Goal: Transaction & Acquisition: Purchase product/service

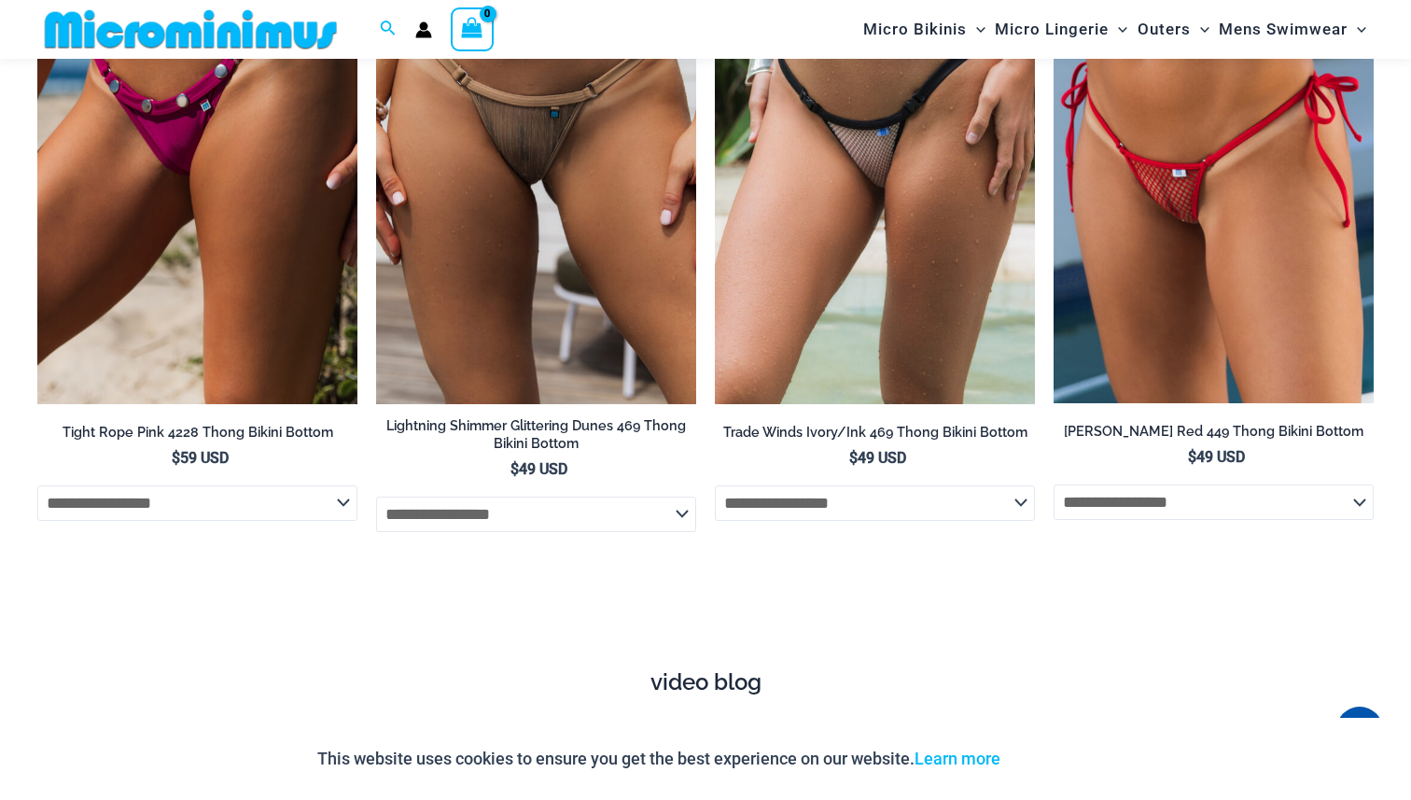
scroll to position [6062, 0]
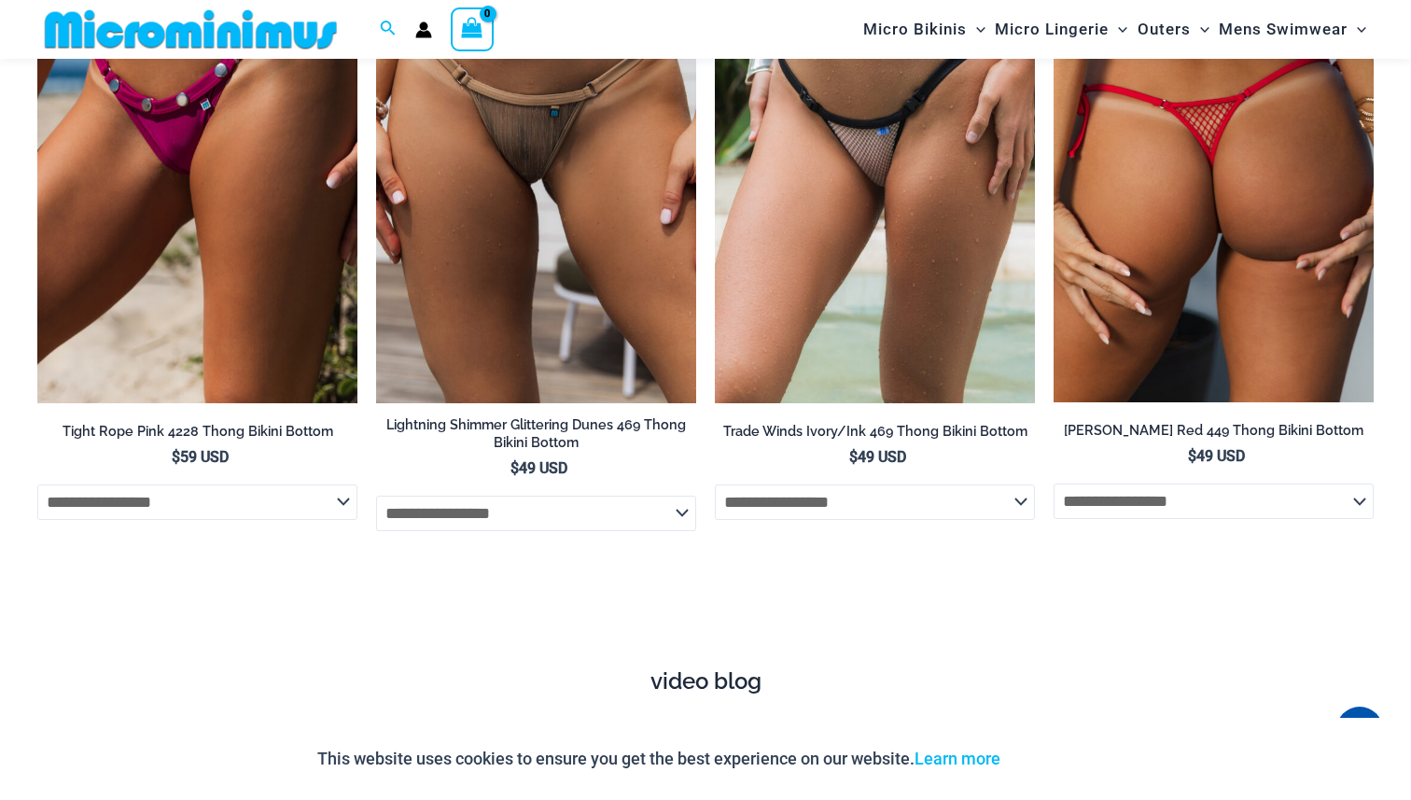
click at [1167, 257] on img at bounding box center [1213, 163] width 320 height 480
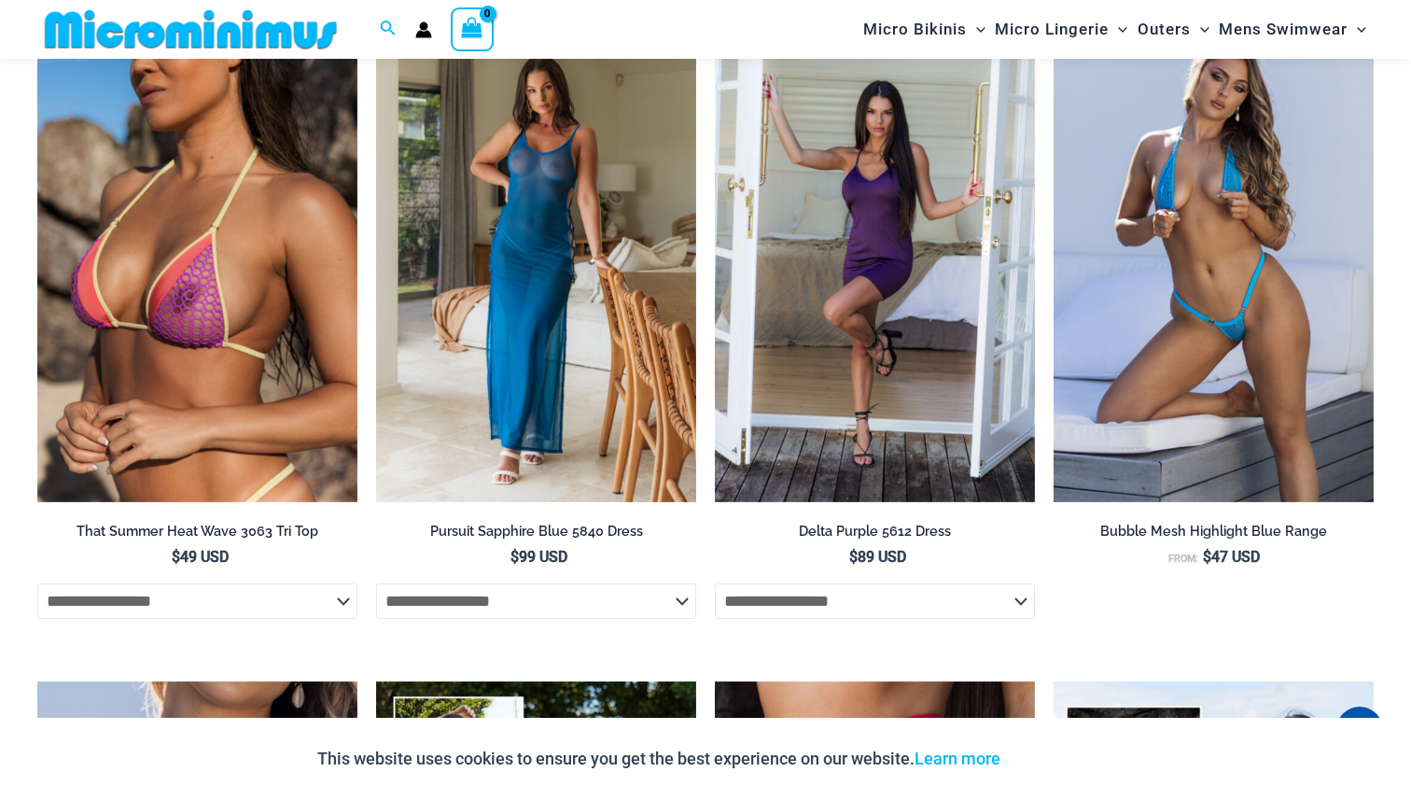
scroll to position [4233, 0]
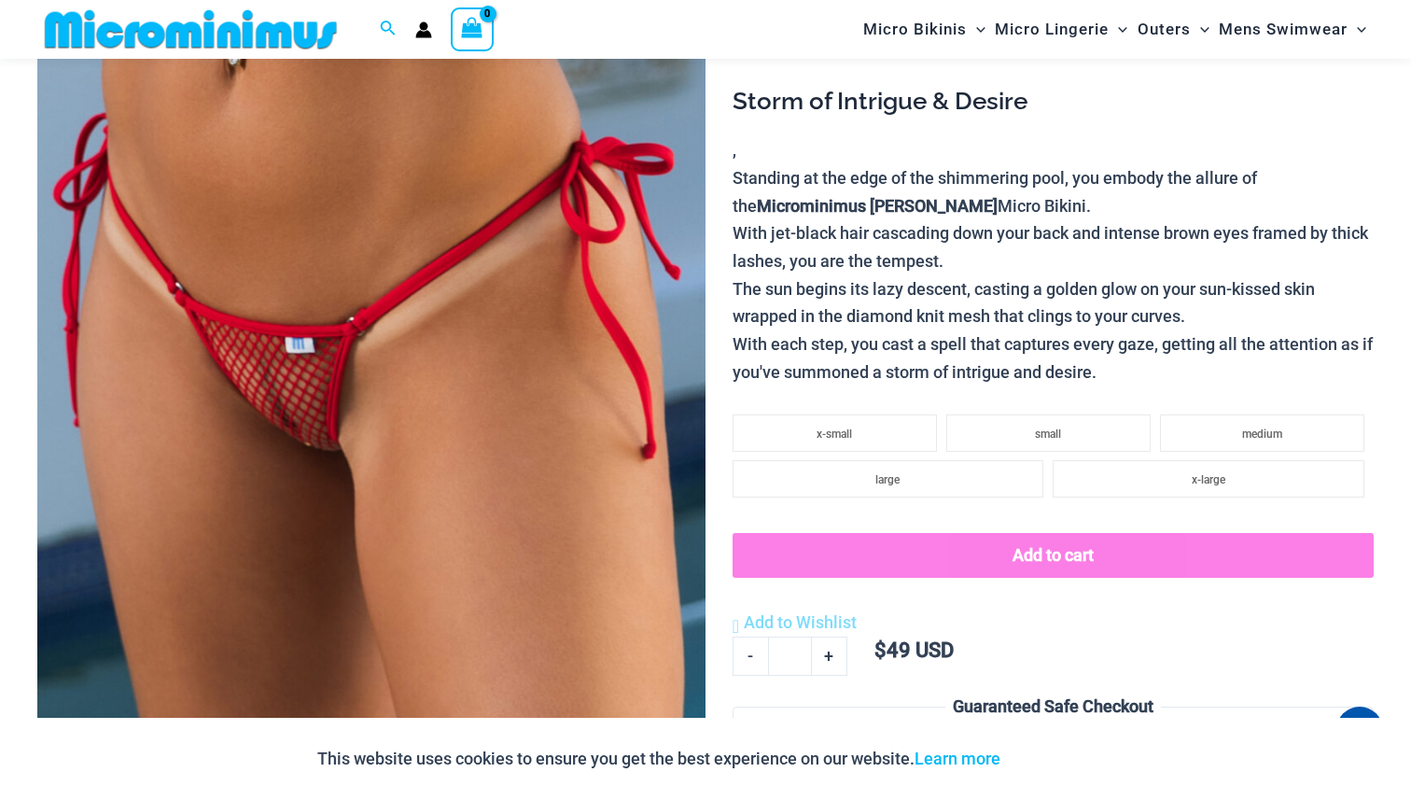
scroll to position [357, 0]
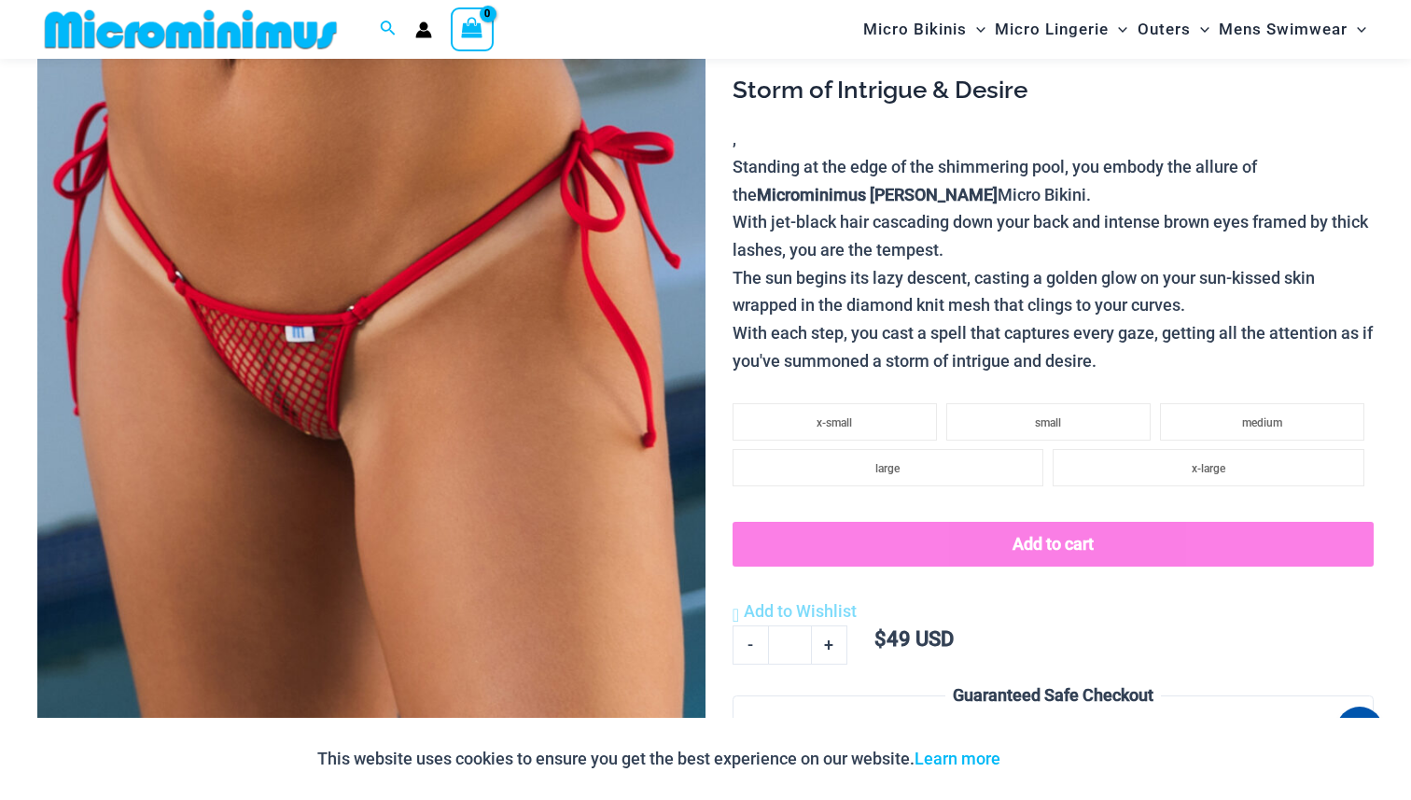
click at [303, 400] on img at bounding box center [371, 313] width 668 height 1002
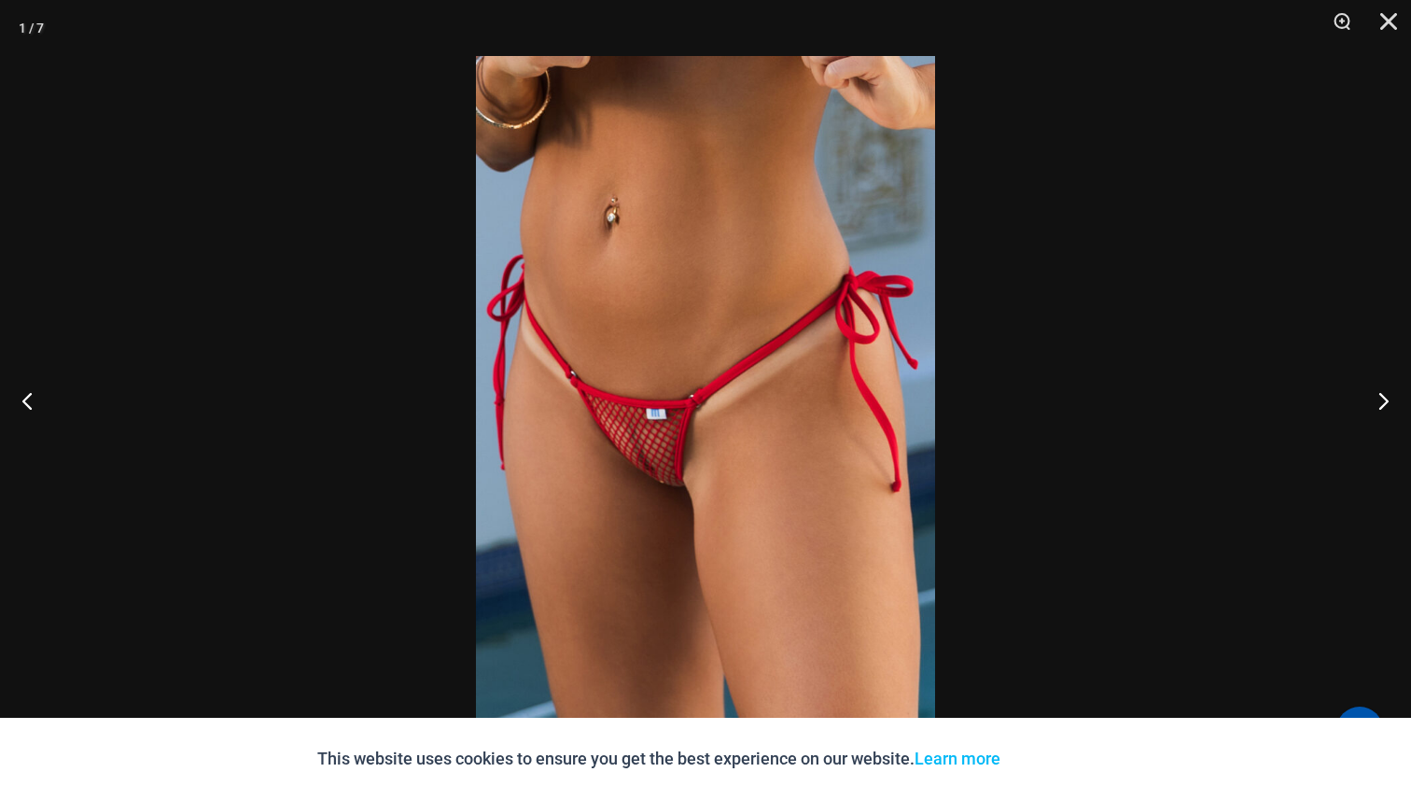
click at [582, 426] on img at bounding box center [705, 400] width 459 height 688
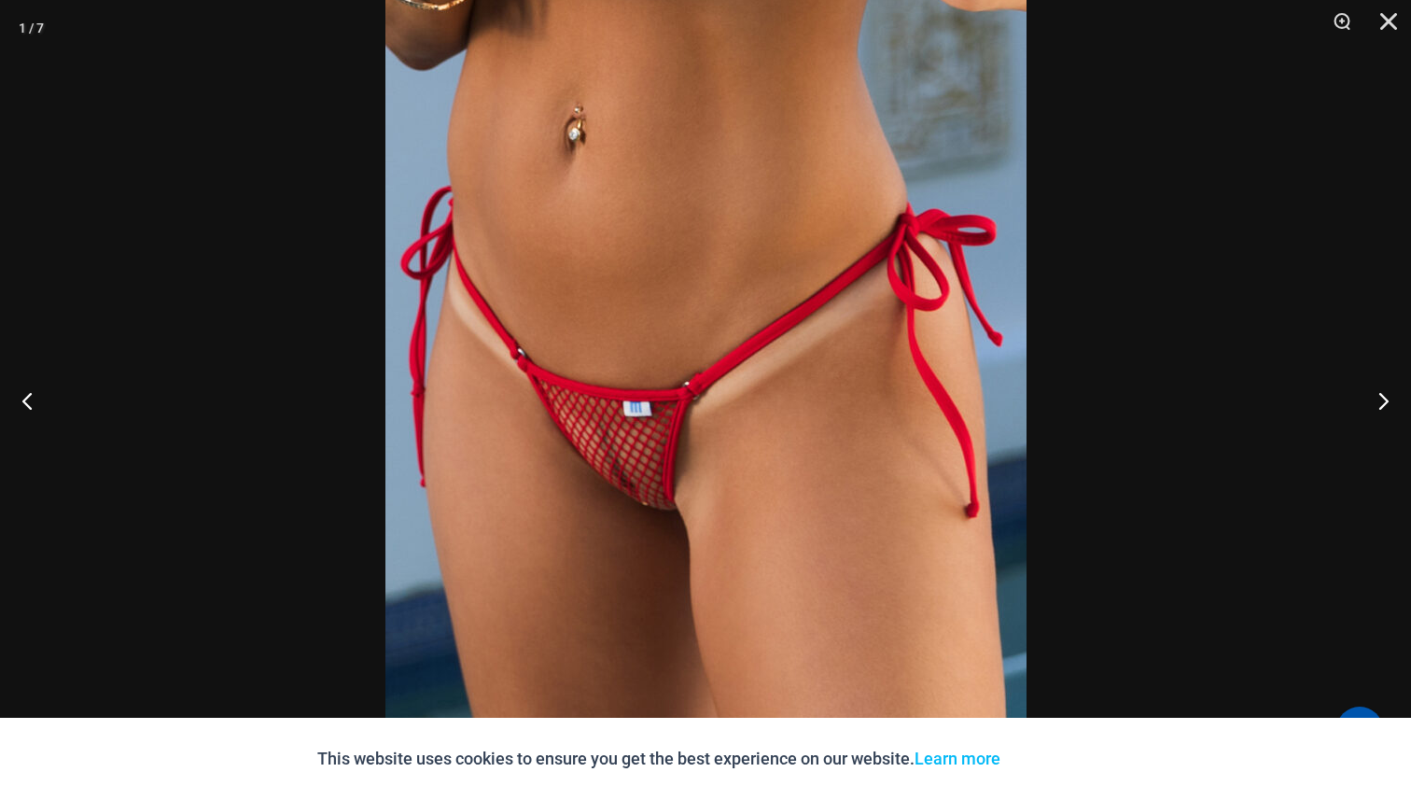
click at [646, 442] on img at bounding box center [705, 389] width 641 height 961
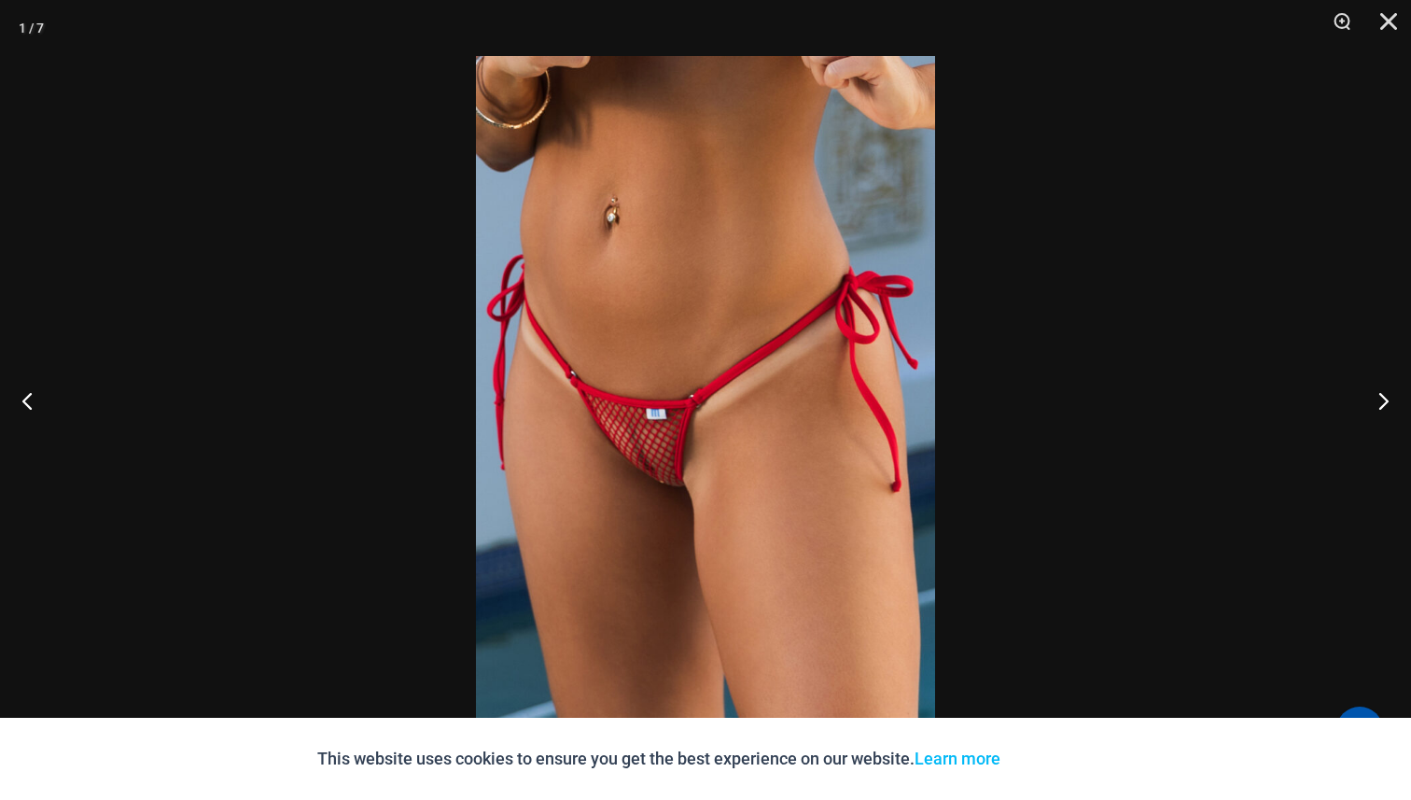
click at [646, 442] on img at bounding box center [705, 400] width 459 height 688
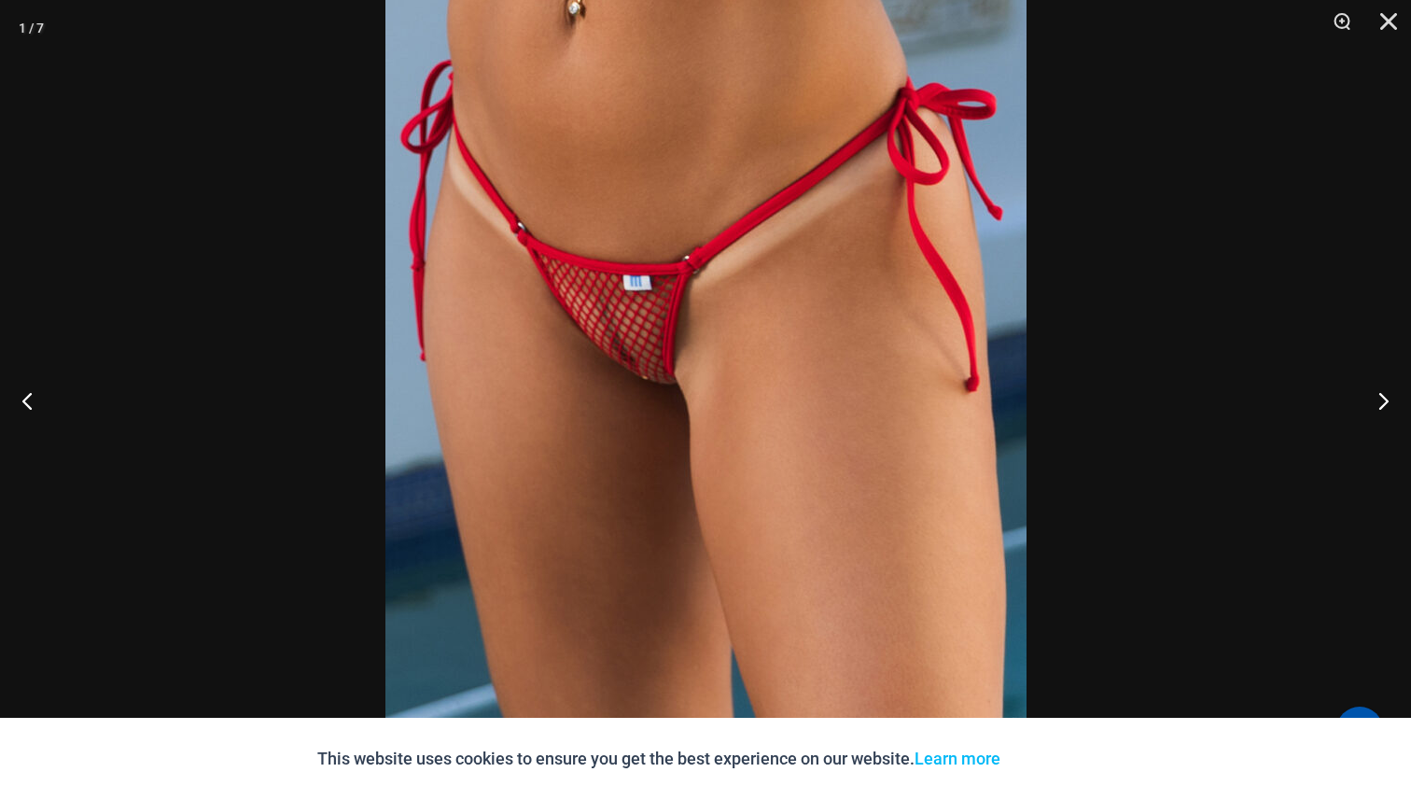
scroll to position [364, 0]
click at [1369, 411] on button "Next" at bounding box center [1376, 400] width 70 height 93
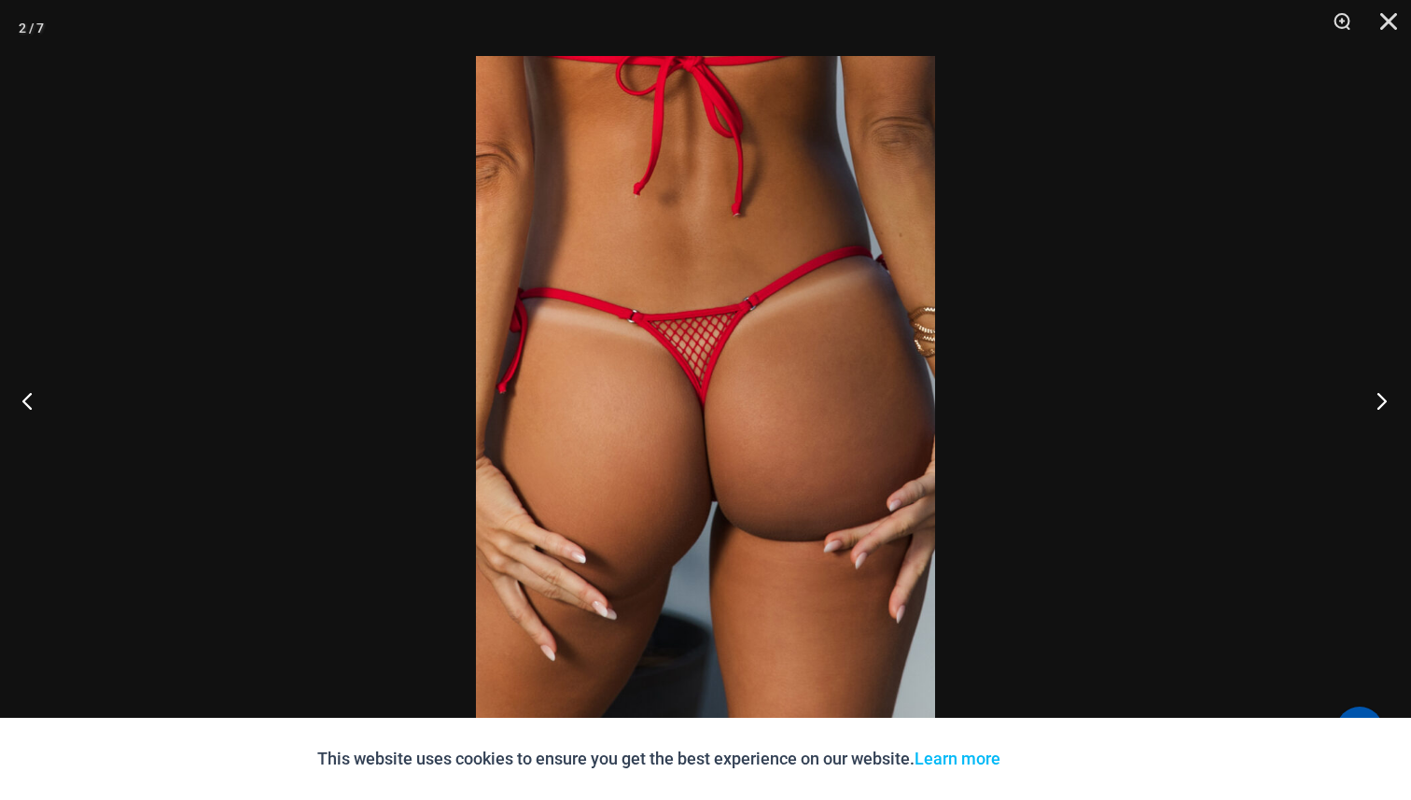
click at [1369, 411] on button "Next" at bounding box center [1376, 400] width 70 height 93
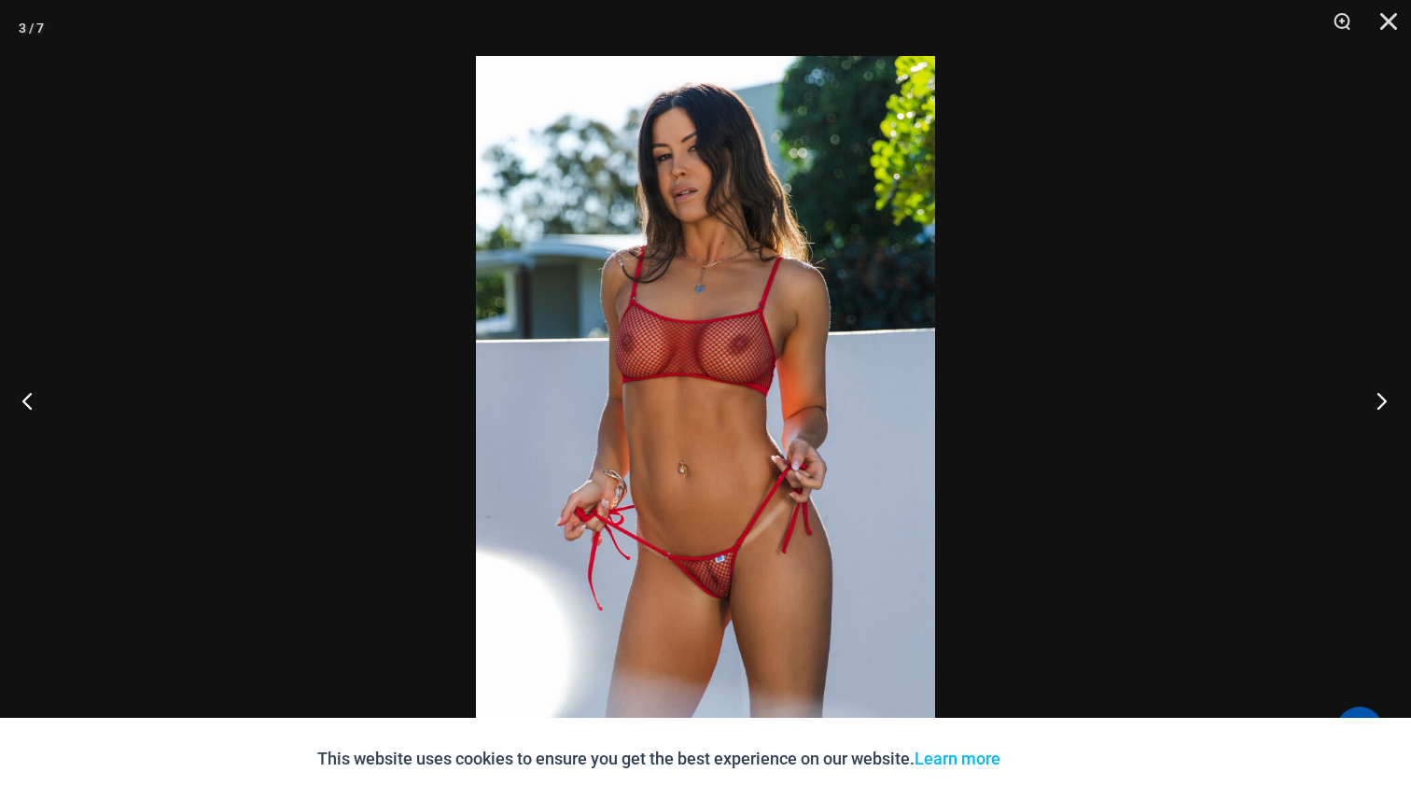
click at [1369, 411] on button "Next" at bounding box center [1376, 400] width 70 height 93
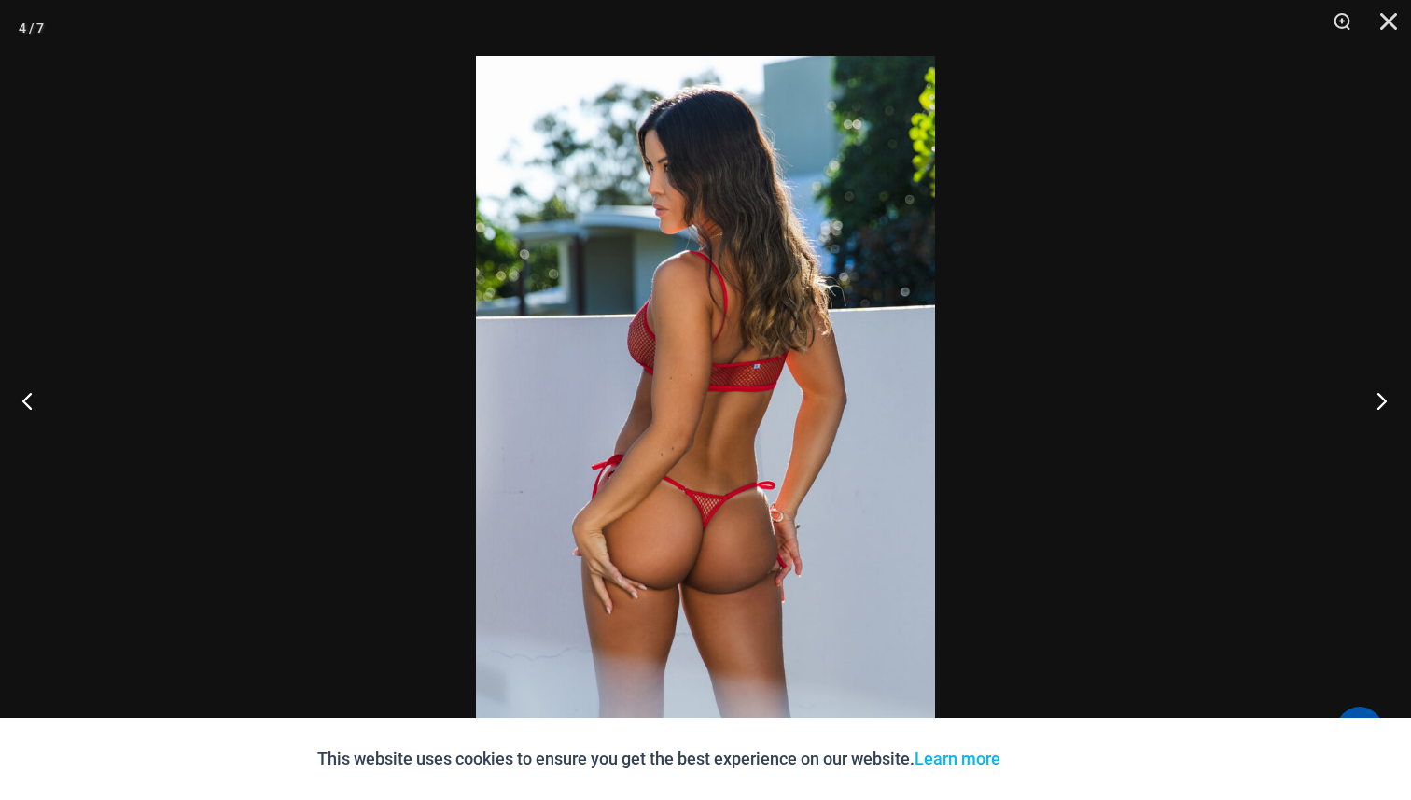
click at [1369, 411] on button "Next" at bounding box center [1376, 400] width 70 height 93
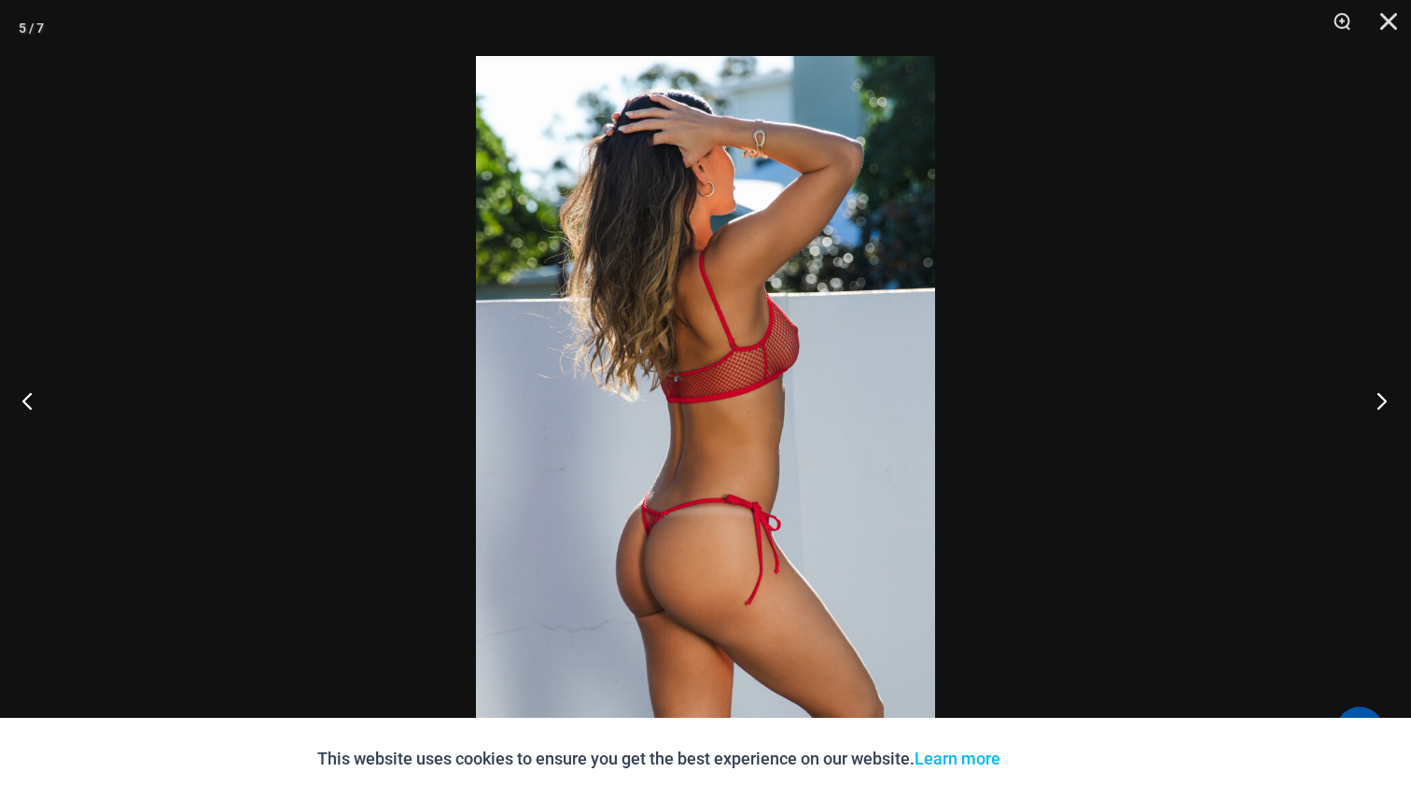
click at [1369, 411] on button "Next" at bounding box center [1376, 400] width 70 height 93
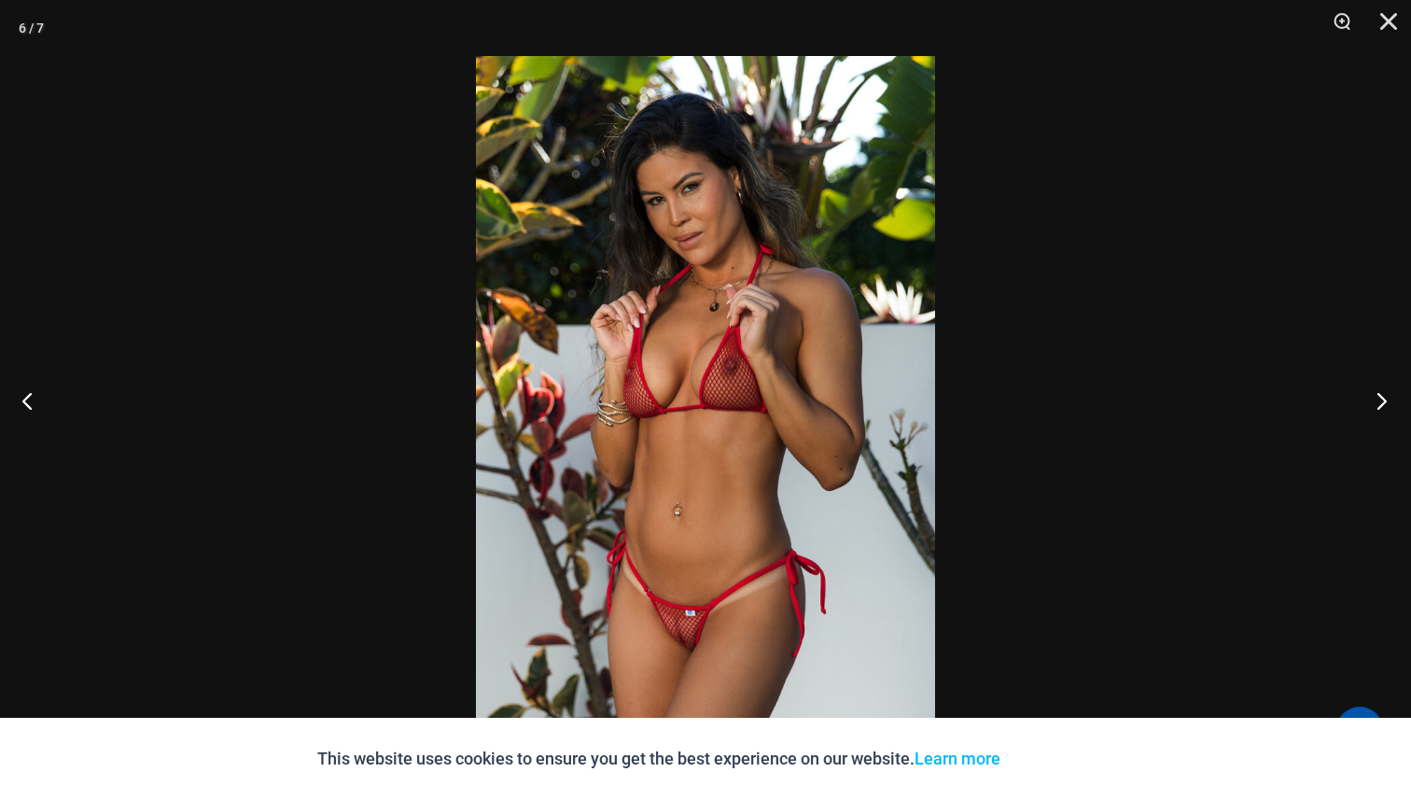
click at [1369, 411] on button "Next" at bounding box center [1376, 400] width 70 height 93
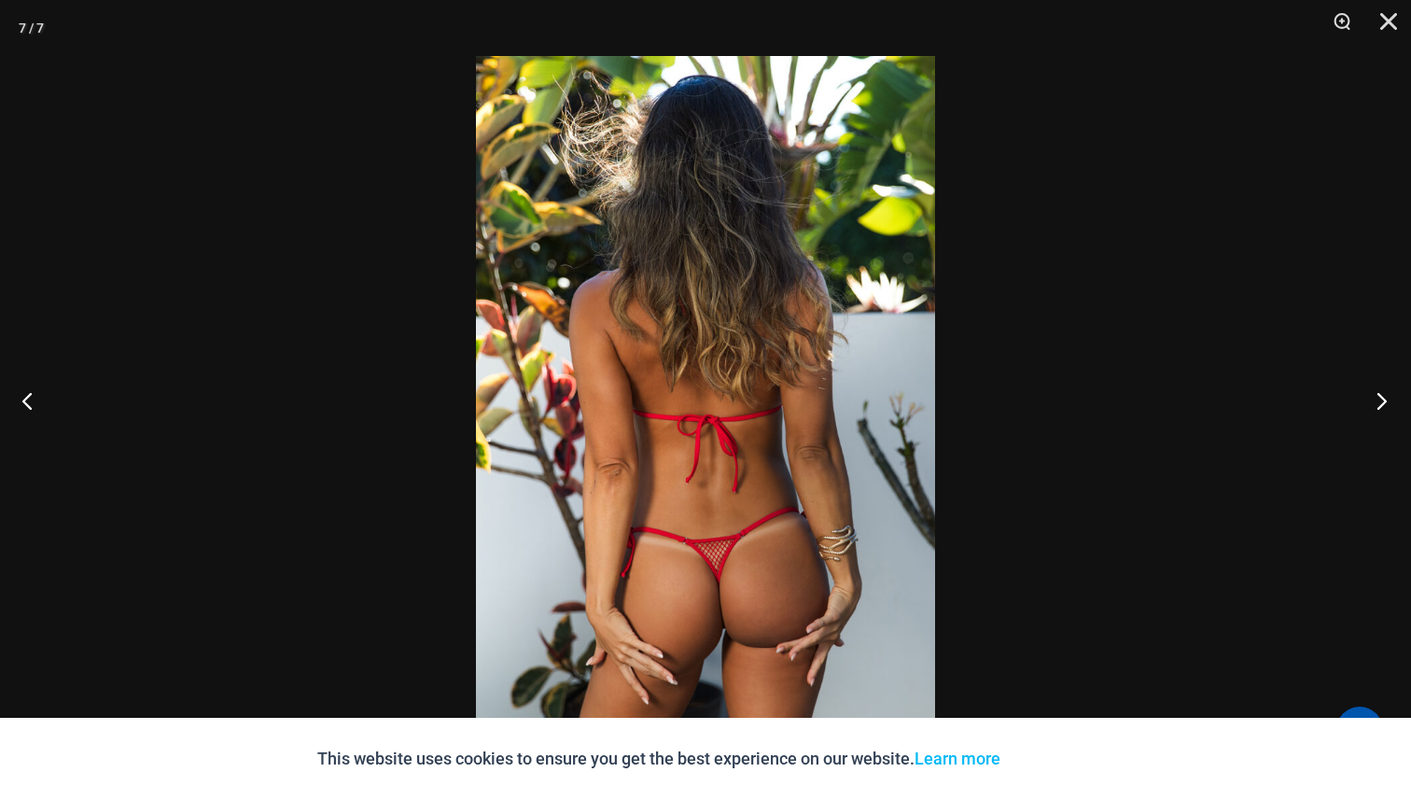
click at [1369, 411] on button "Next" at bounding box center [1376, 400] width 70 height 93
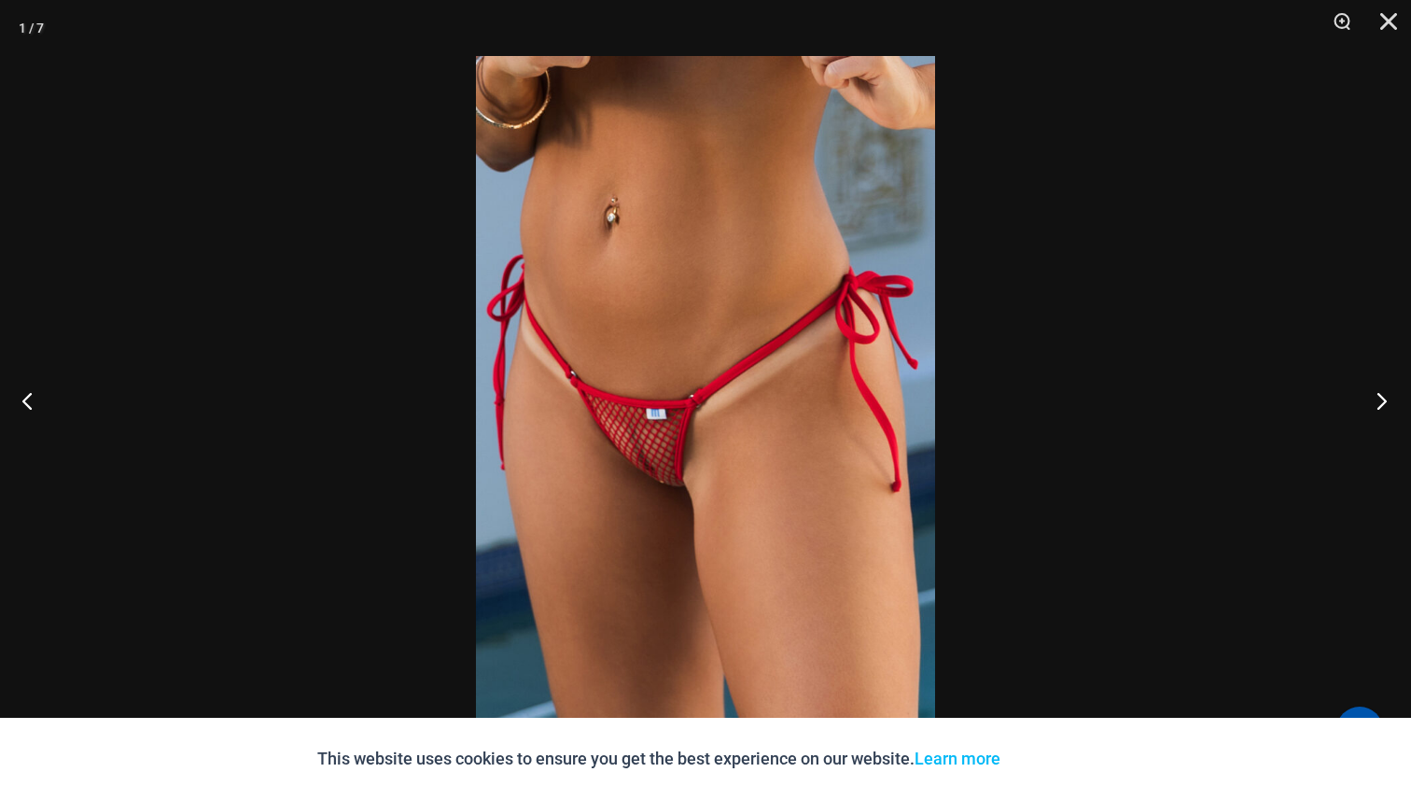
click at [1369, 411] on button "Next" at bounding box center [1376, 400] width 70 height 93
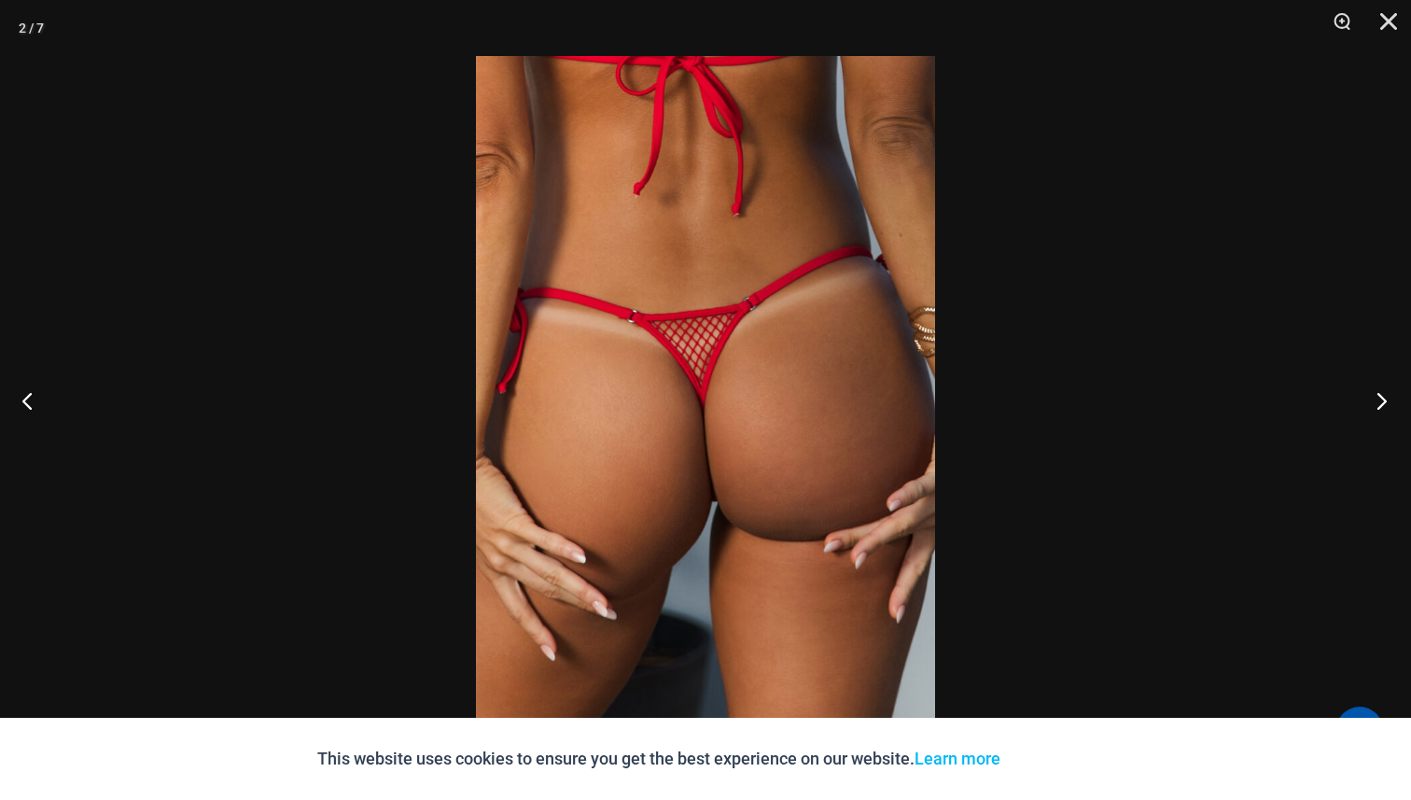
click at [1369, 411] on button "Next" at bounding box center [1376, 400] width 70 height 93
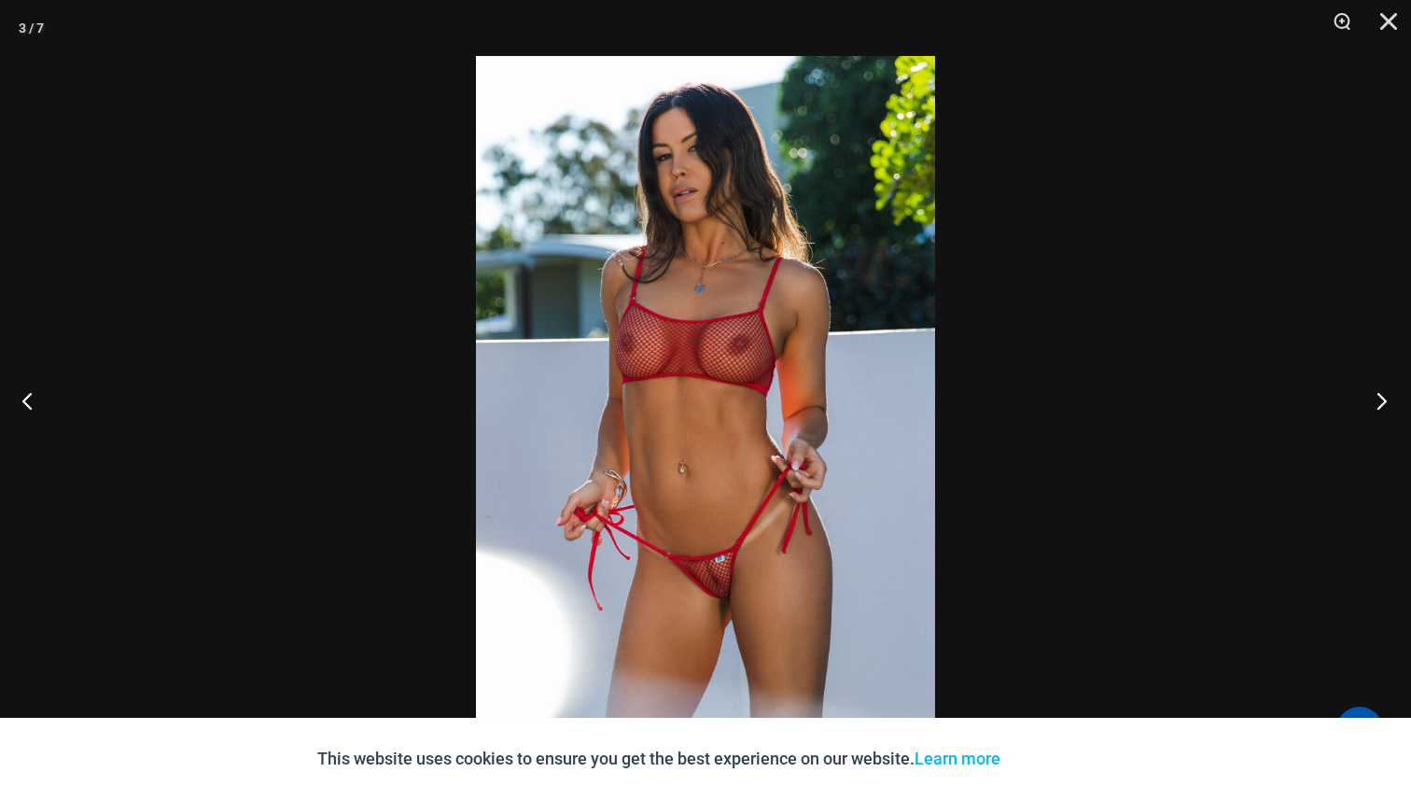
click at [1369, 411] on button "Next" at bounding box center [1376, 400] width 70 height 93
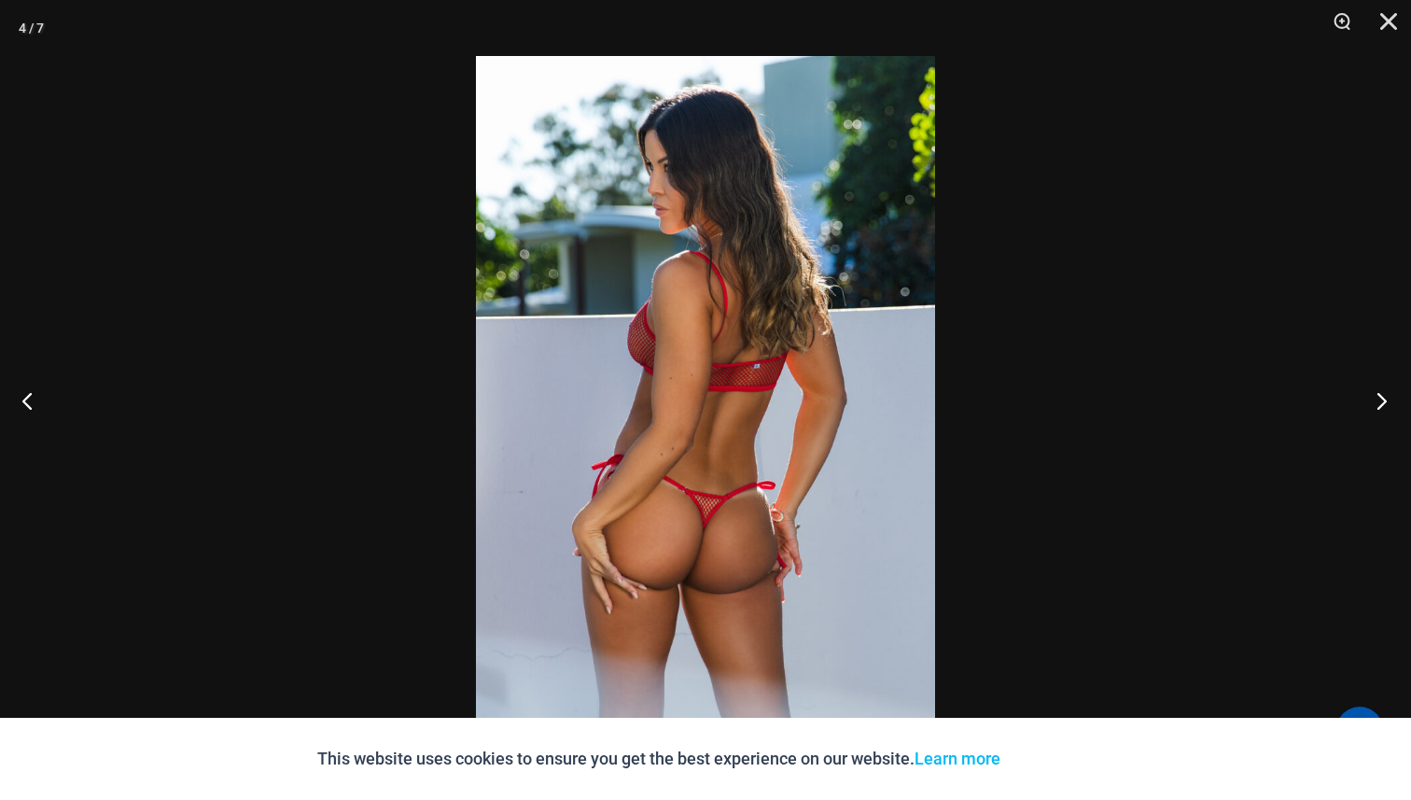
click at [1369, 411] on button "Next" at bounding box center [1376, 400] width 70 height 93
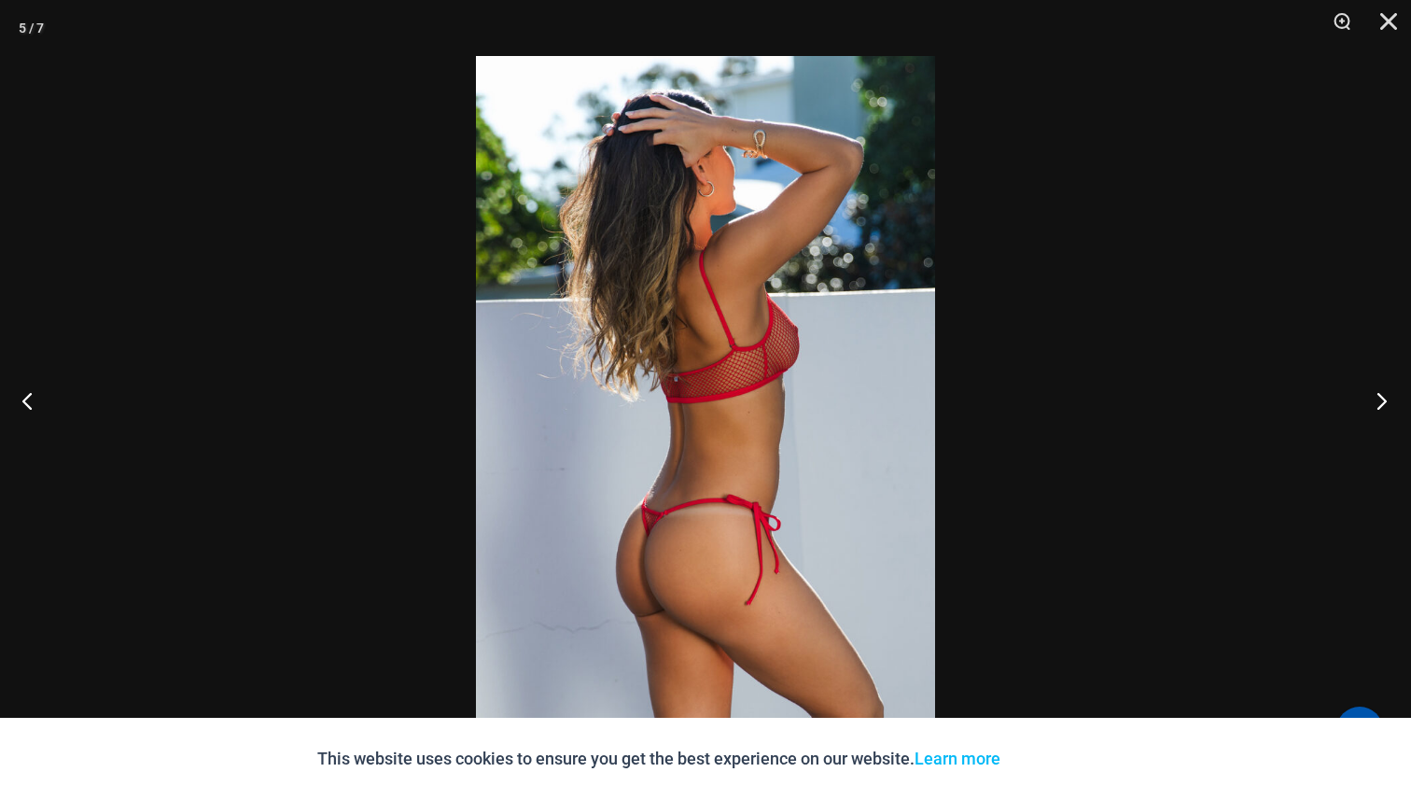
click at [1369, 411] on button "Next" at bounding box center [1376, 400] width 70 height 93
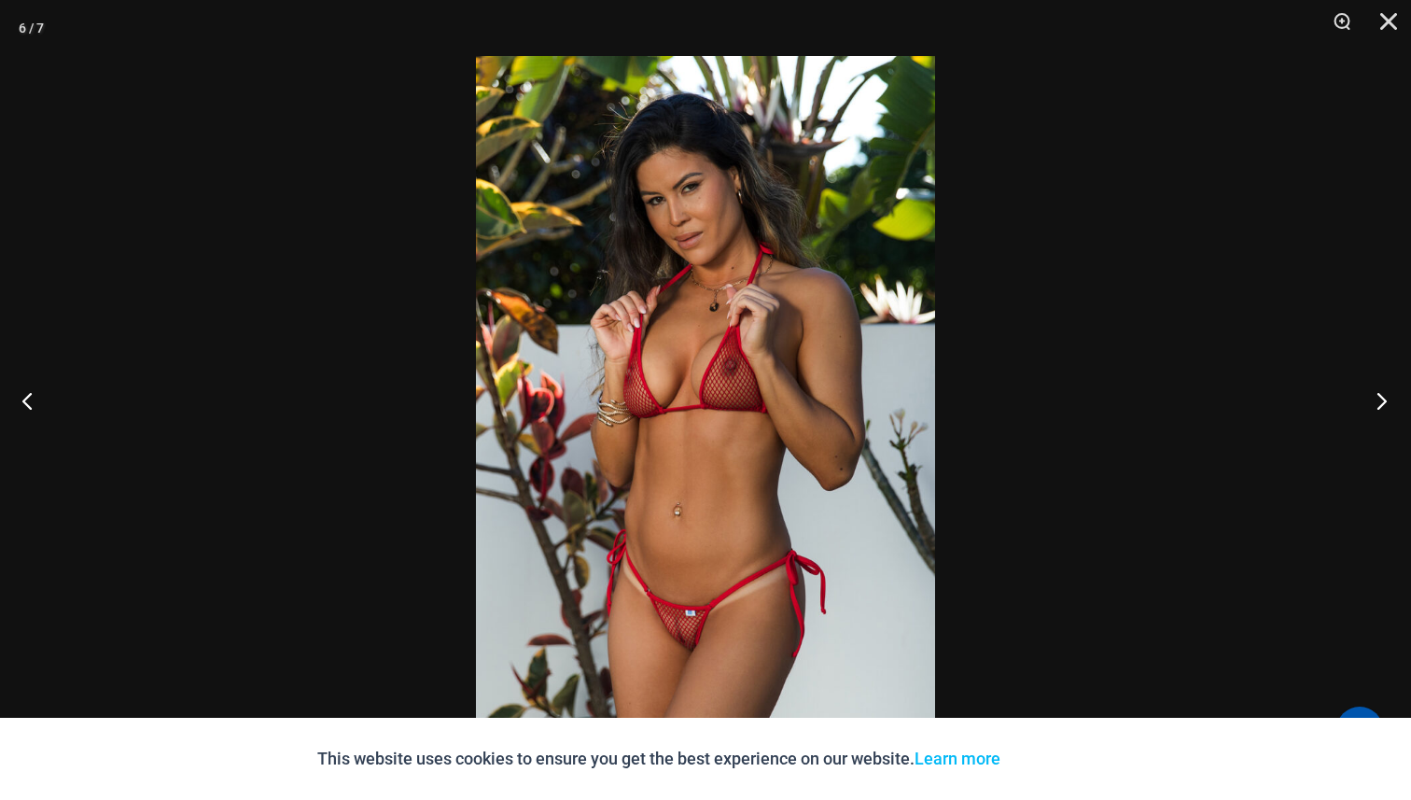
click at [1369, 411] on button "Next" at bounding box center [1376, 400] width 70 height 93
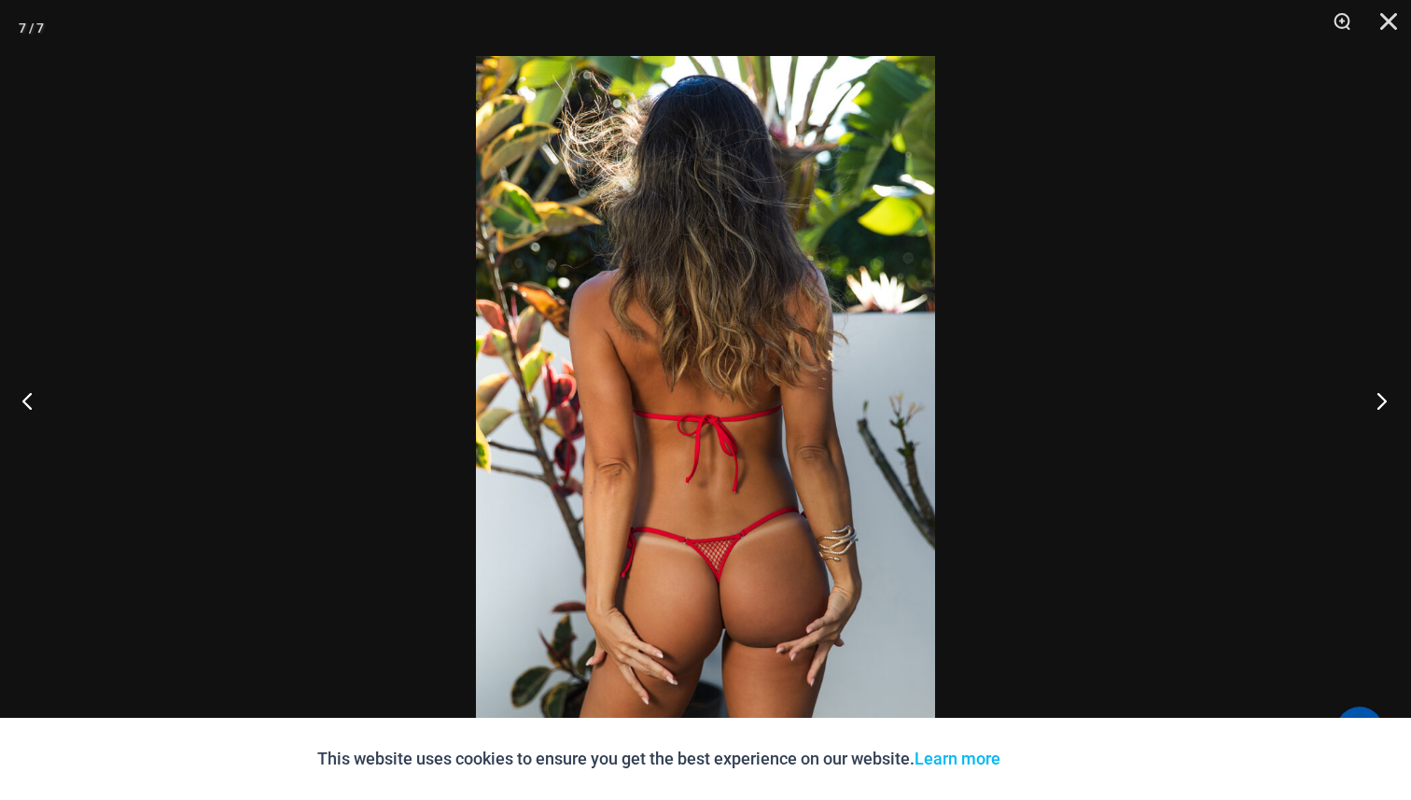
click at [1369, 411] on button "Next" at bounding box center [1376, 400] width 70 height 93
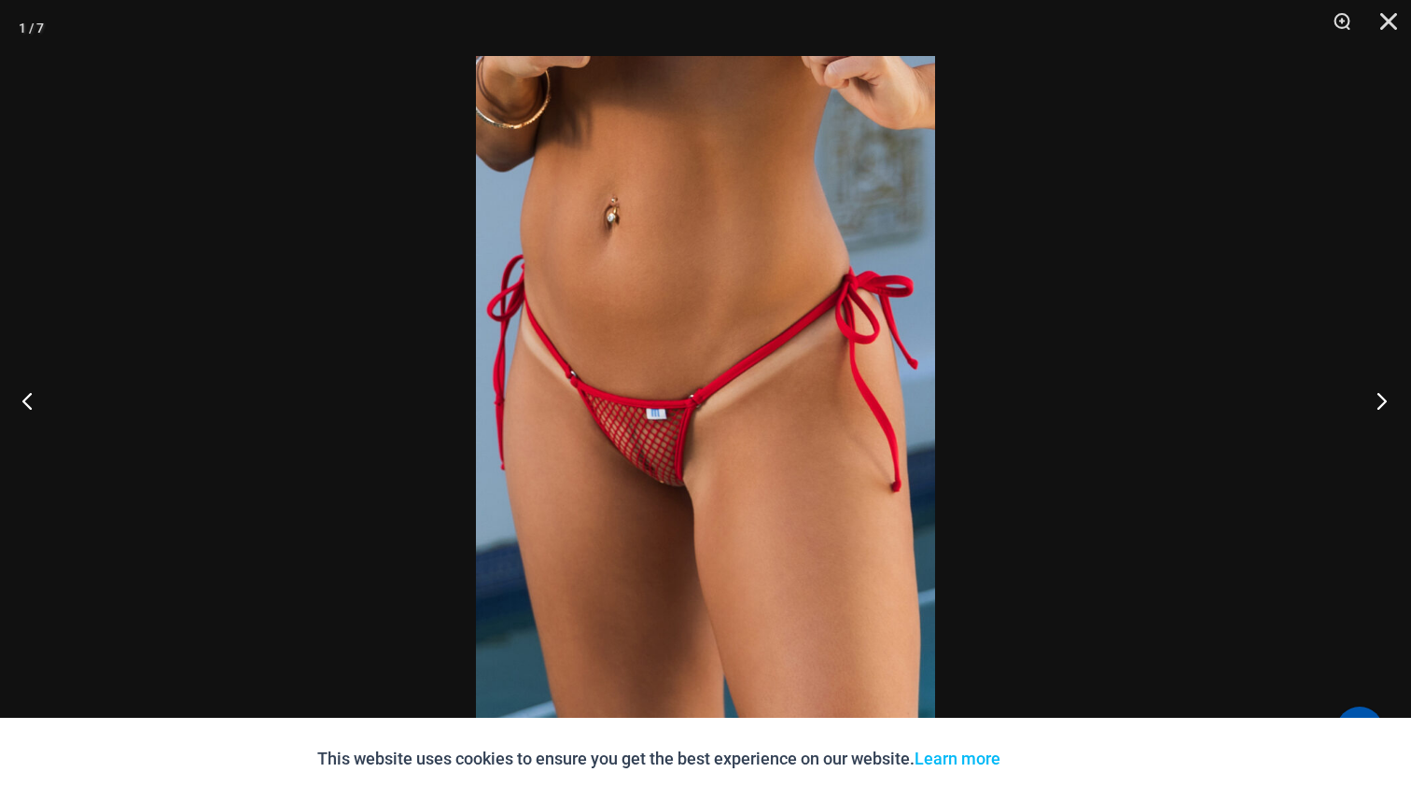
click at [1369, 411] on button "Next" at bounding box center [1376, 400] width 70 height 93
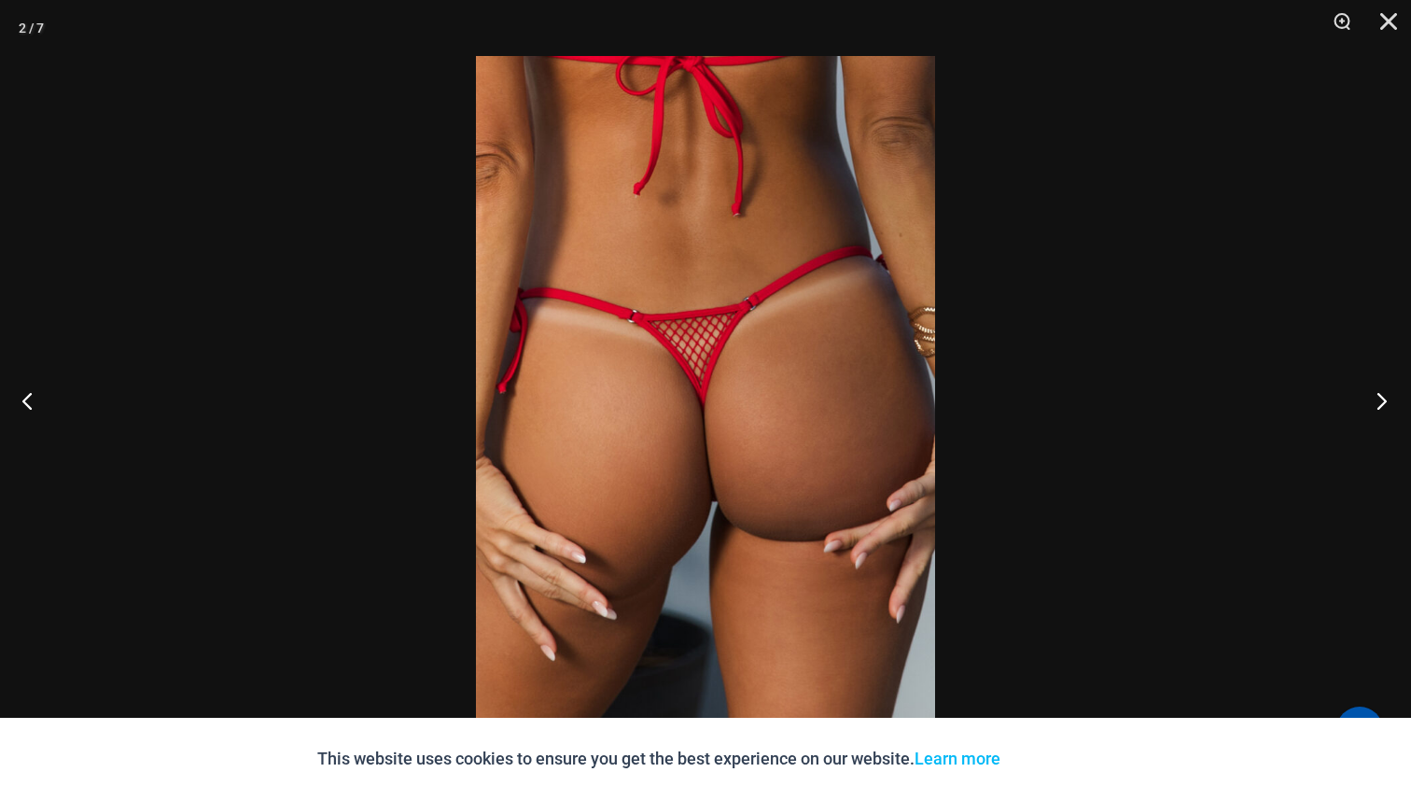
click at [1369, 411] on button "Next" at bounding box center [1376, 400] width 70 height 93
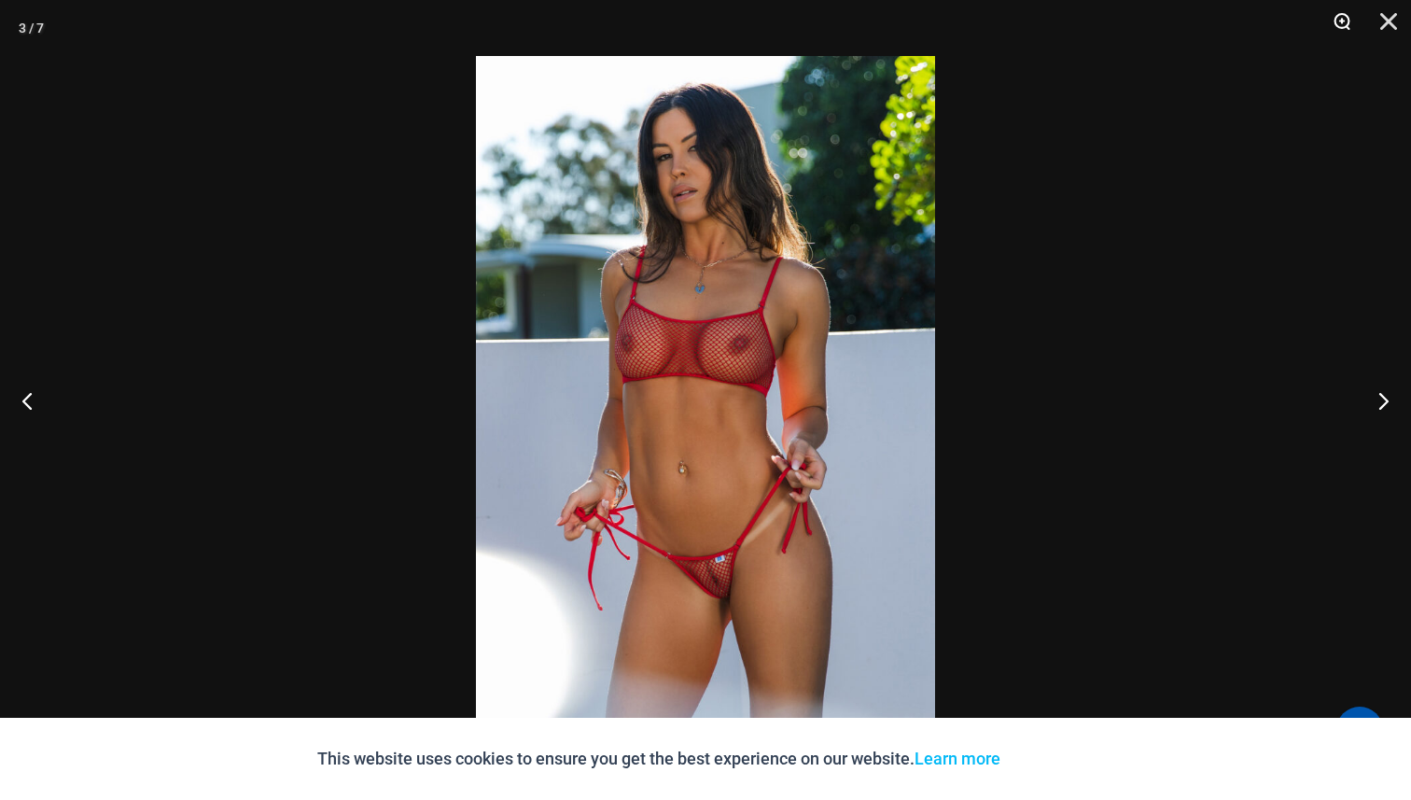
click at [1343, 22] on button "Zoom" at bounding box center [1335, 28] width 47 height 56
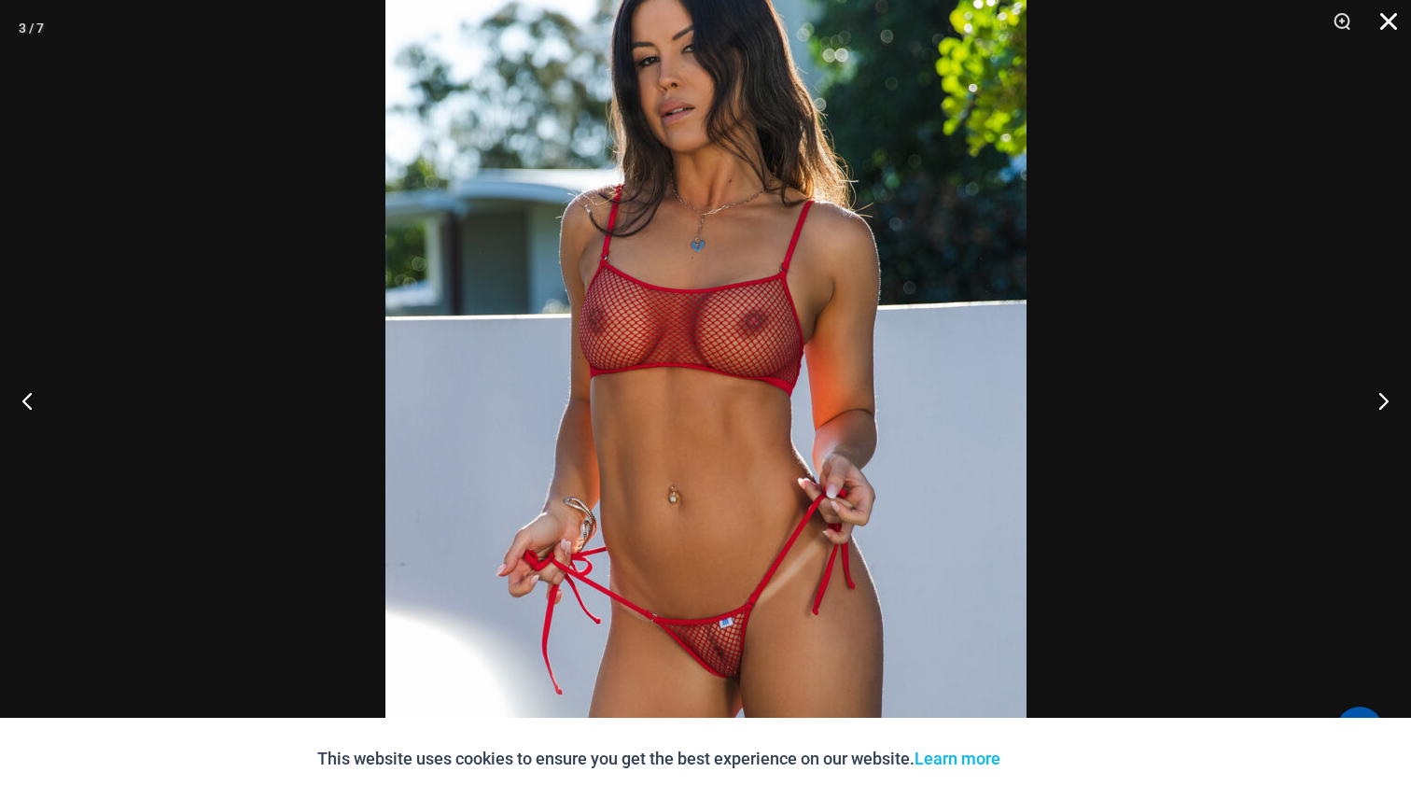
click at [1386, 24] on button "Close" at bounding box center [1381, 28] width 47 height 56
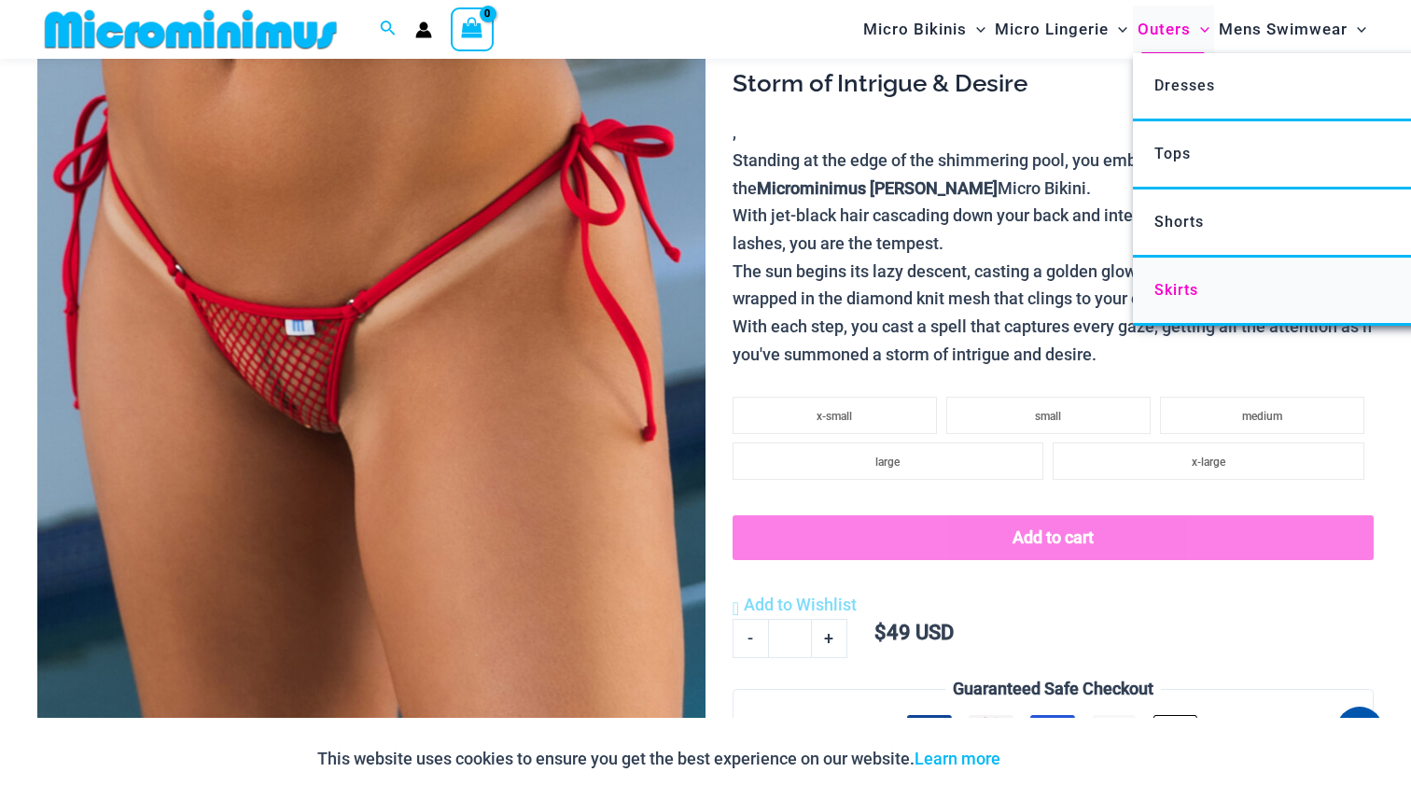
click at [1174, 288] on span "Skirts" at bounding box center [1176, 290] width 44 height 18
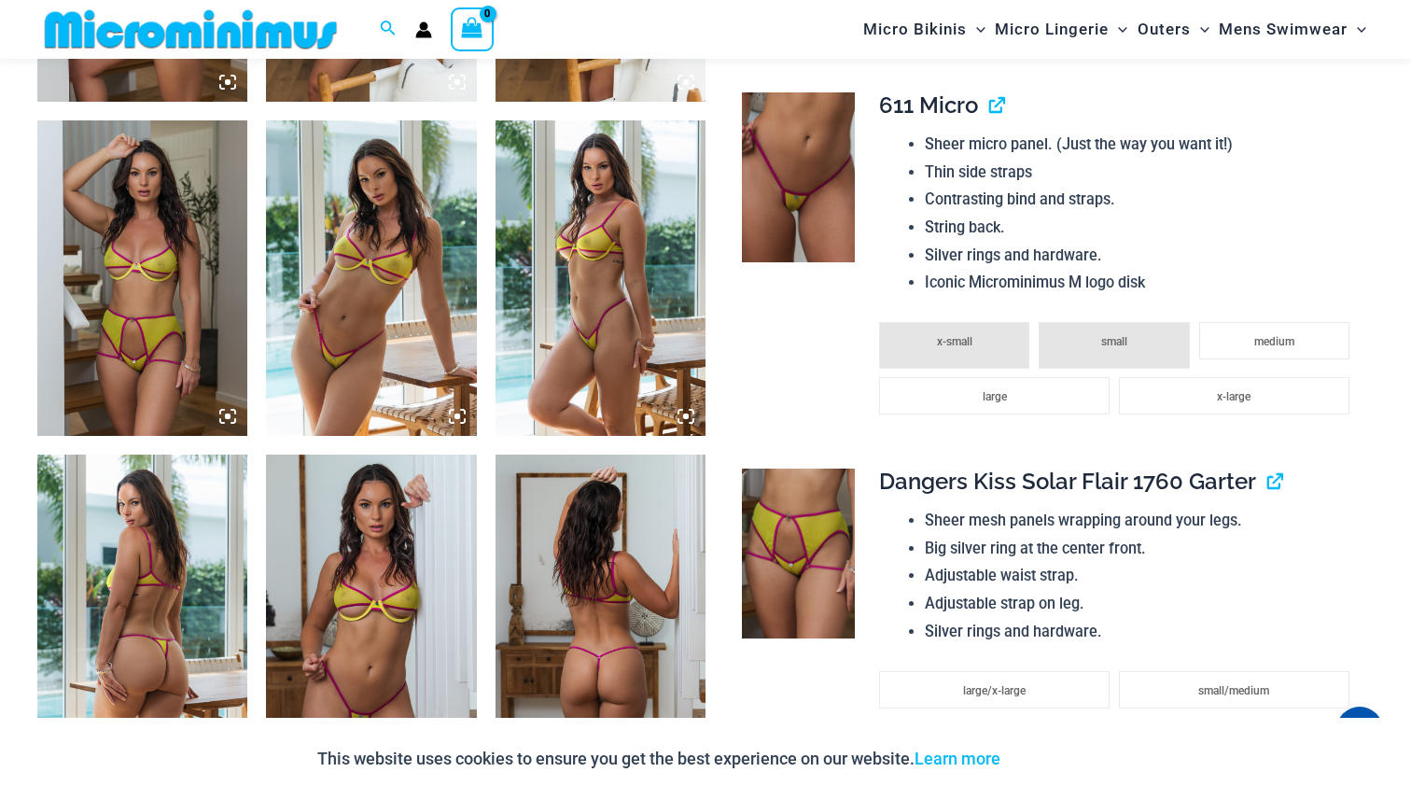
scroll to position [1405, 0]
click at [633, 509] on img at bounding box center [600, 610] width 210 height 315
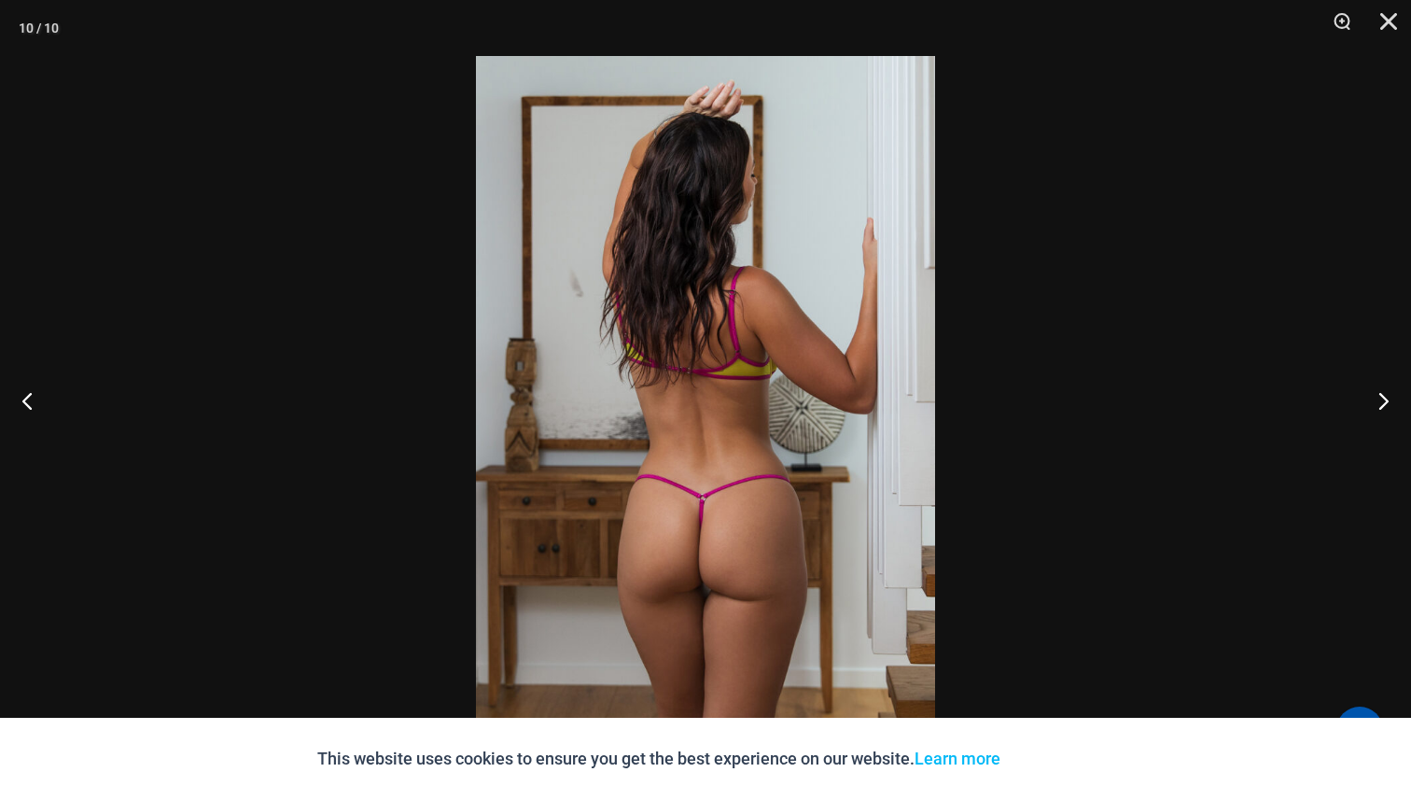
click at [675, 470] on img at bounding box center [705, 400] width 459 height 688
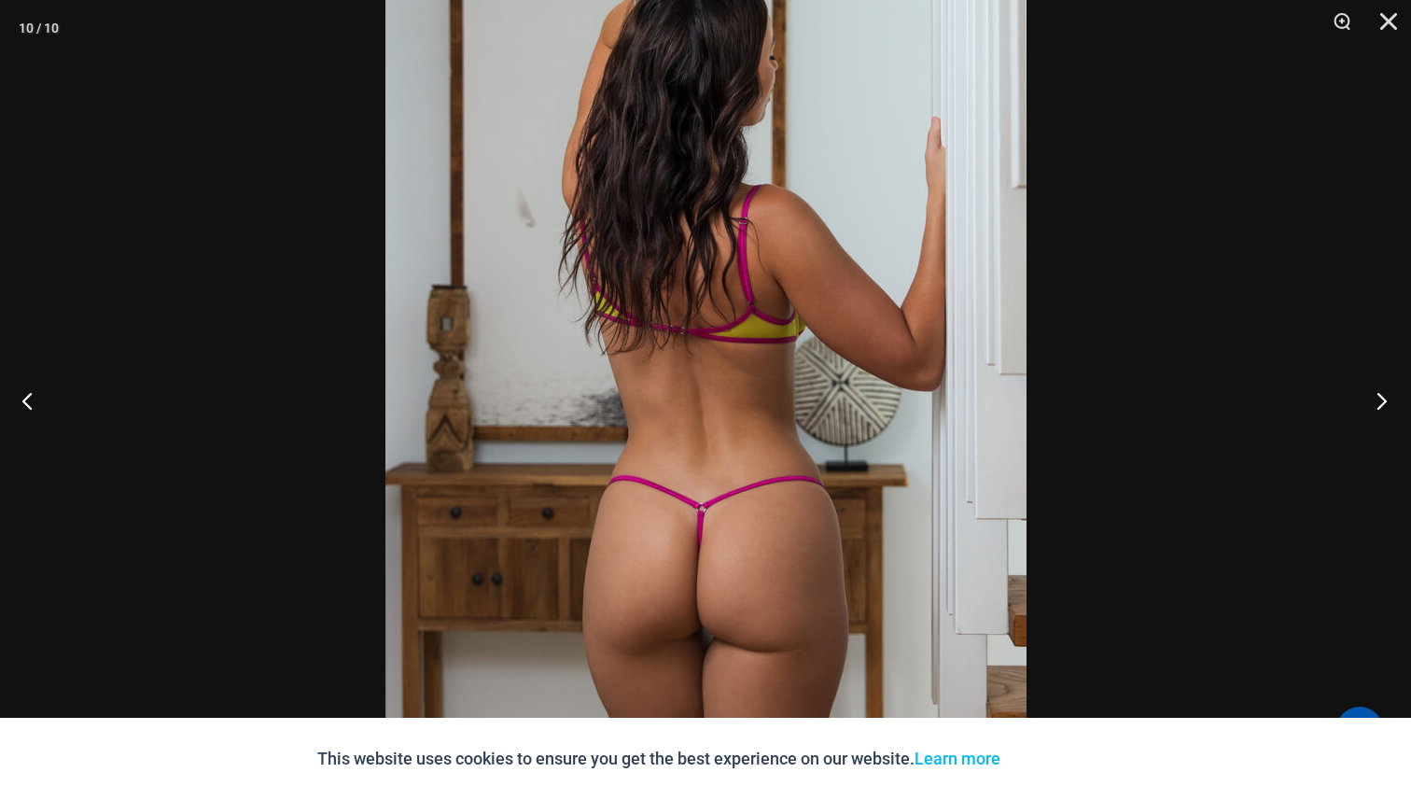
click at [1382, 396] on button "Next" at bounding box center [1376, 400] width 70 height 93
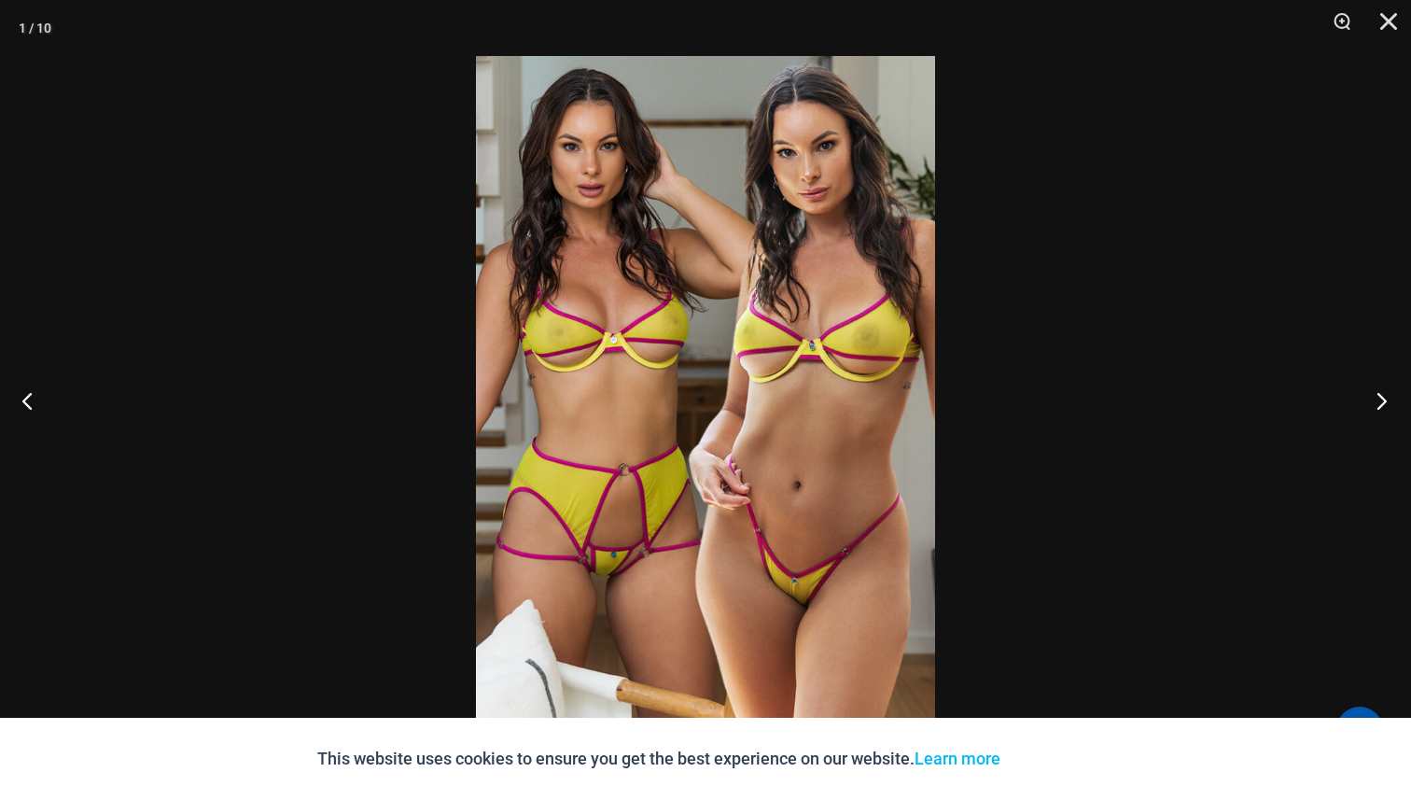
click at [1382, 396] on button "Next" at bounding box center [1376, 400] width 70 height 93
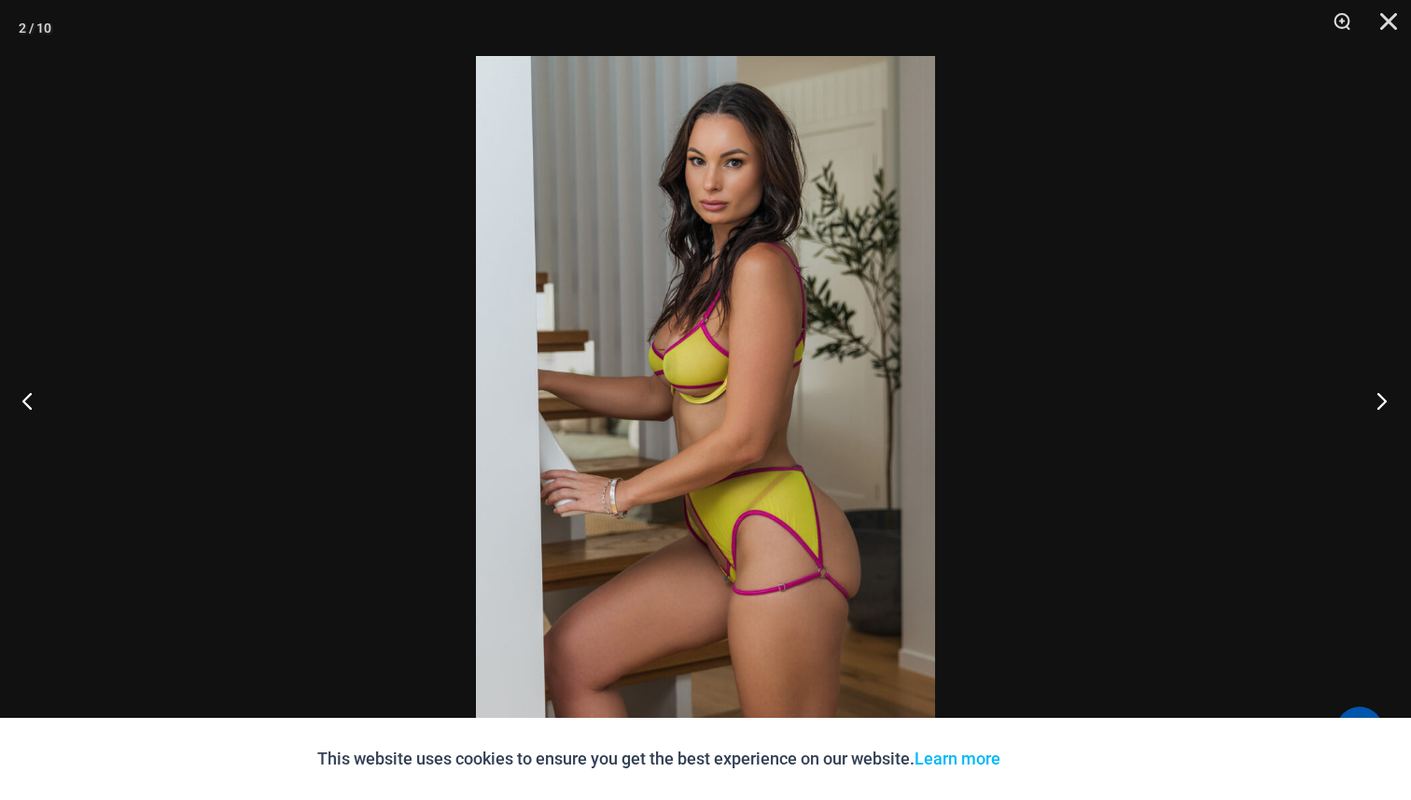
click at [1382, 396] on button "Next" at bounding box center [1376, 400] width 70 height 93
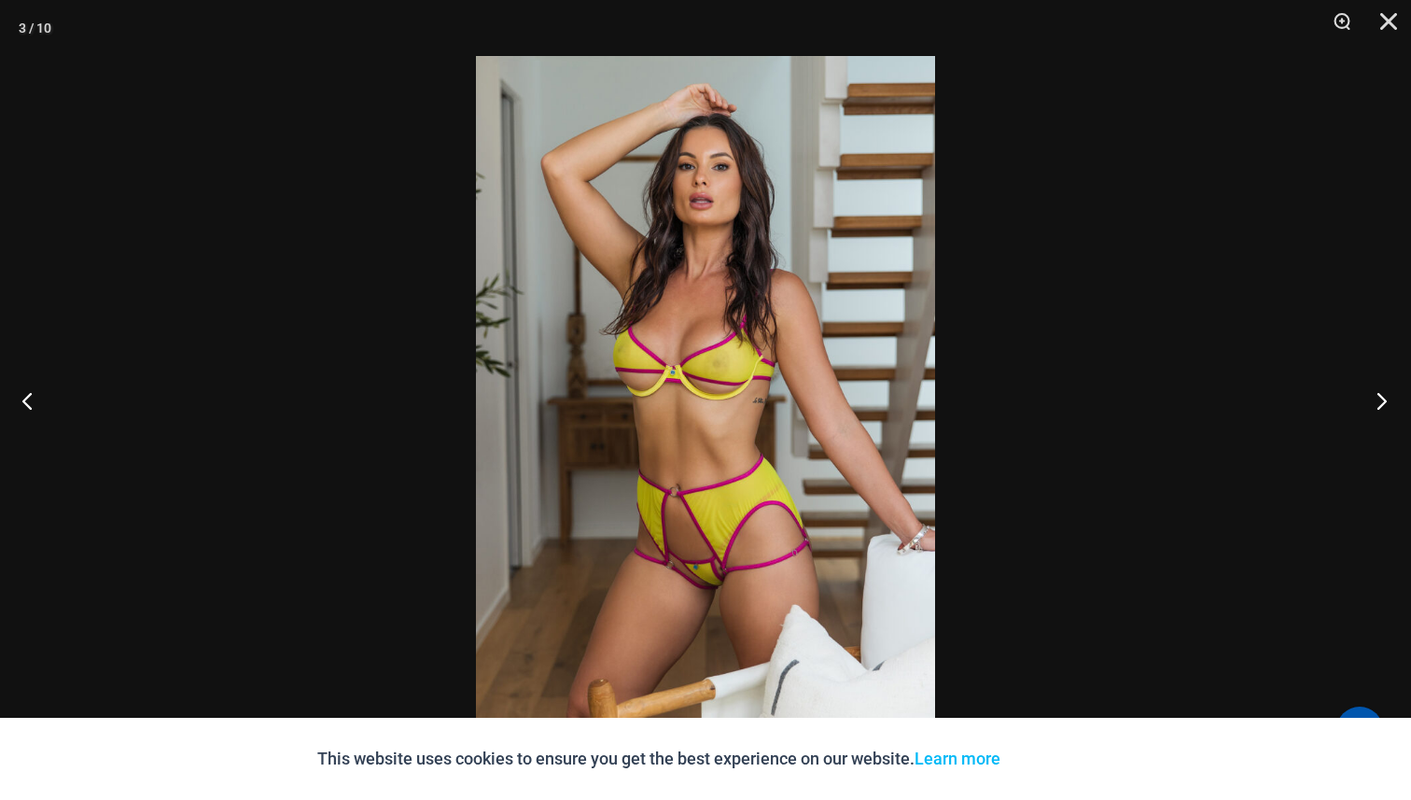
click at [1382, 396] on button "Next" at bounding box center [1376, 400] width 70 height 93
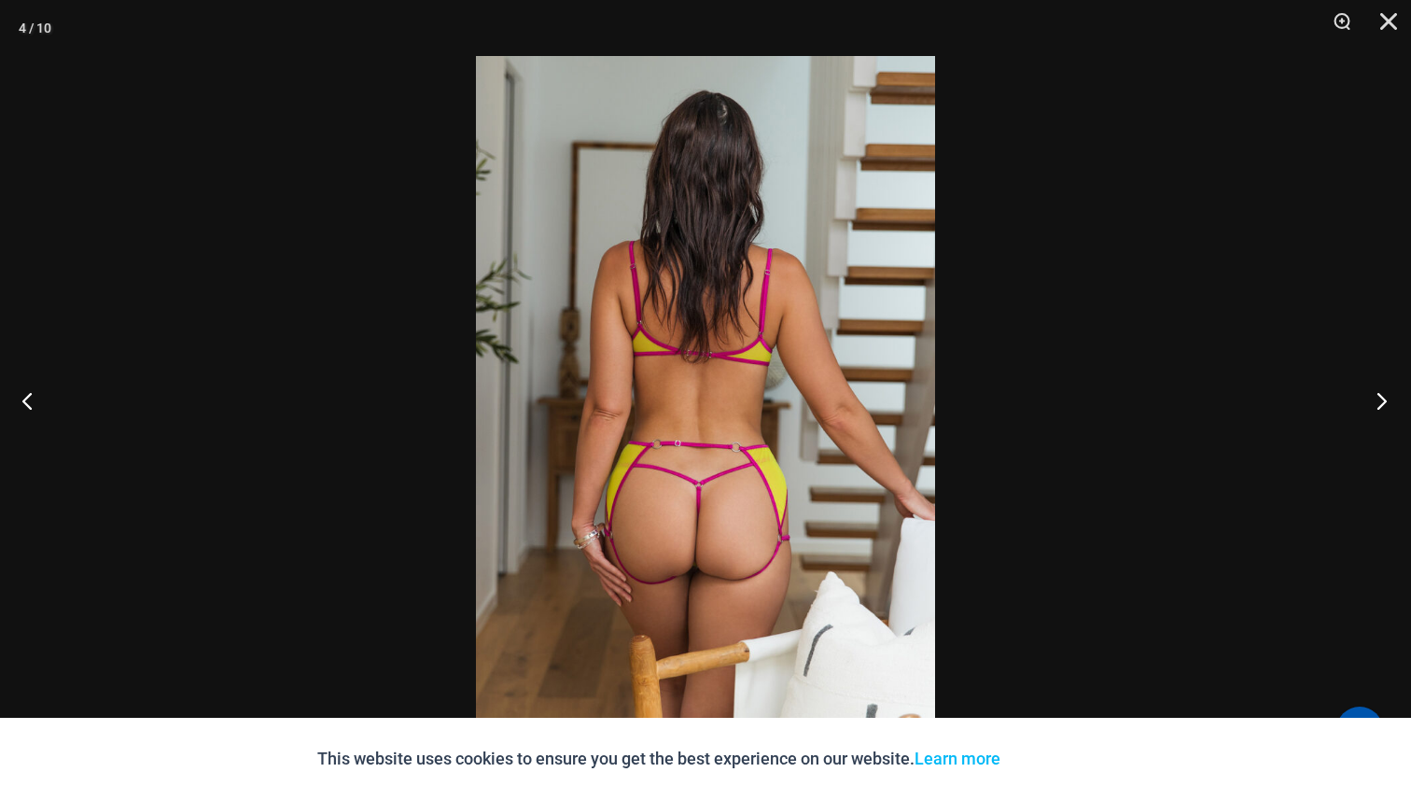
click at [1382, 396] on button "Next" at bounding box center [1376, 400] width 70 height 93
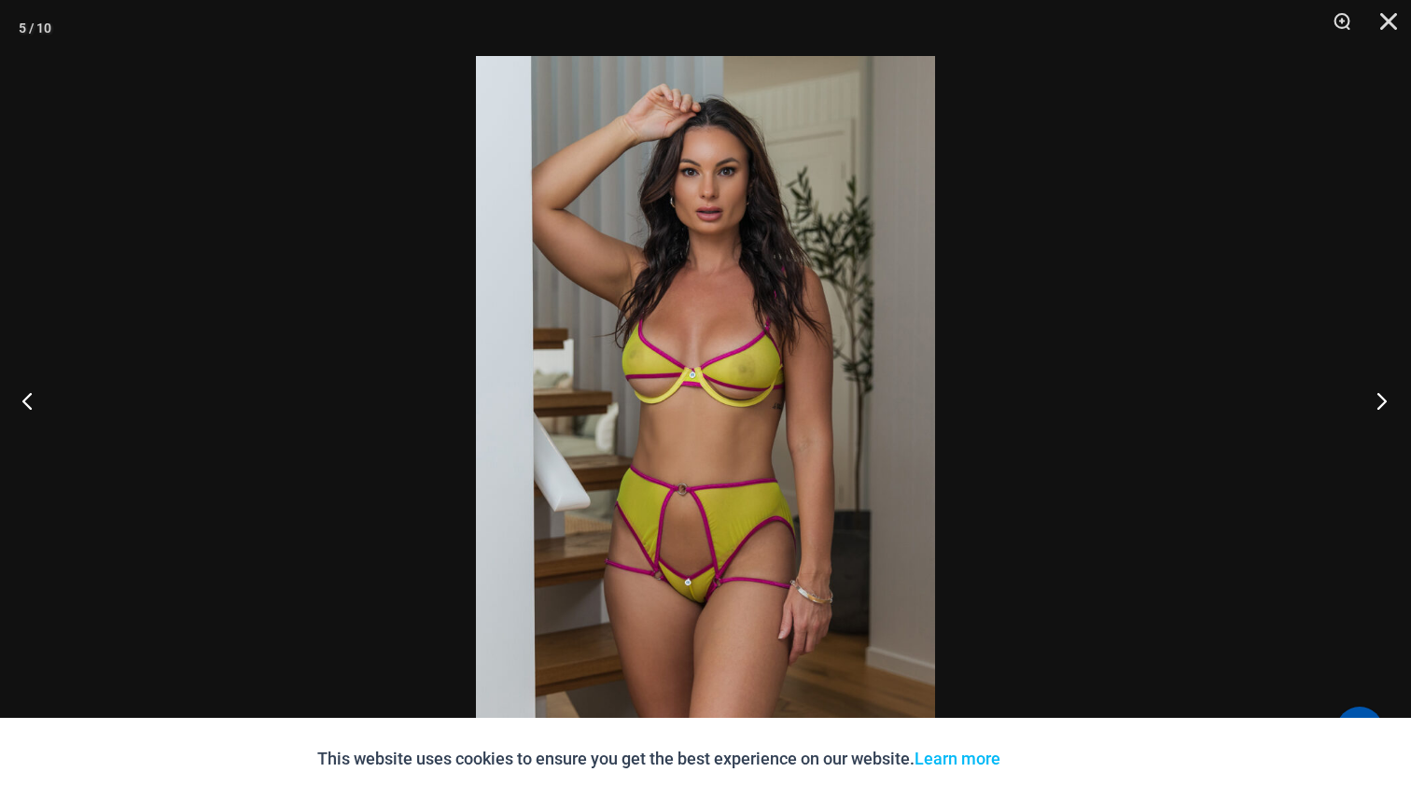
click at [1382, 396] on button "Next" at bounding box center [1376, 400] width 70 height 93
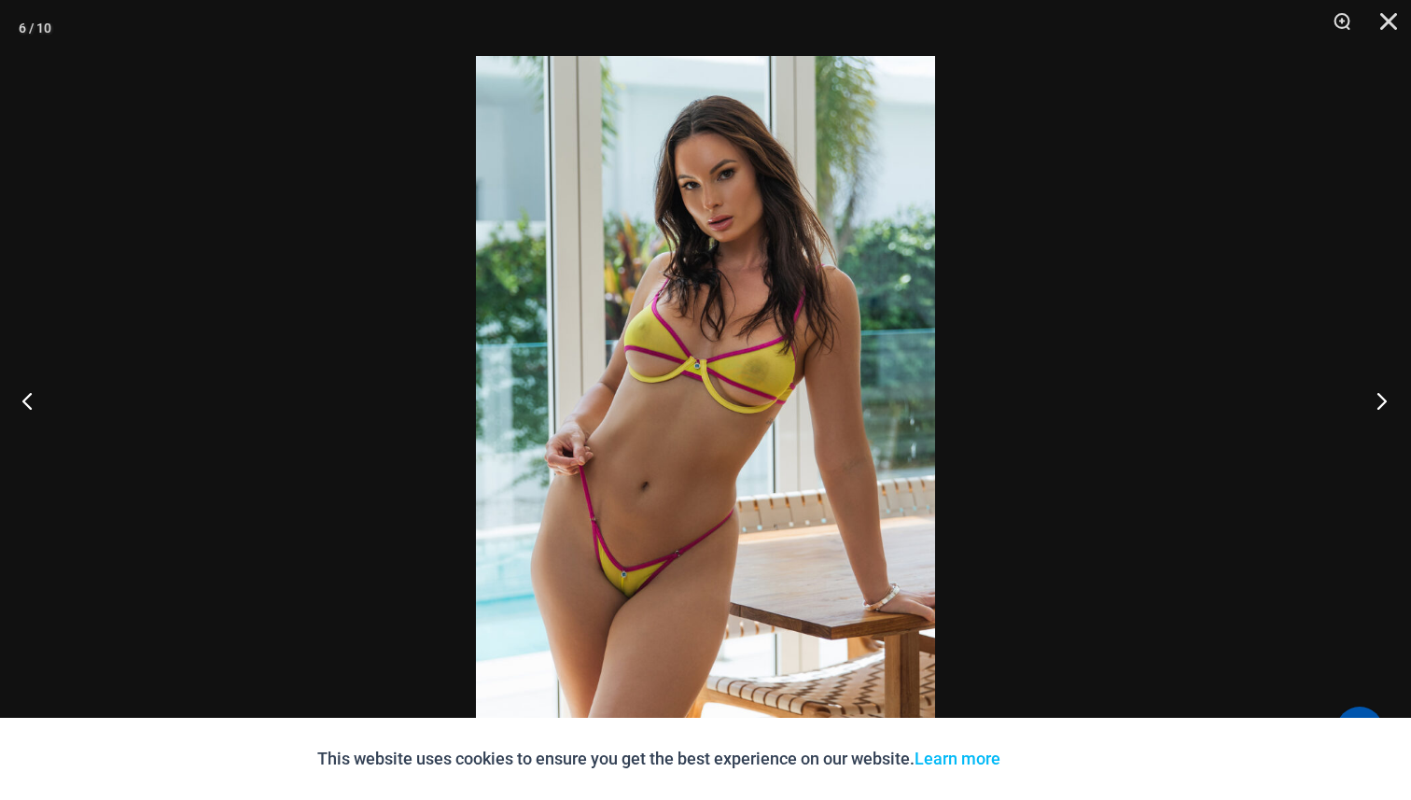
click at [1382, 396] on button "Next" at bounding box center [1376, 400] width 70 height 93
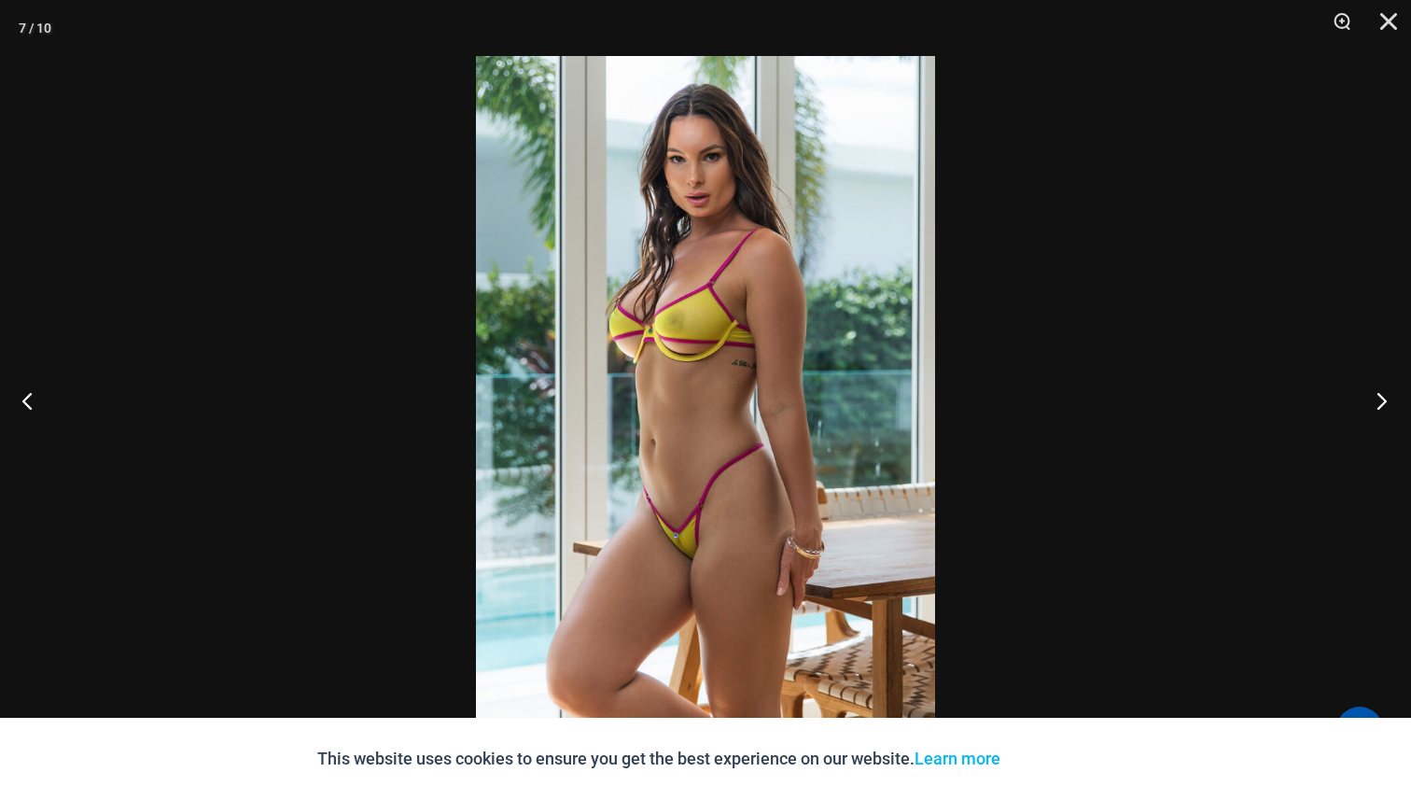
click at [1382, 396] on button "Next" at bounding box center [1376, 400] width 70 height 93
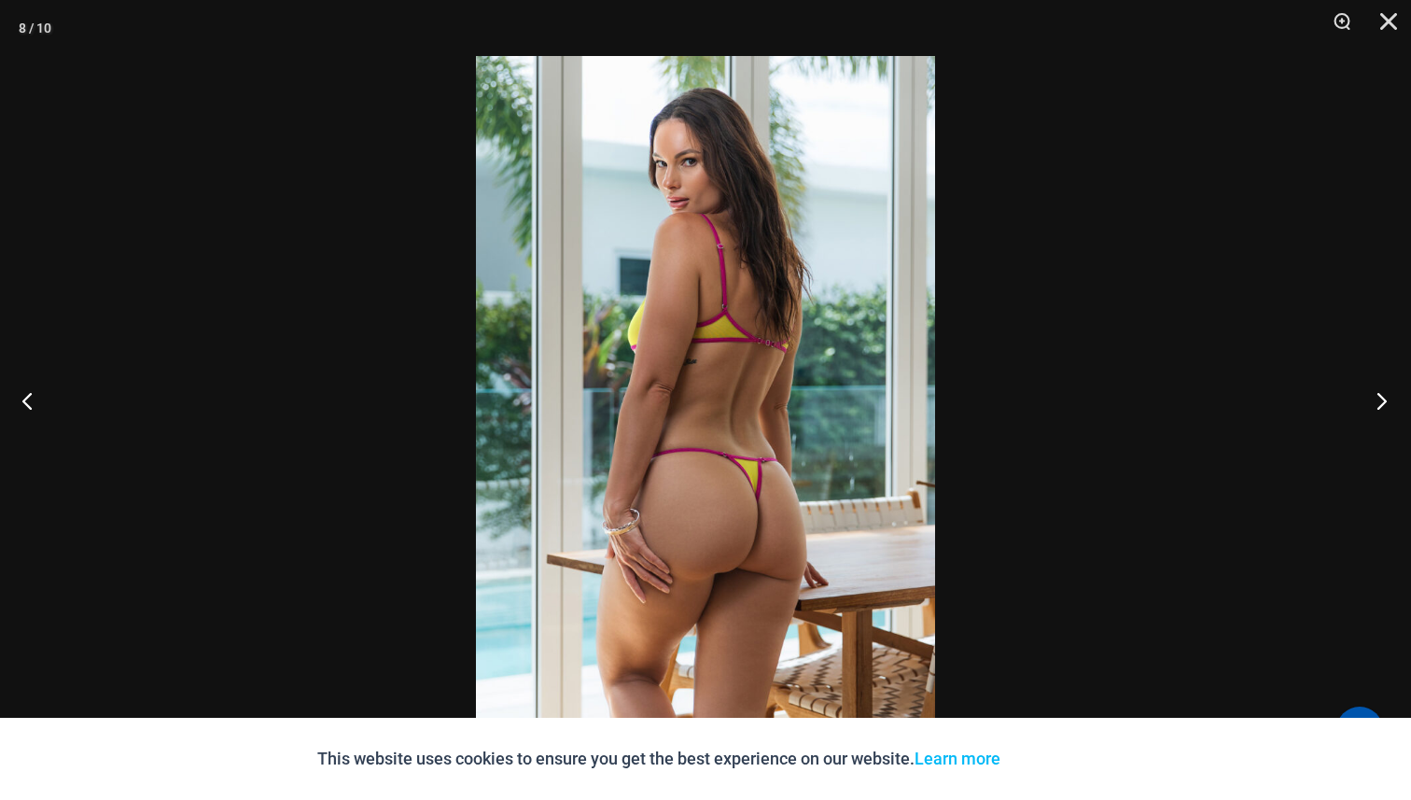
click at [1382, 396] on button "Next" at bounding box center [1376, 400] width 70 height 93
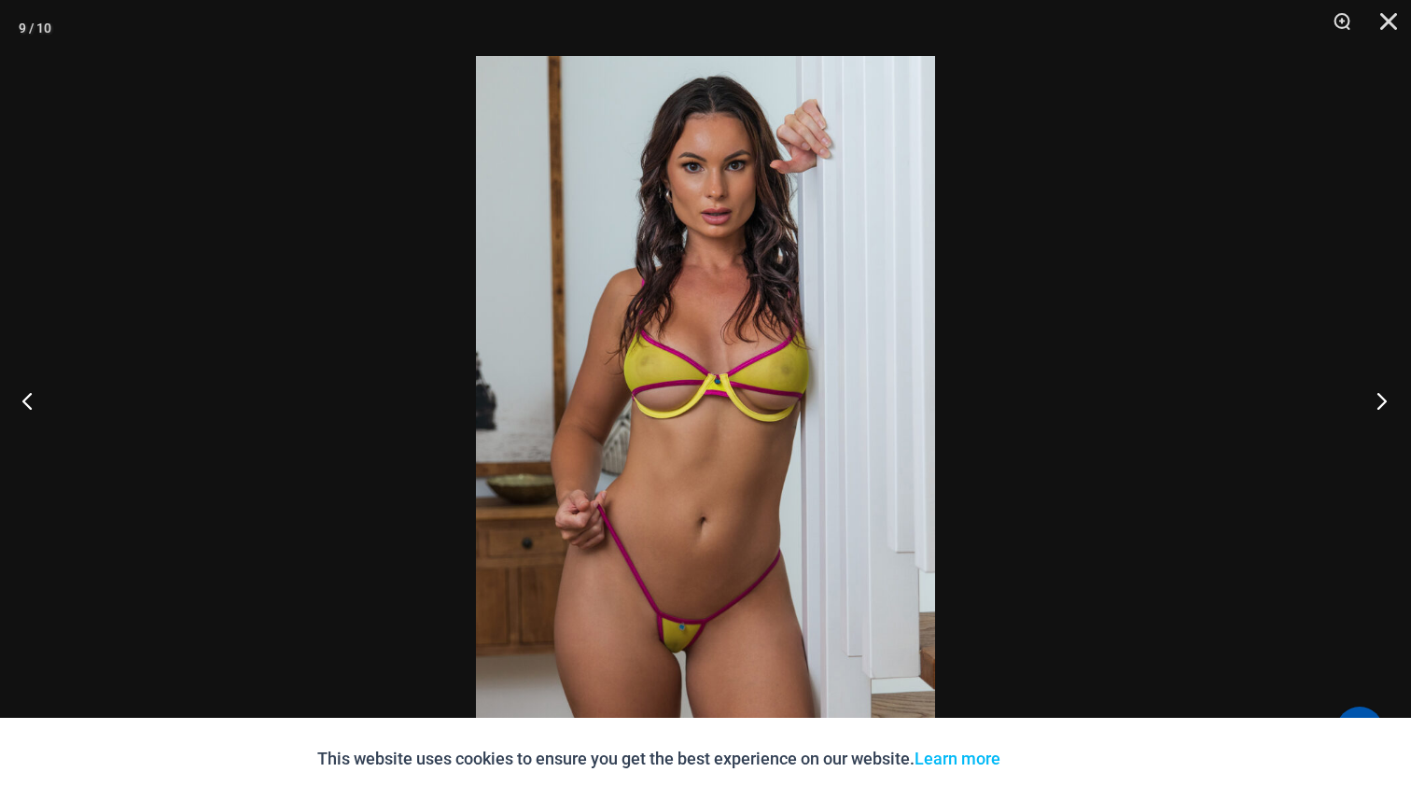
click at [1382, 396] on button "Next" at bounding box center [1376, 400] width 70 height 93
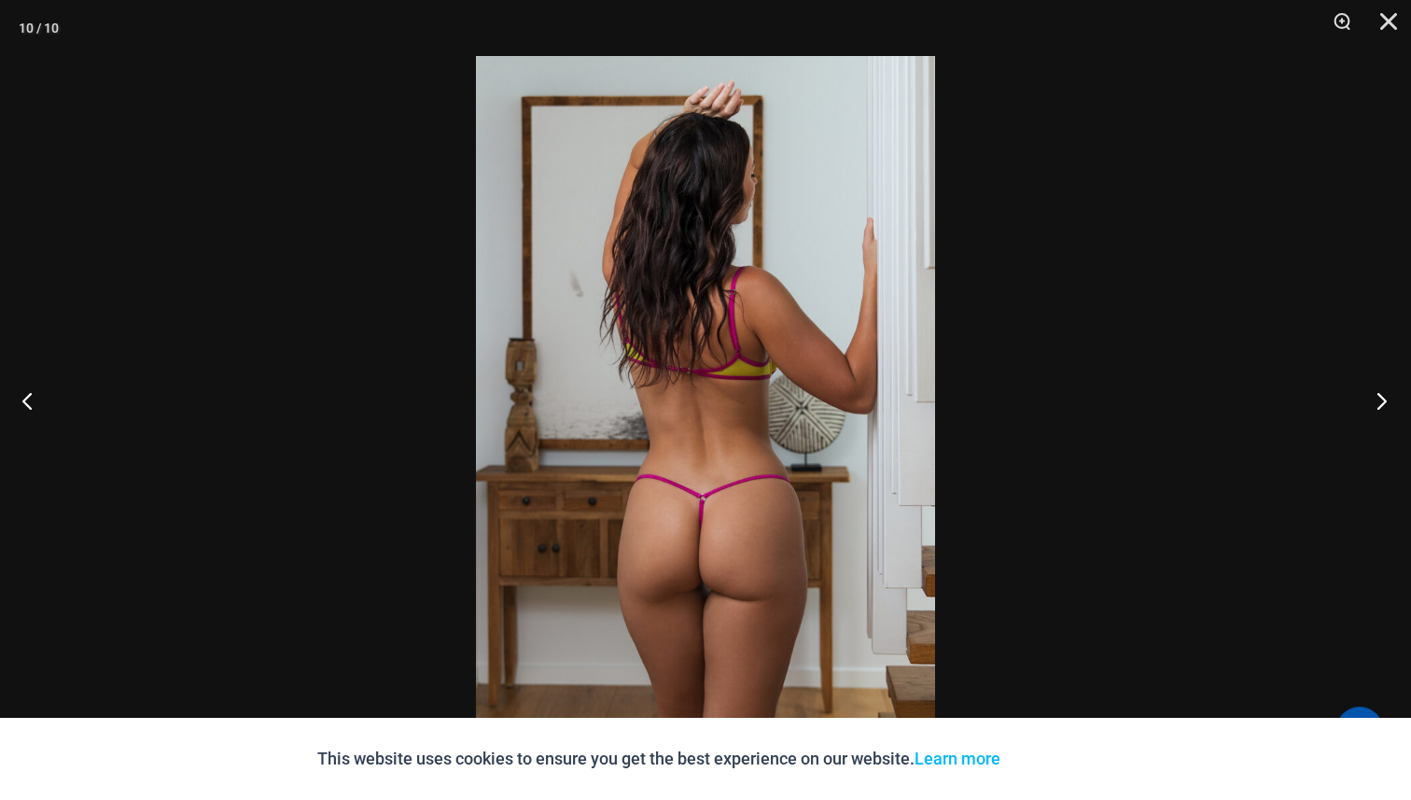
click at [1382, 396] on button "Next" at bounding box center [1376, 400] width 70 height 93
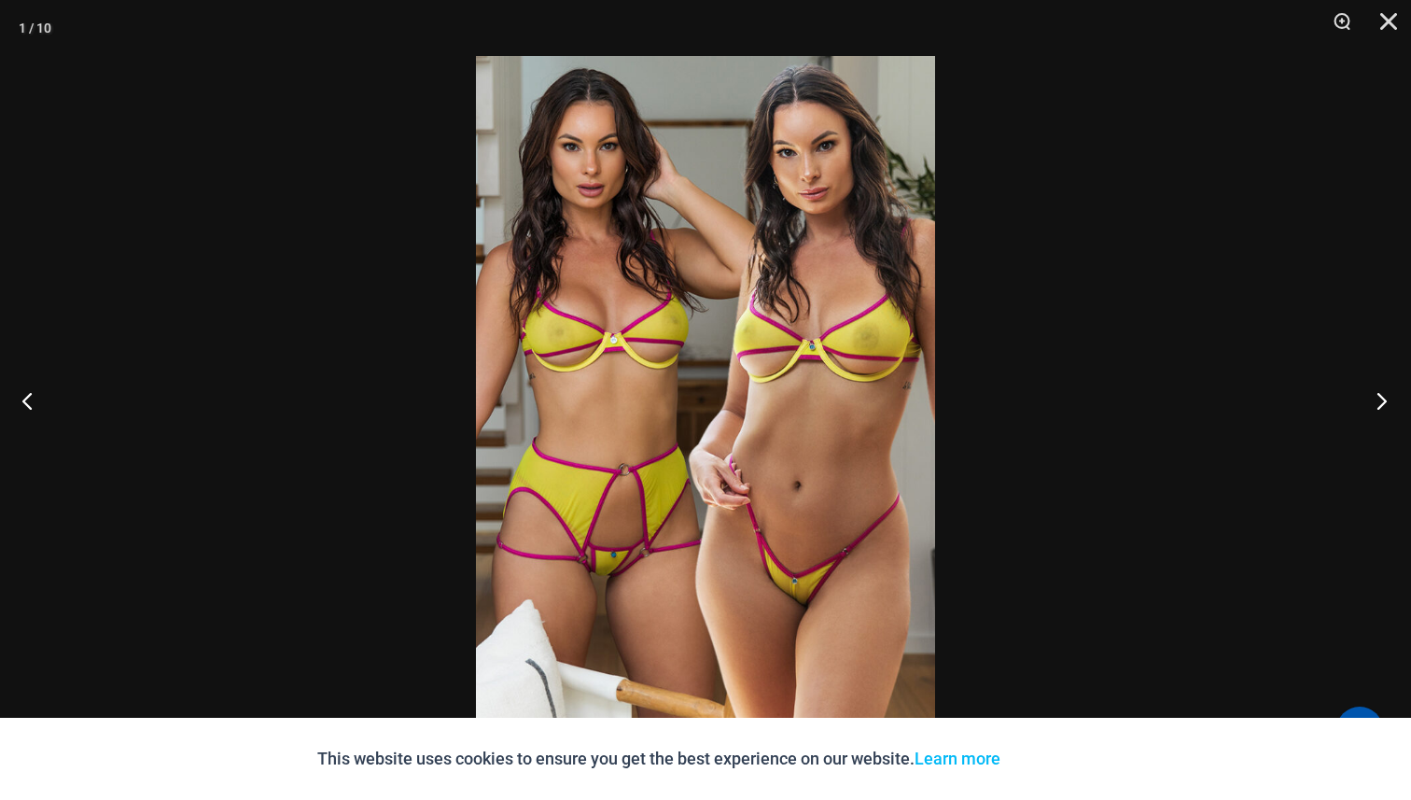
click at [1382, 396] on button "Next" at bounding box center [1376, 400] width 70 height 93
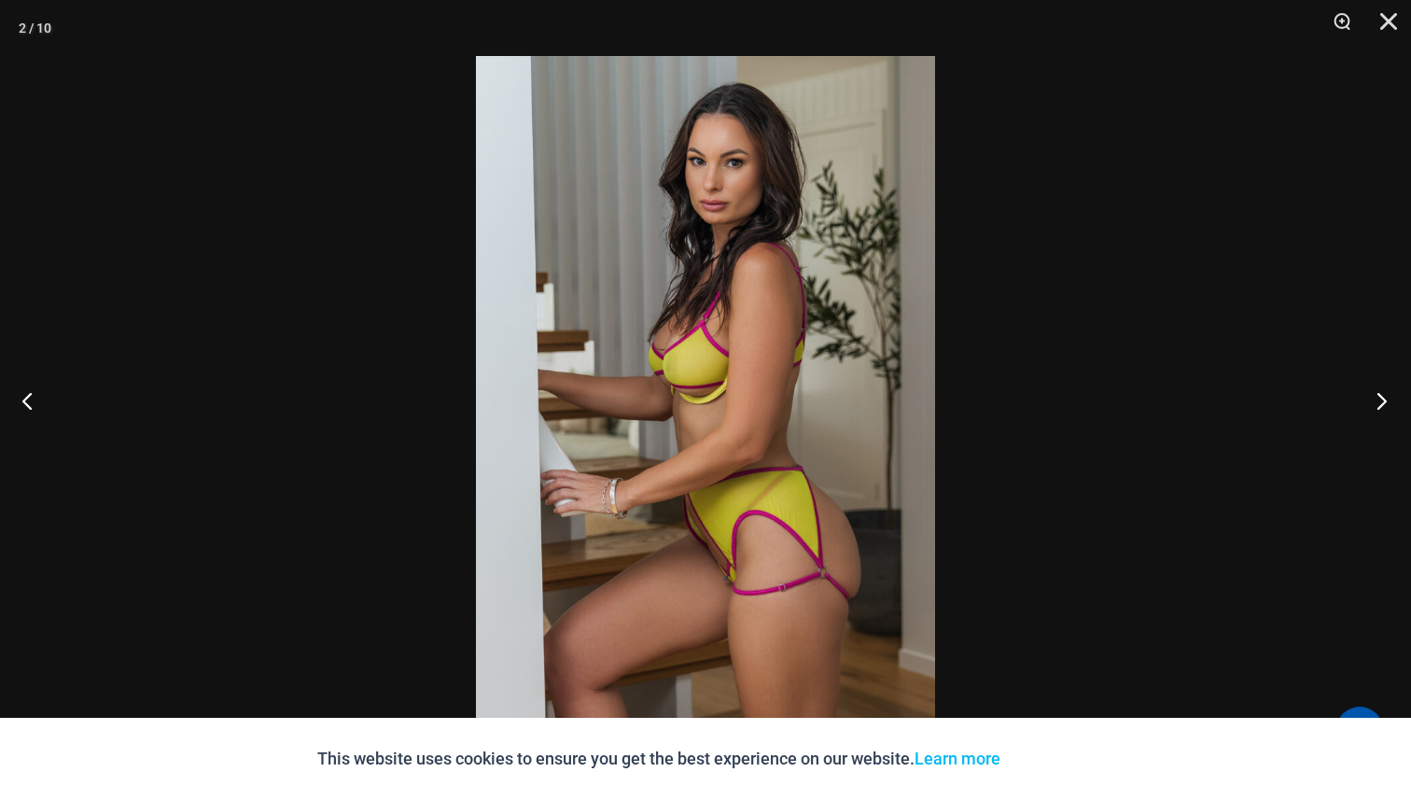
click at [1382, 396] on button "Next" at bounding box center [1376, 400] width 70 height 93
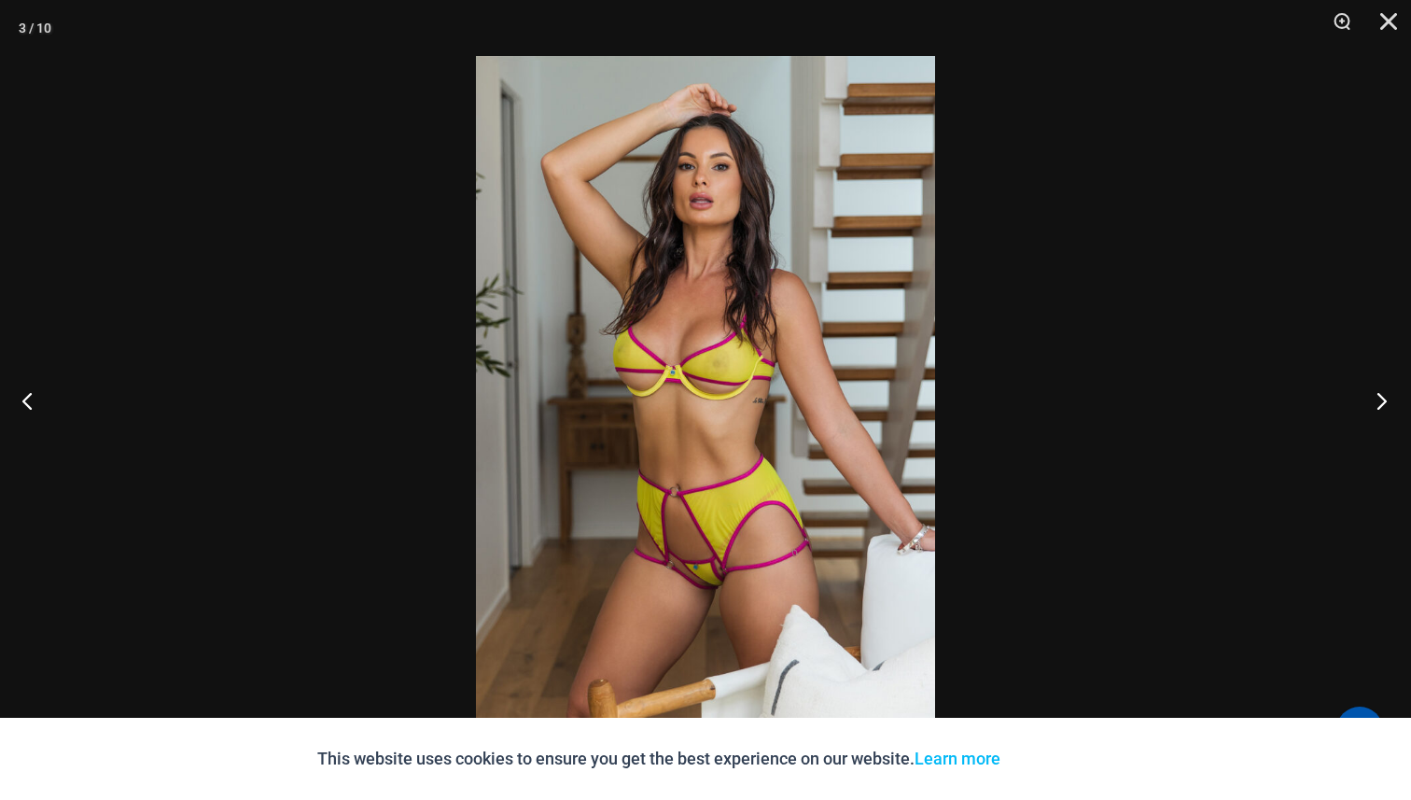
click at [1382, 396] on button "Next" at bounding box center [1376, 400] width 70 height 93
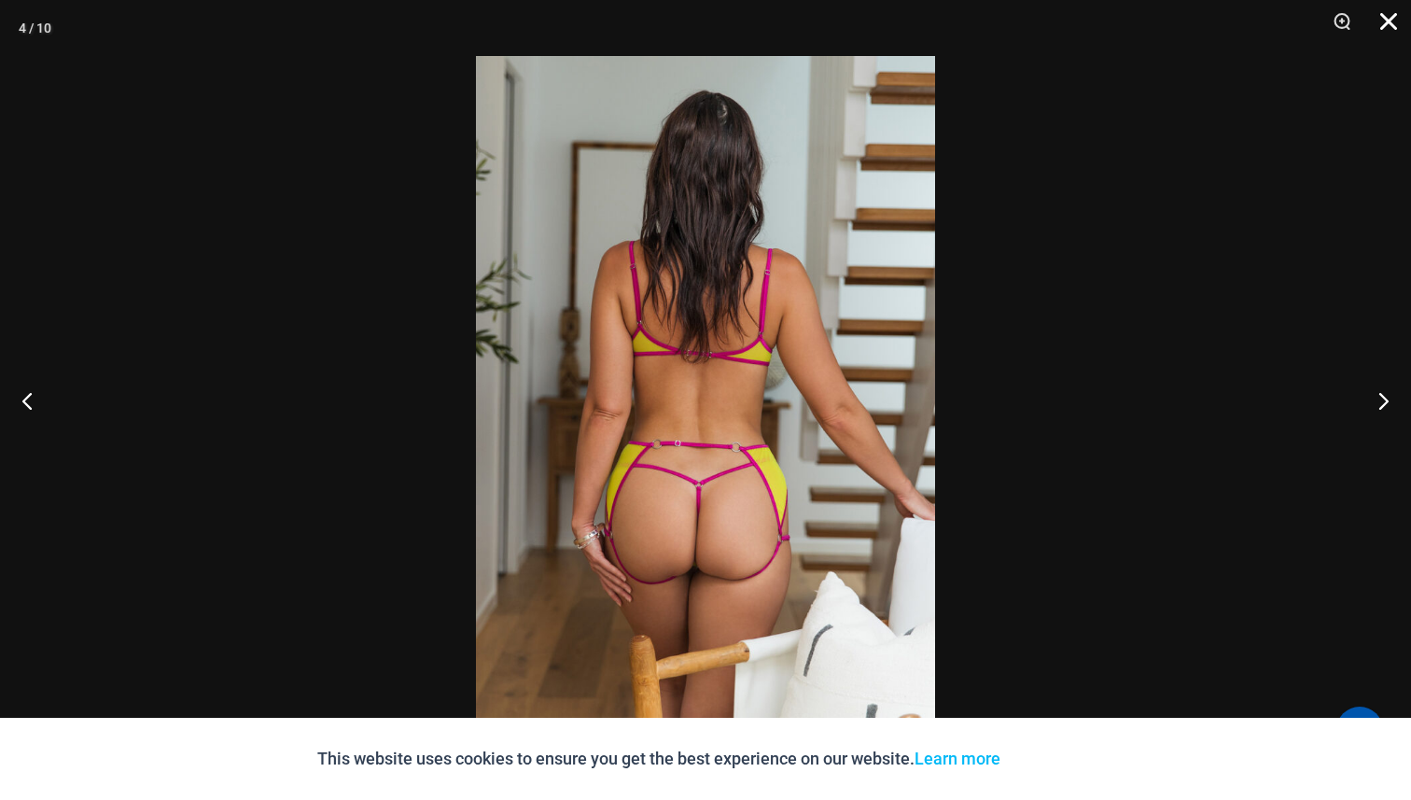
click at [1378, 21] on button "Close" at bounding box center [1381, 28] width 47 height 56
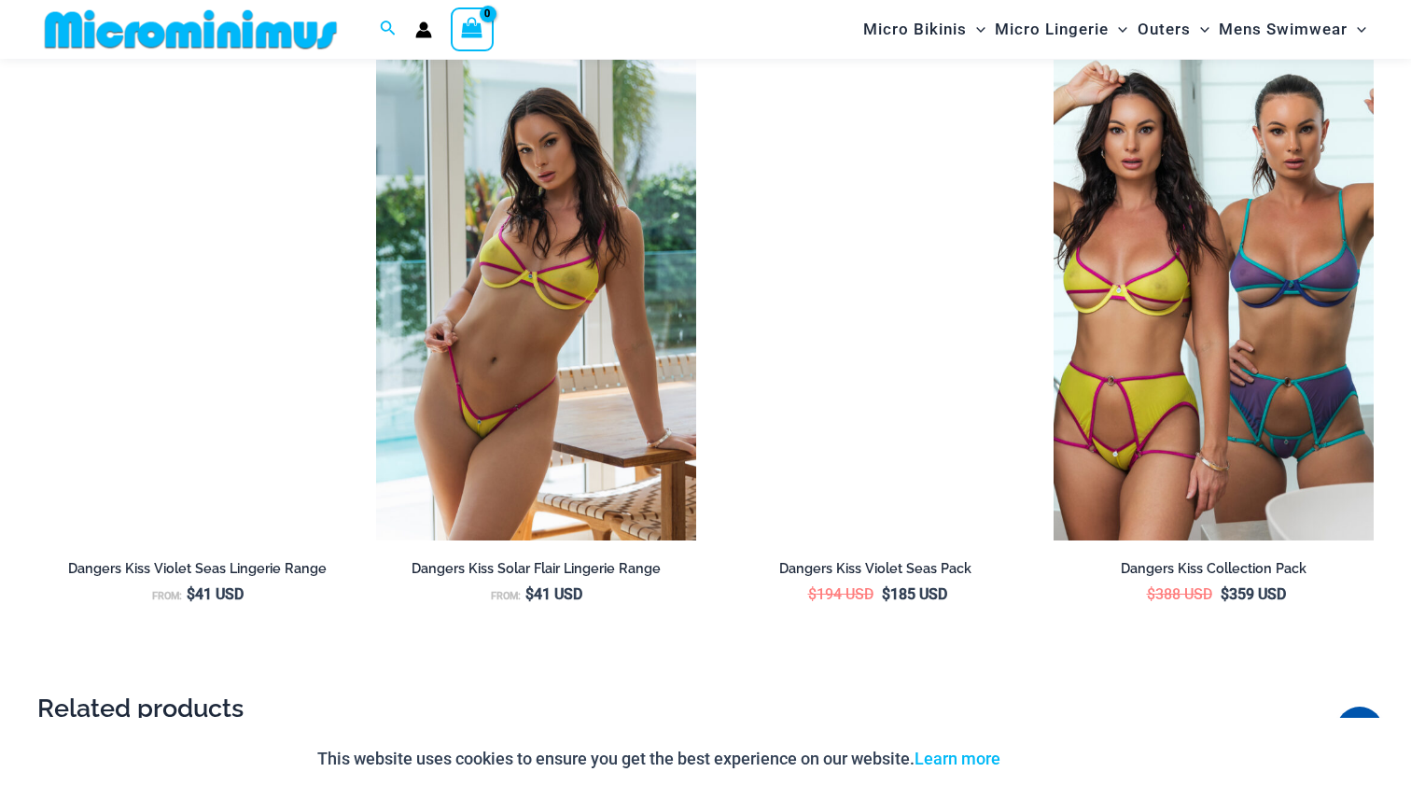
scroll to position [3108, 0]
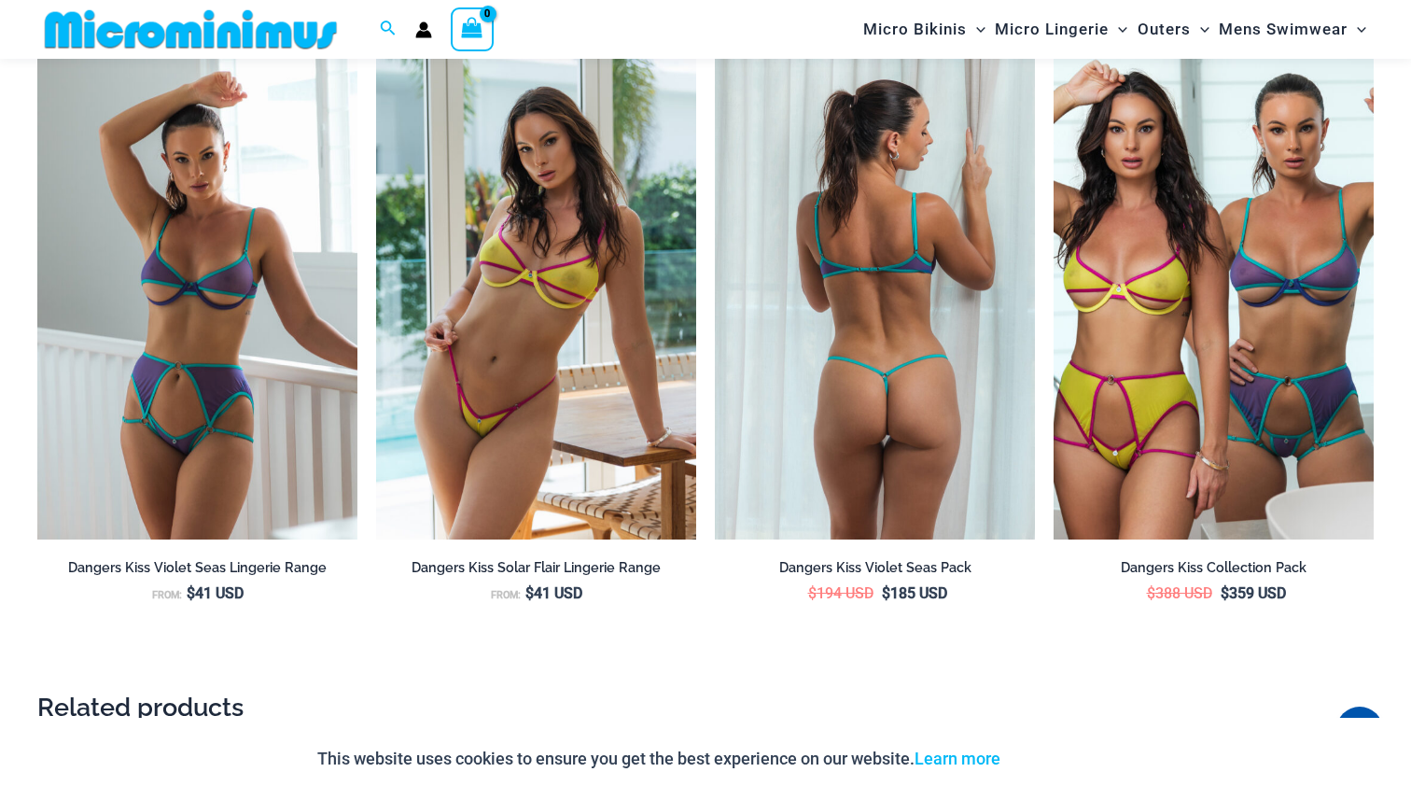
click at [830, 513] on img at bounding box center [875, 299] width 320 height 480
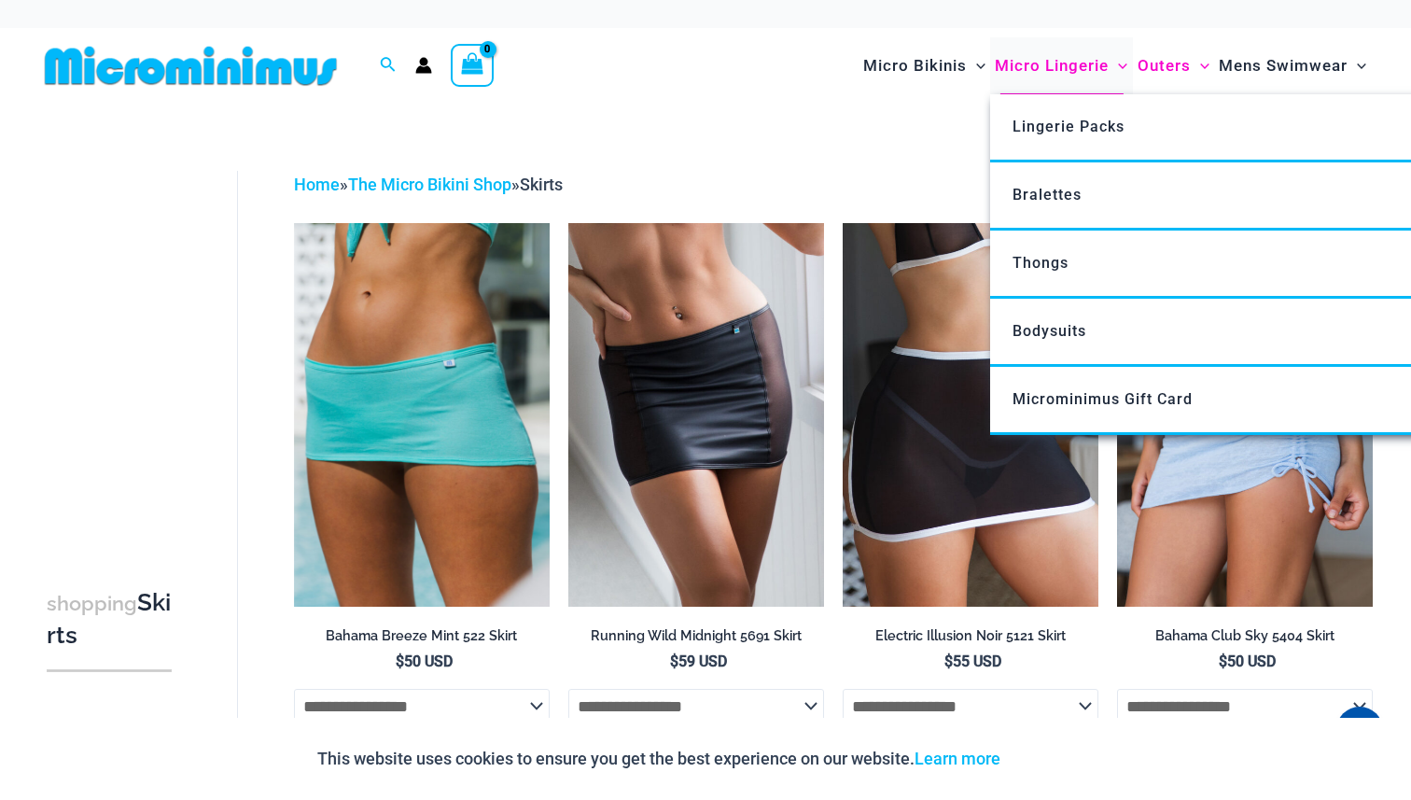
click at [1038, 67] on span "Micro Lingerie" at bounding box center [1052, 66] width 114 height 48
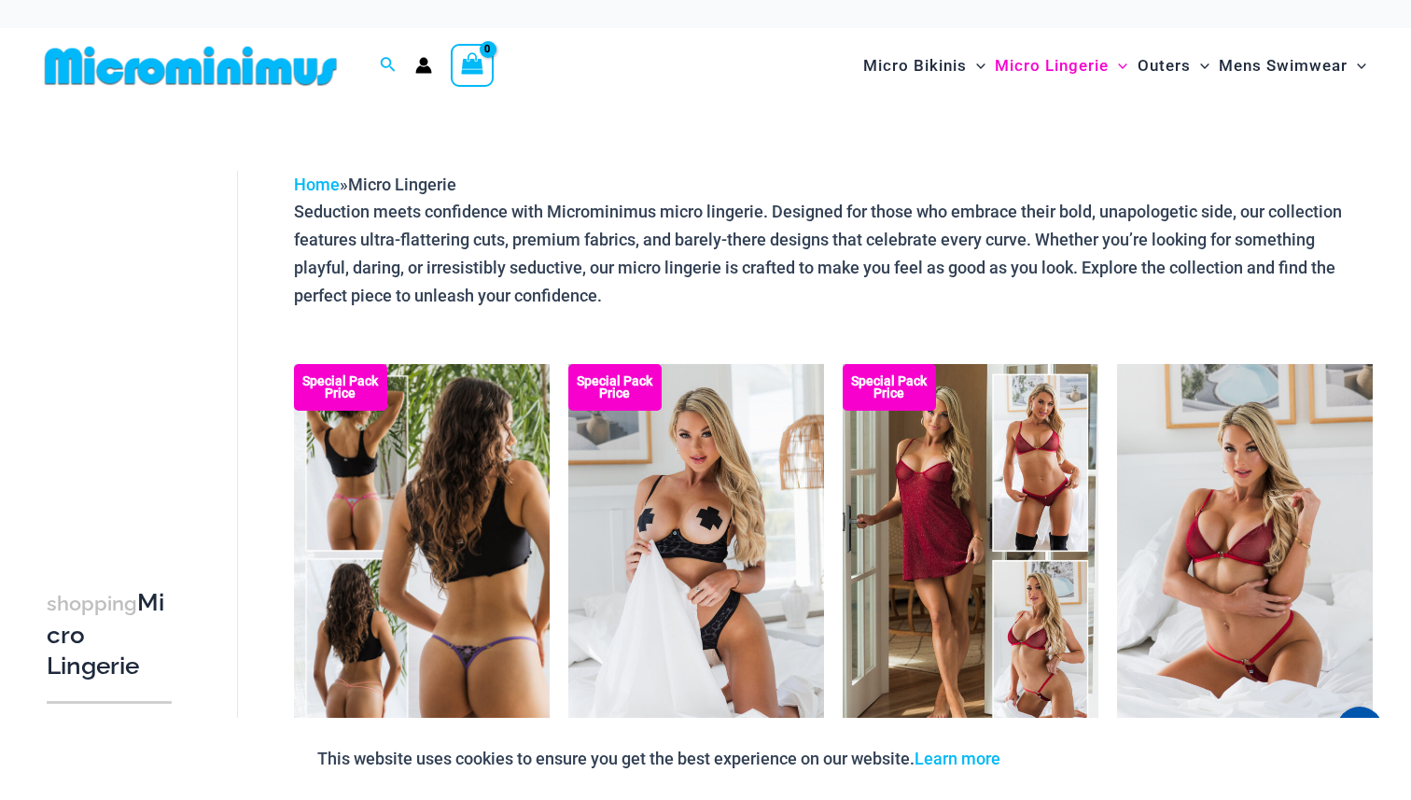
click at [468, 507] on img at bounding box center [422, 555] width 256 height 383
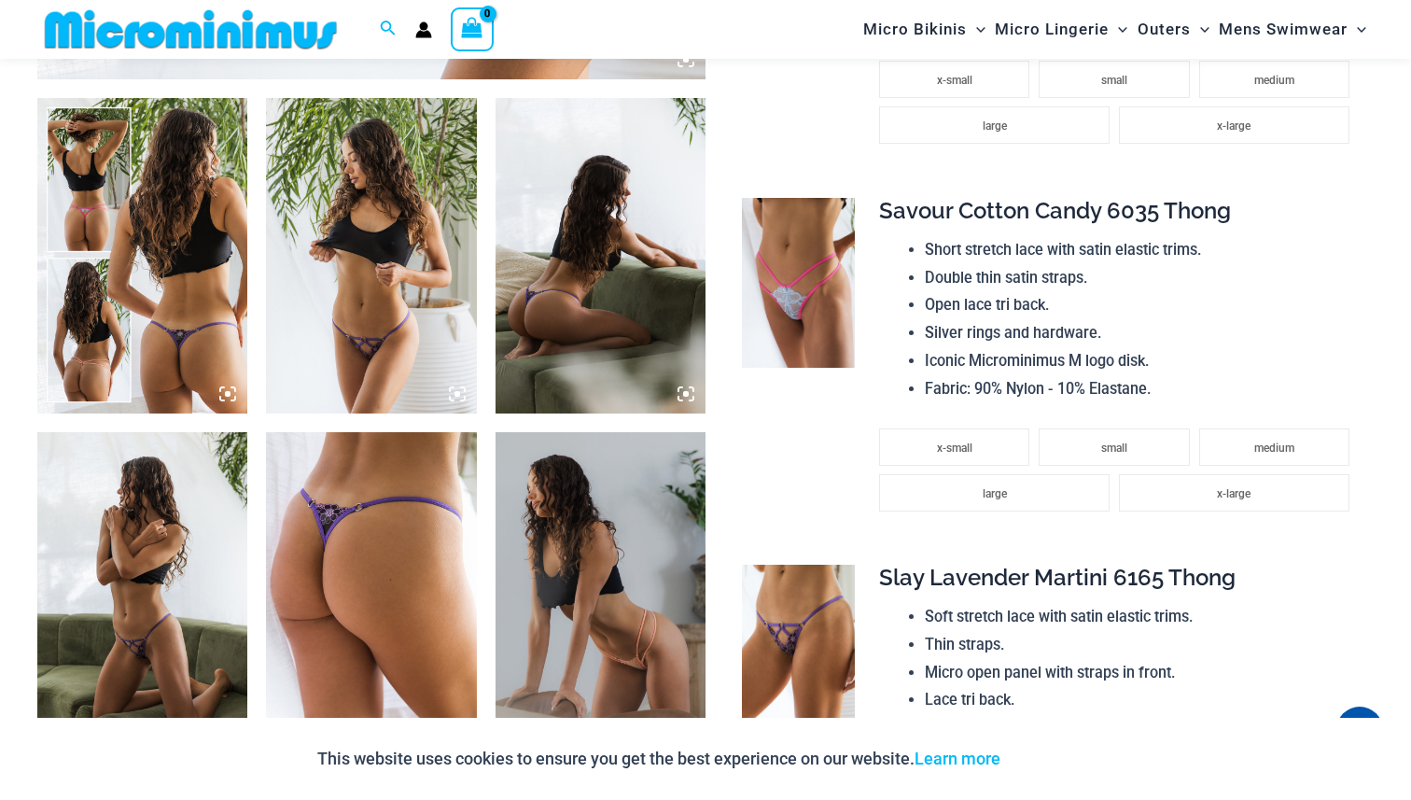
scroll to position [1093, 0]
click at [400, 361] on img at bounding box center [371, 254] width 210 height 315
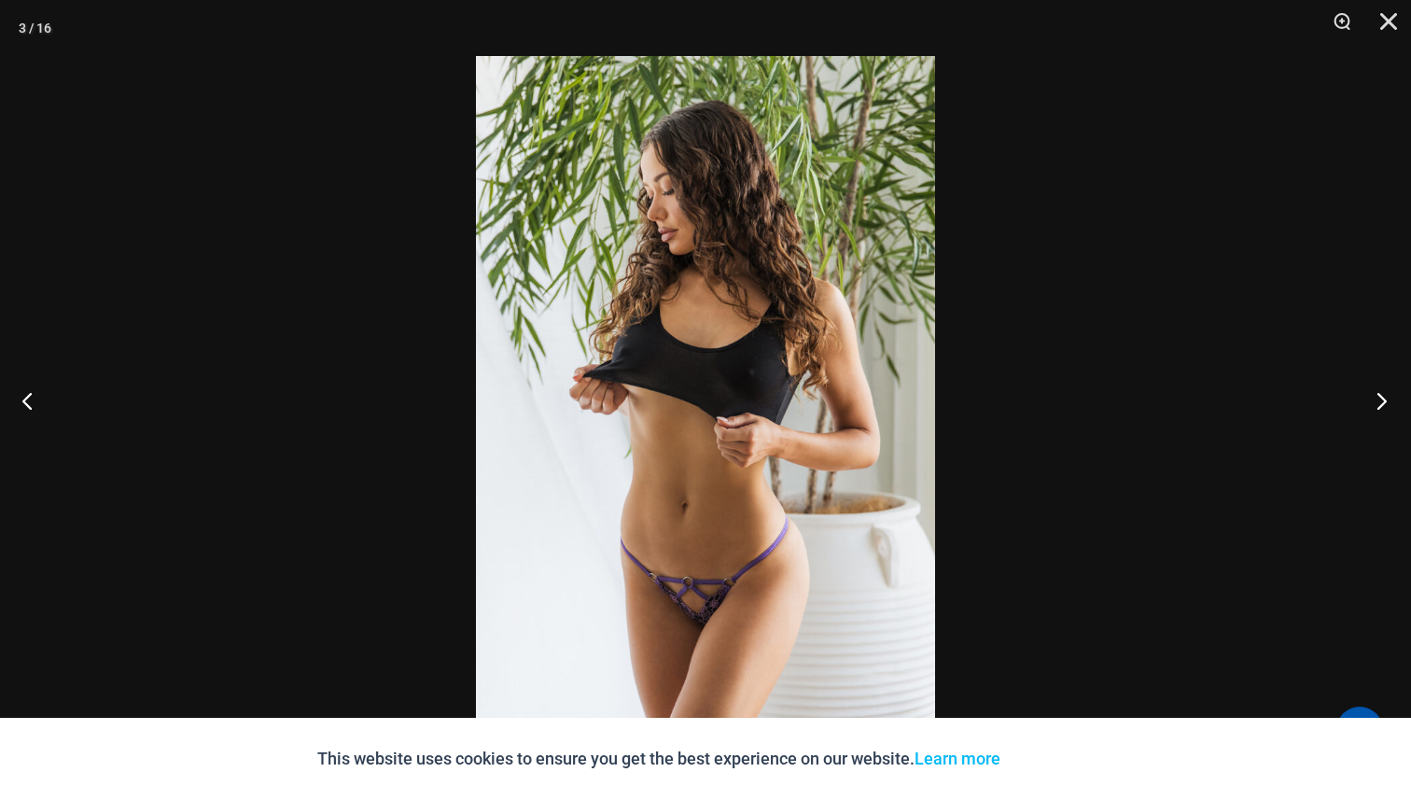
click at [1365, 408] on button "Next" at bounding box center [1376, 400] width 70 height 93
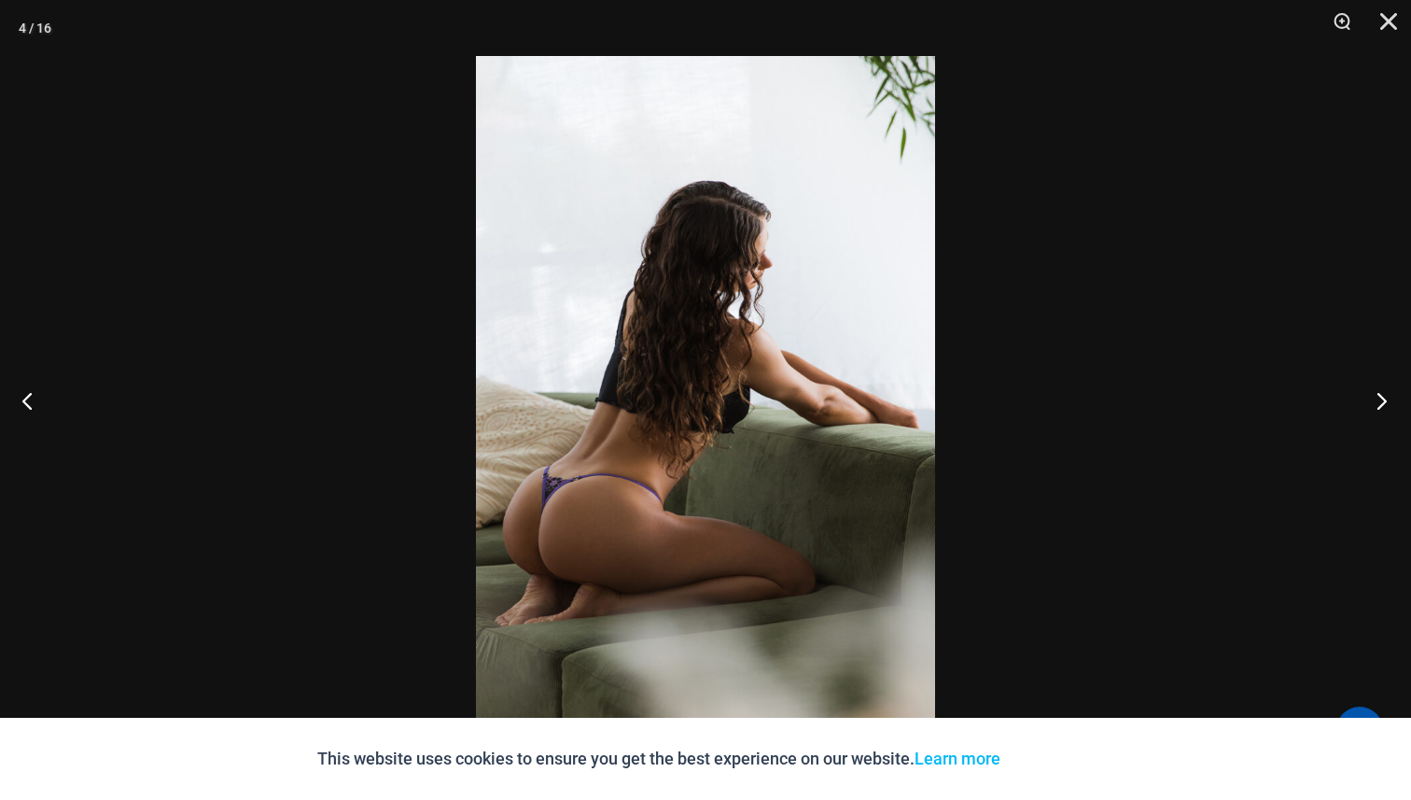
click at [1365, 408] on button "Next" at bounding box center [1376, 400] width 70 height 93
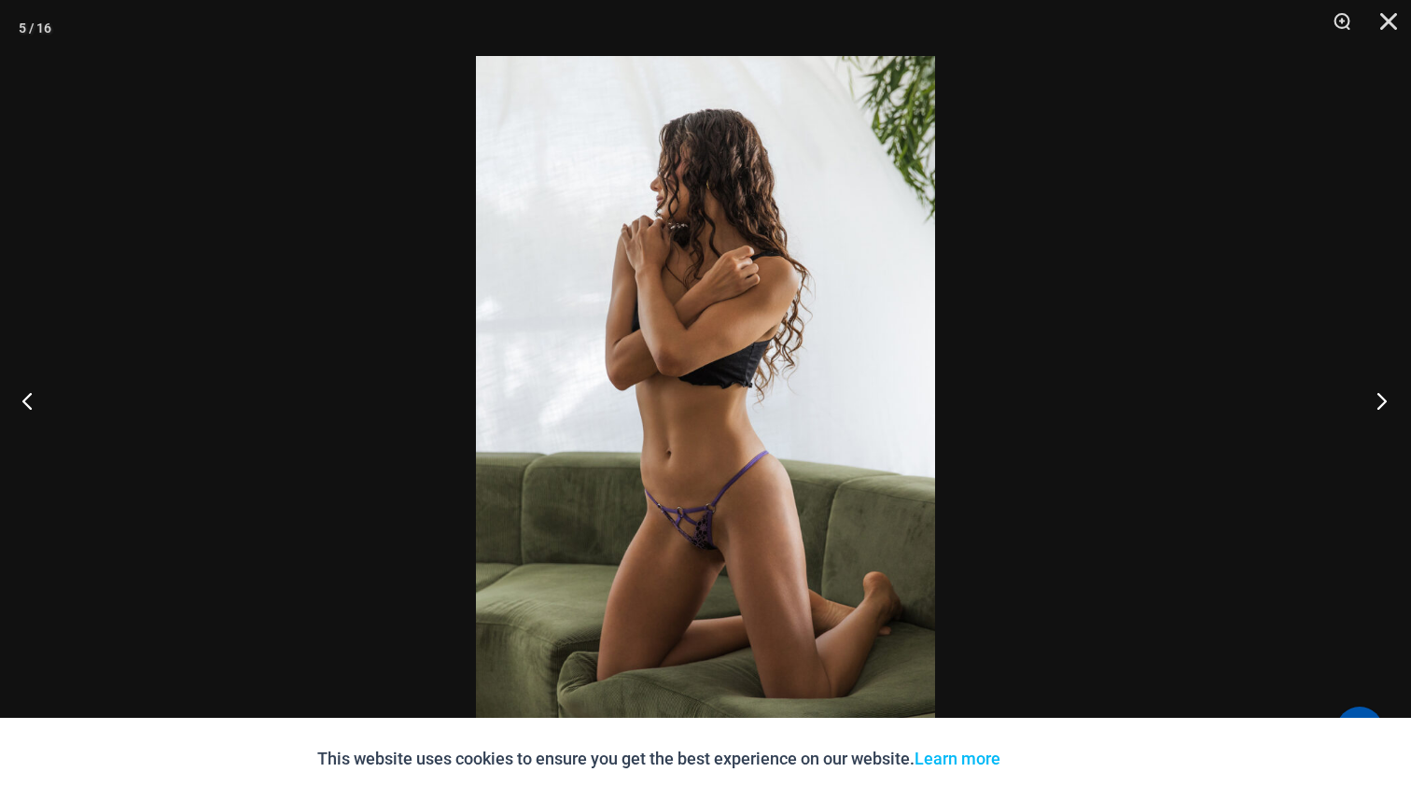
click at [1365, 408] on button "Next" at bounding box center [1376, 400] width 70 height 93
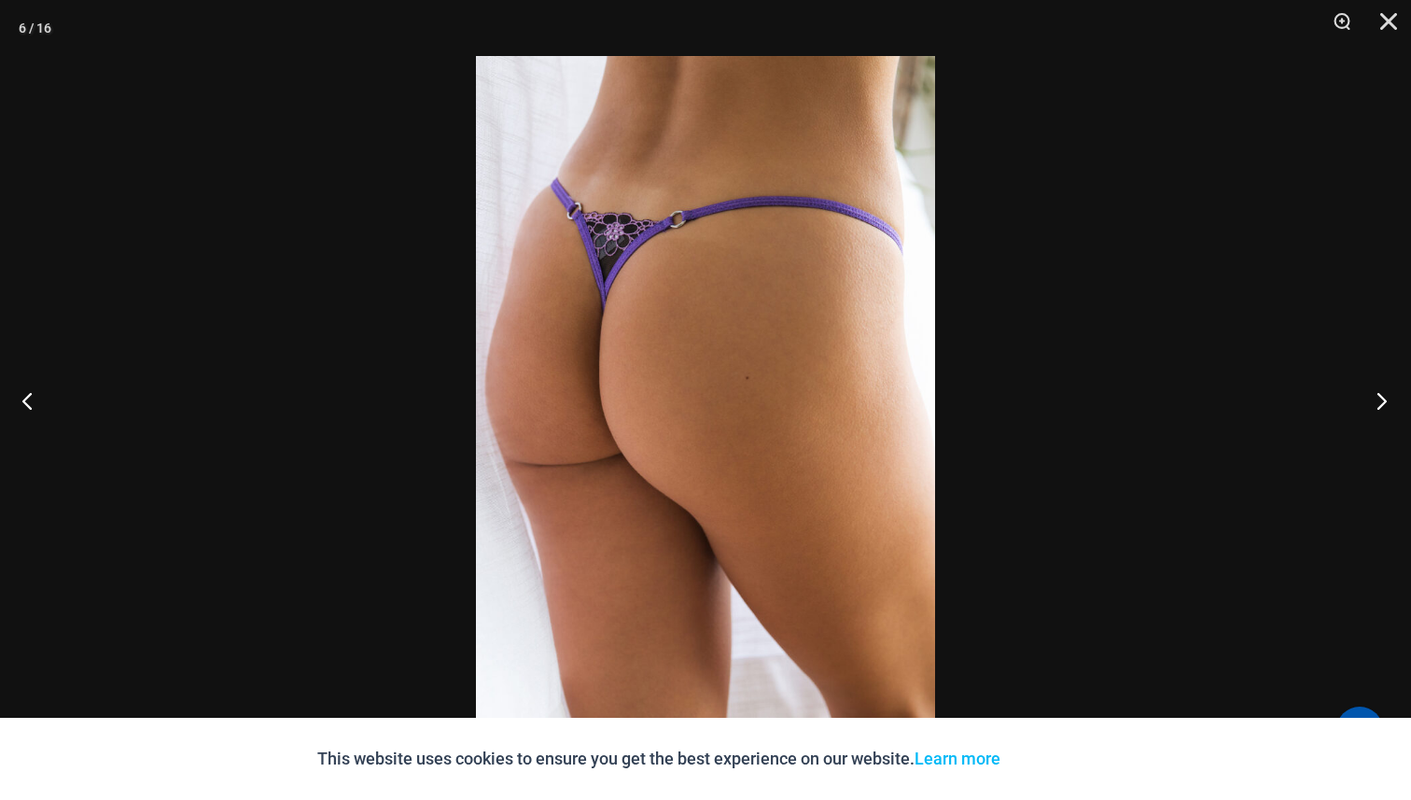
click at [1365, 408] on button "Next" at bounding box center [1376, 400] width 70 height 93
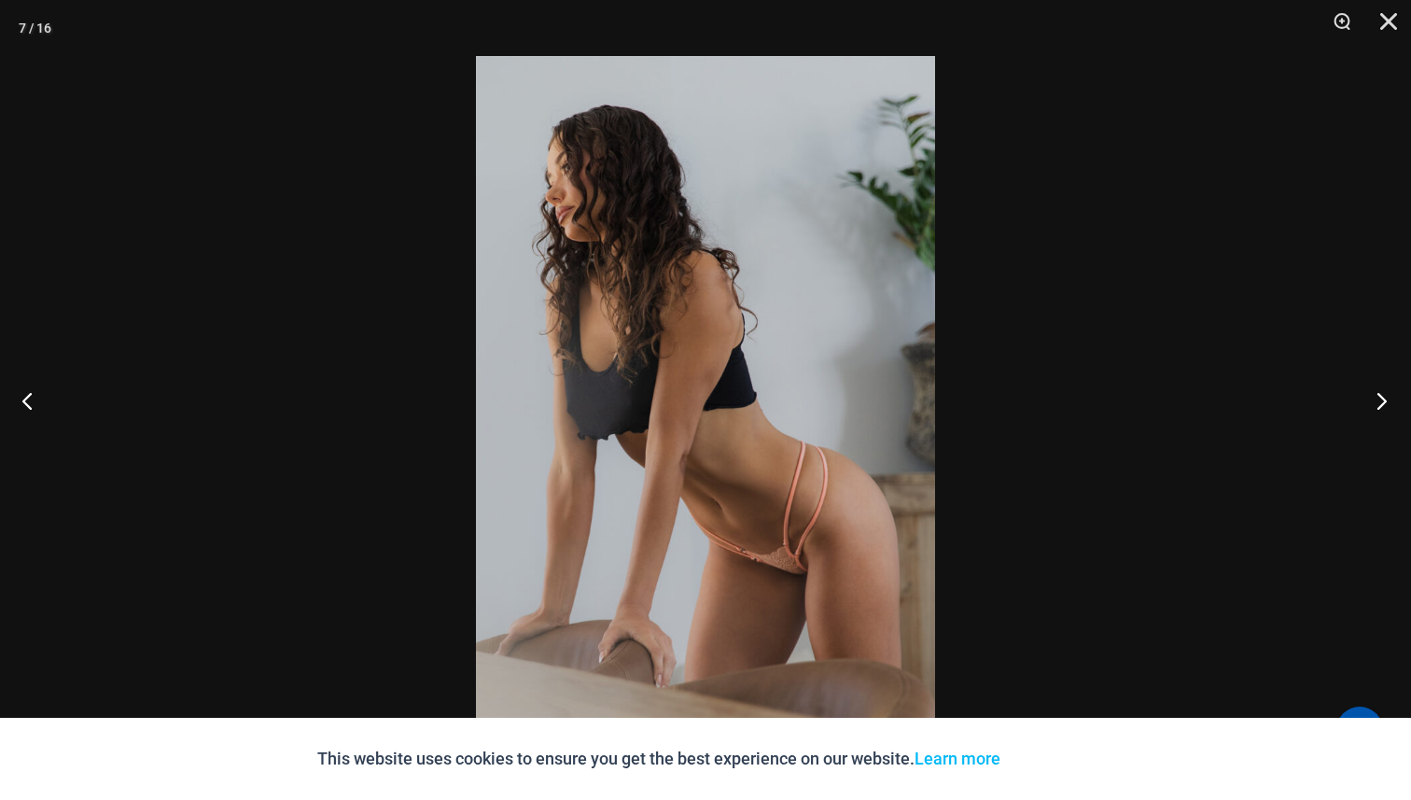
click at [1365, 408] on button "Next" at bounding box center [1376, 400] width 70 height 93
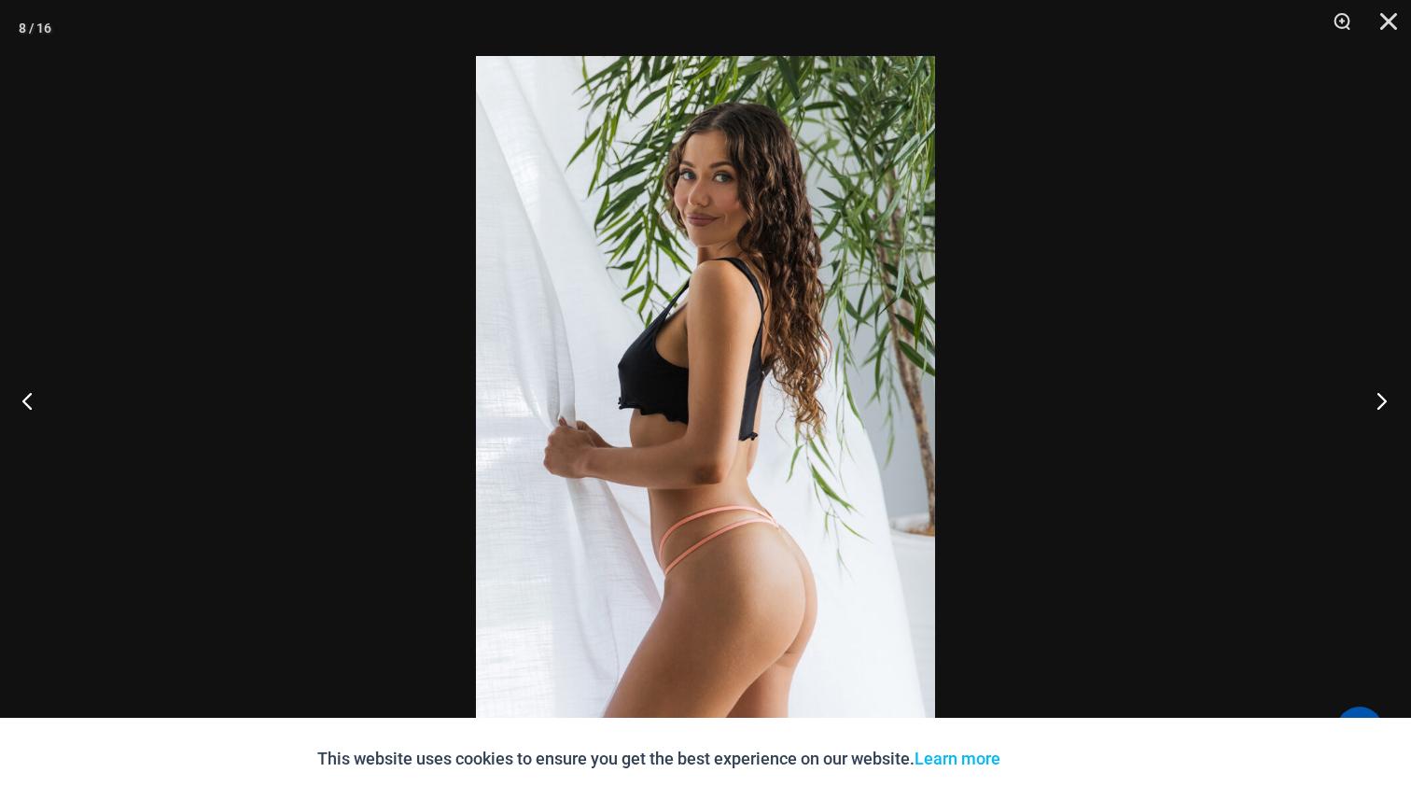
click at [1365, 408] on button "Next" at bounding box center [1376, 400] width 70 height 93
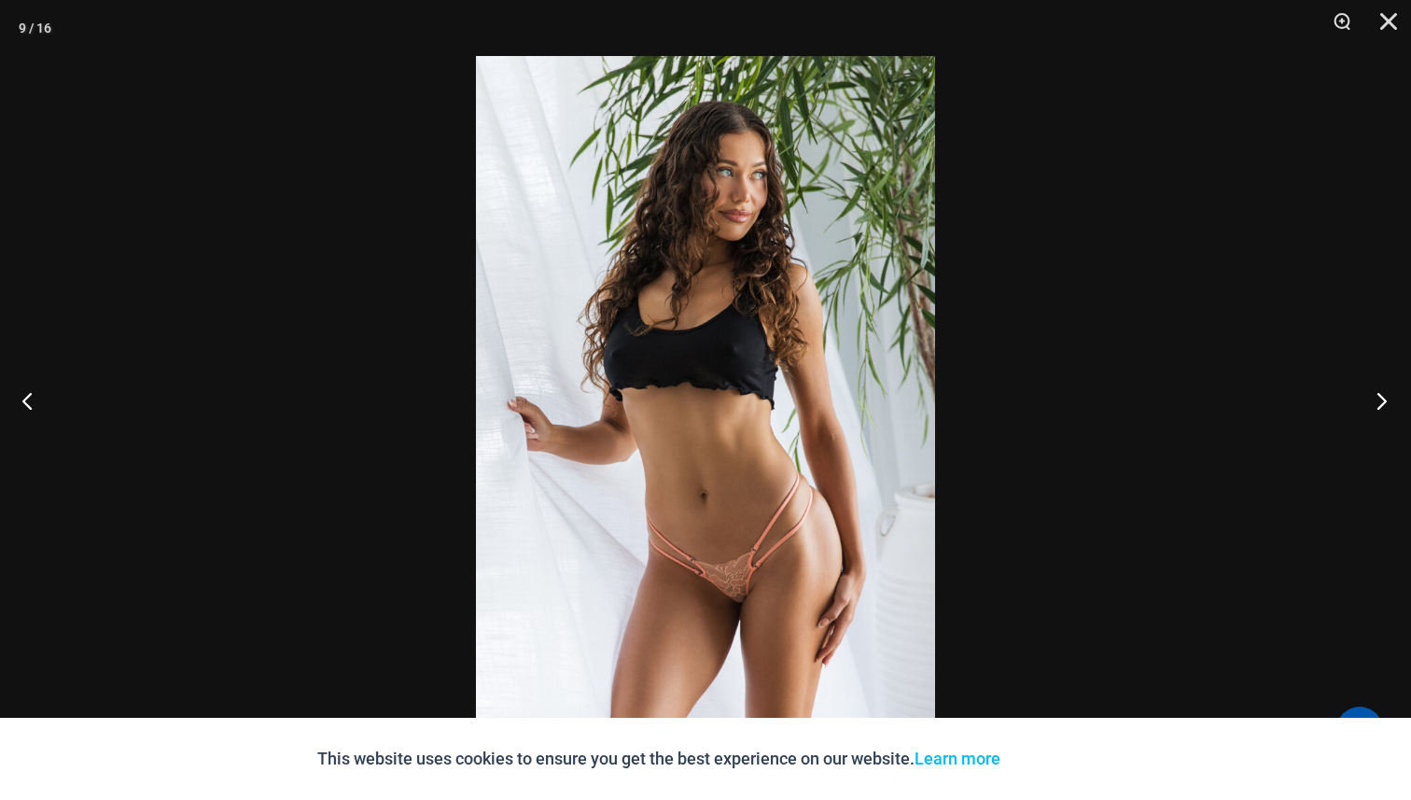
click at [1365, 408] on button "Next" at bounding box center [1376, 400] width 70 height 93
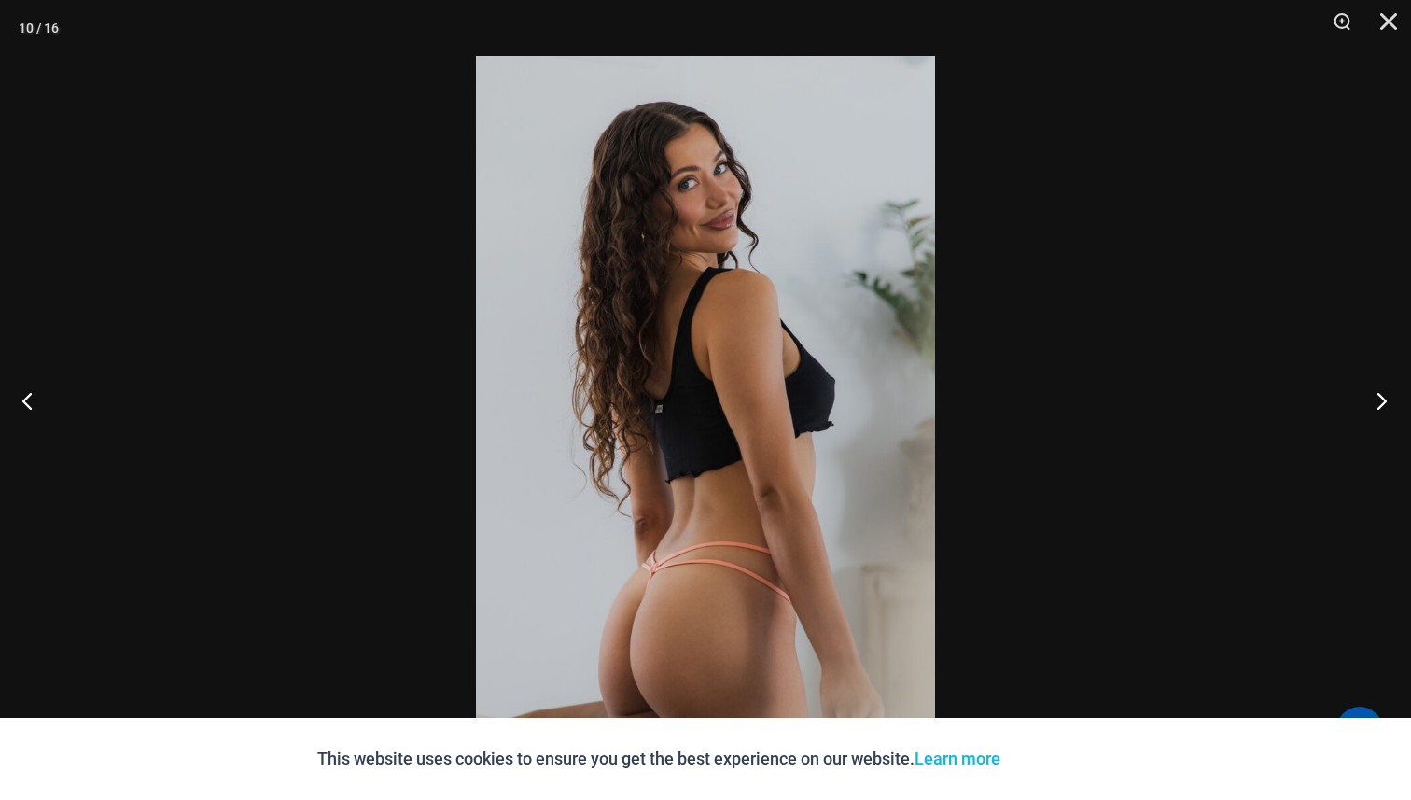
click at [1365, 408] on button "Next" at bounding box center [1376, 400] width 70 height 93
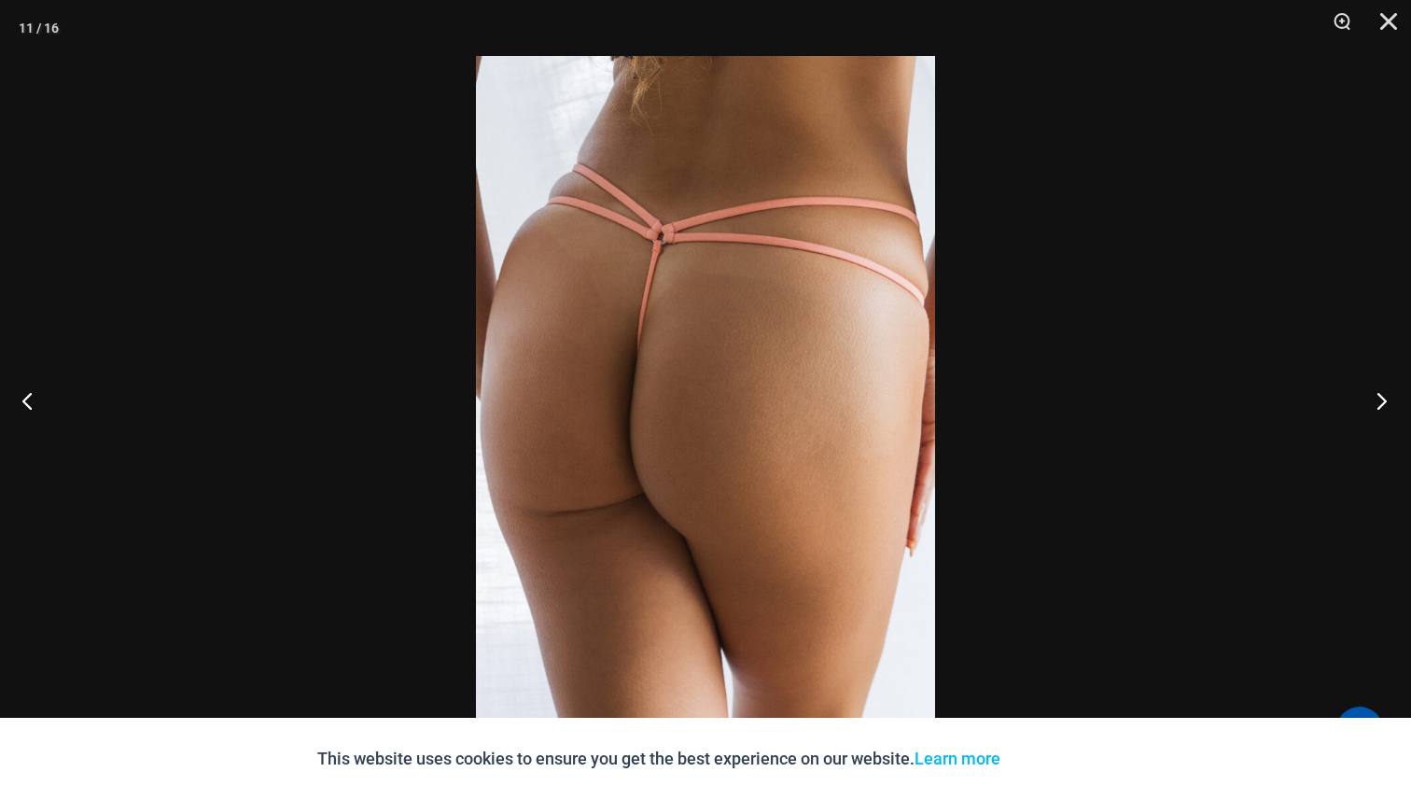
click at [1365, 408] on button "Next" at bounding box center [1376, 400] width 70 height 93
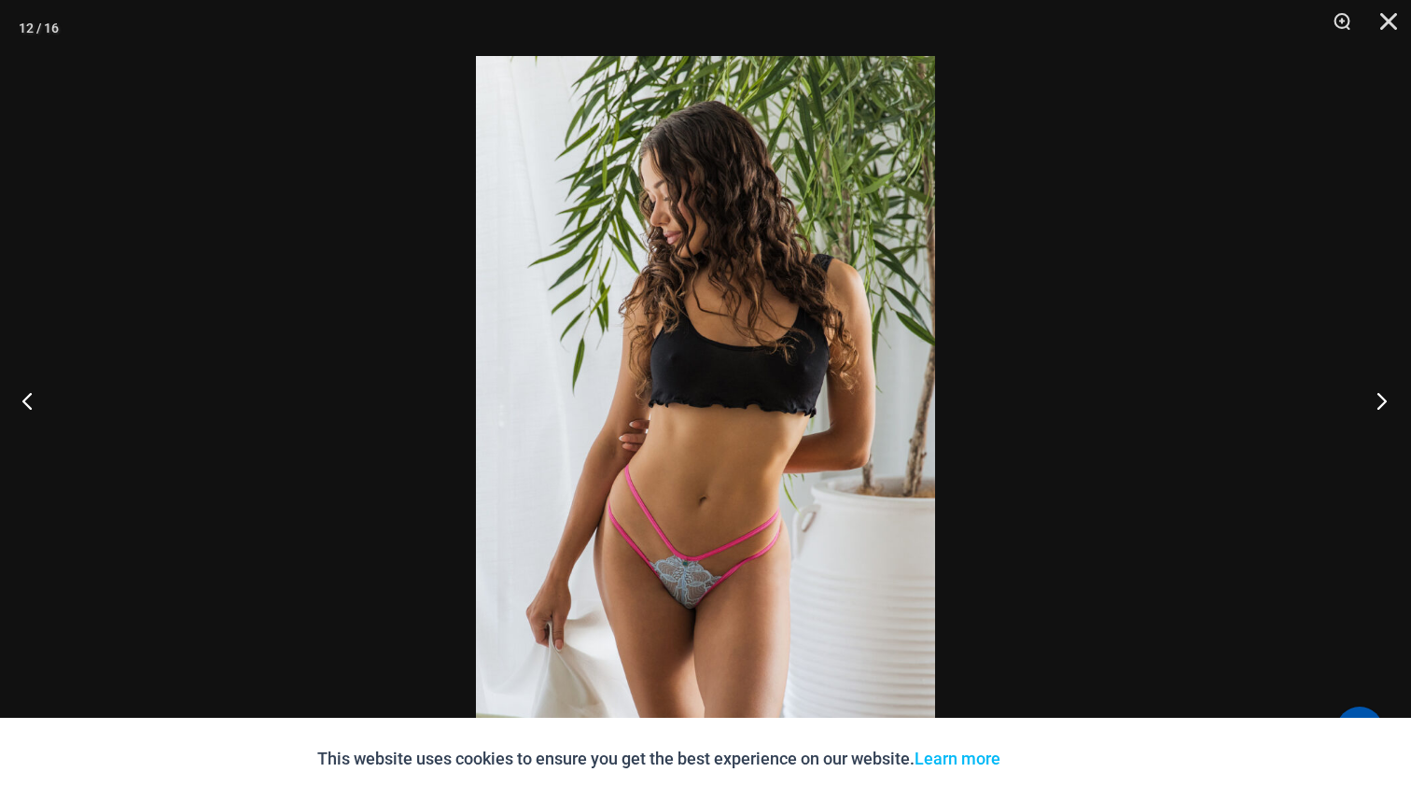
click at [1383, 392] on button "Next" at bounding box center [1376, 400] width 70 height 93
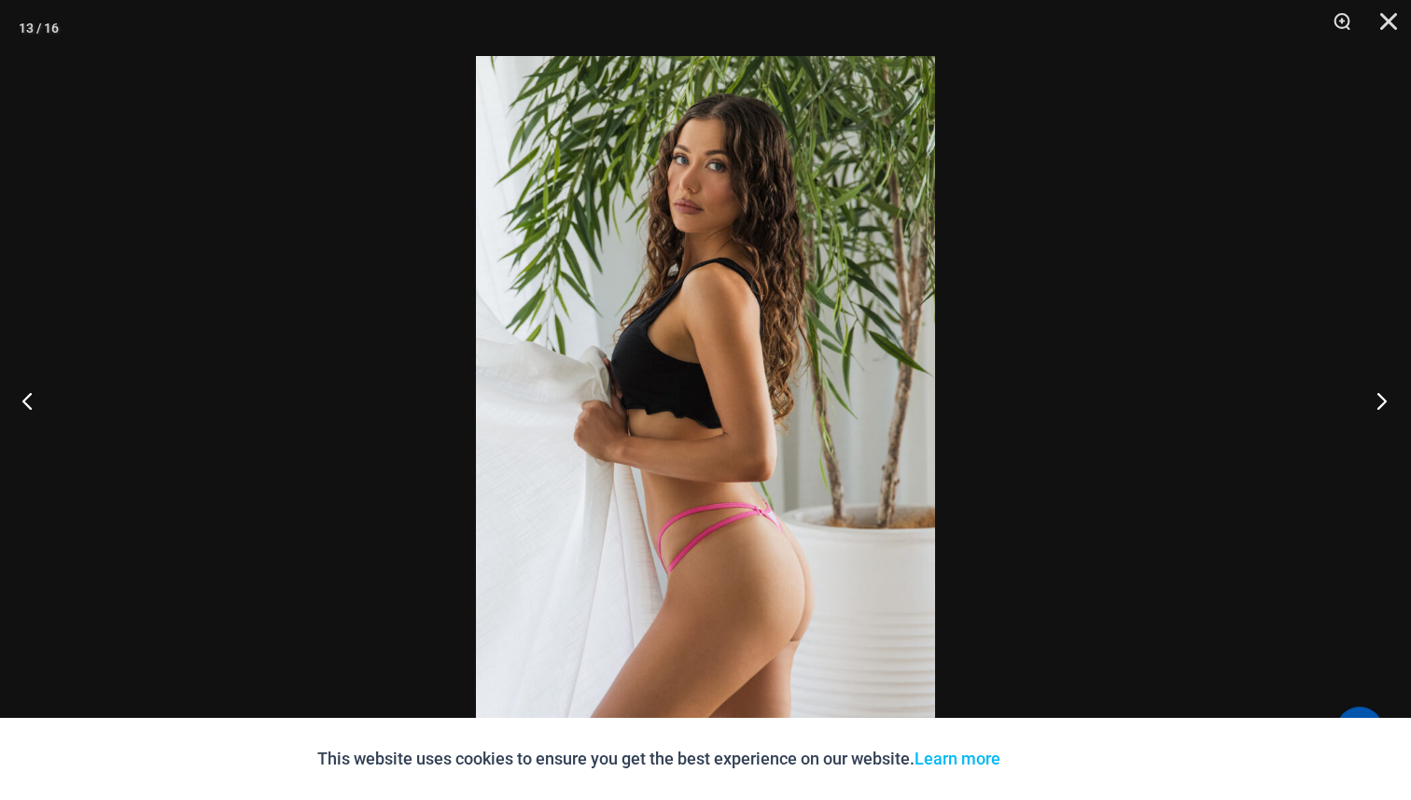
click at [1383, 392] on button "Next" at bounding box center [1376, 400] width 70 height 93
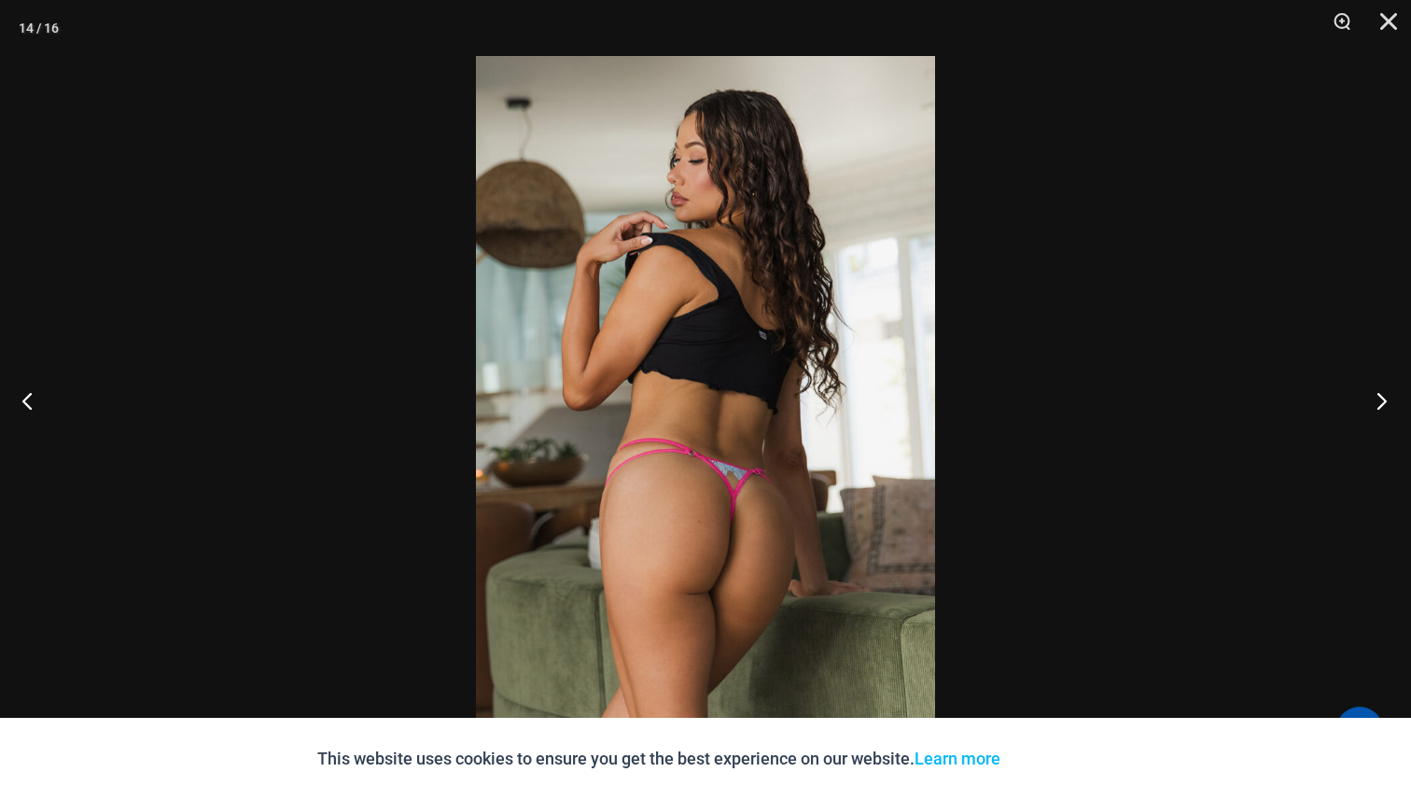
click at [1383, 392] on button "Next" at bounding box center [1376, 400] width 70 height 93
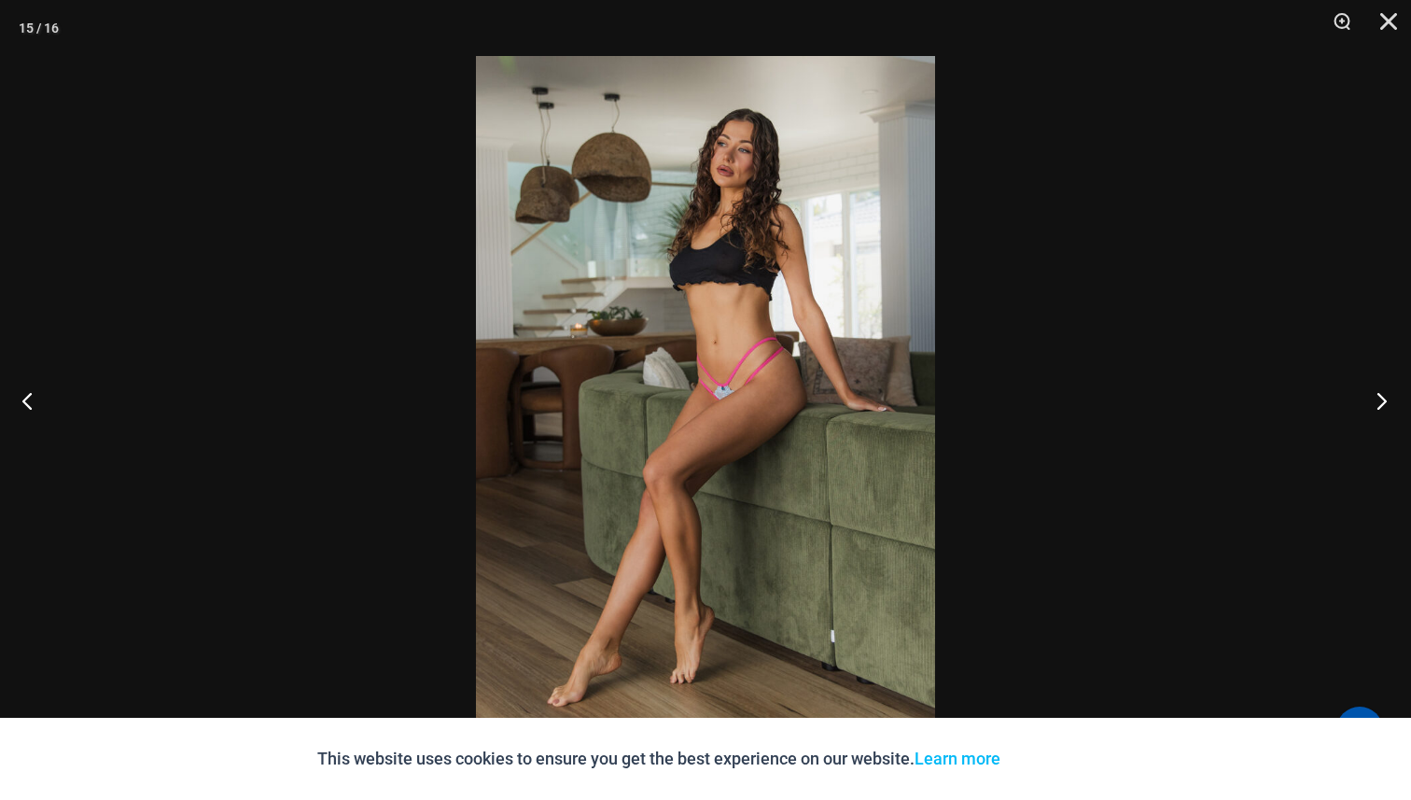
click at [1383, 392] on button "Next" at bounding box center [1376, 400] width 70 height 93
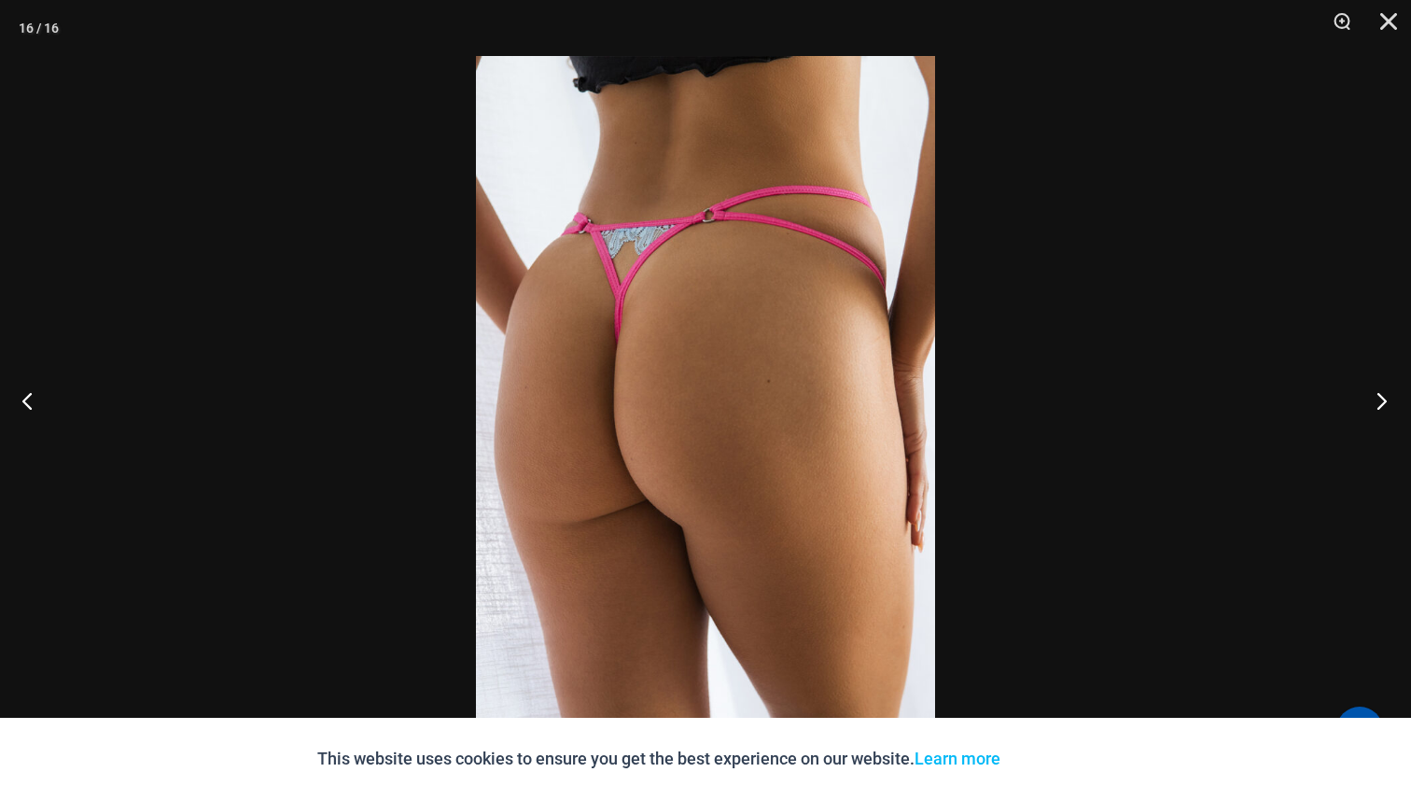
click at [1383, 392] on button "Next" at bounding box center [1376, 400] width 70 height 93
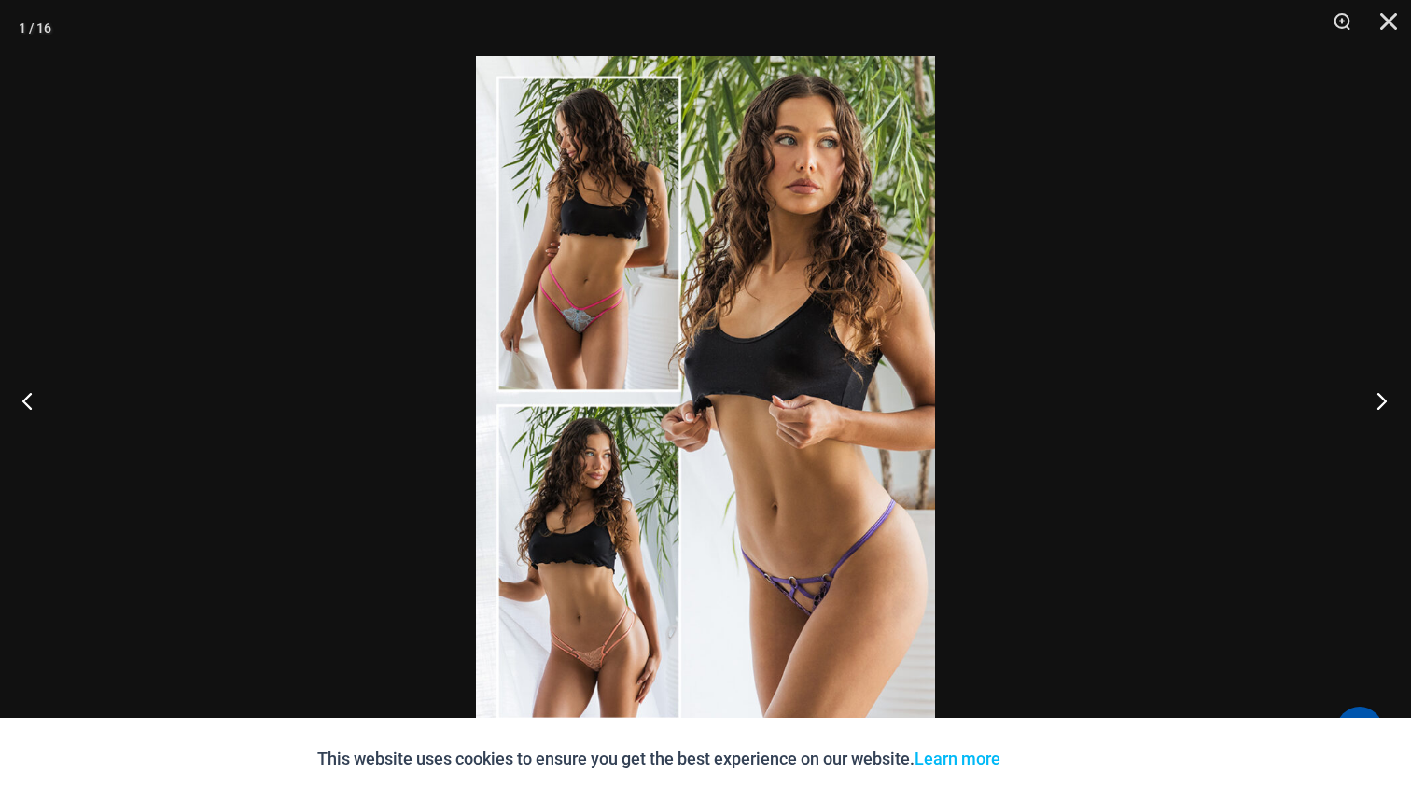
click at [1383, 392] on button "Next" at bounding box center [1376, 400] width 70 height 93
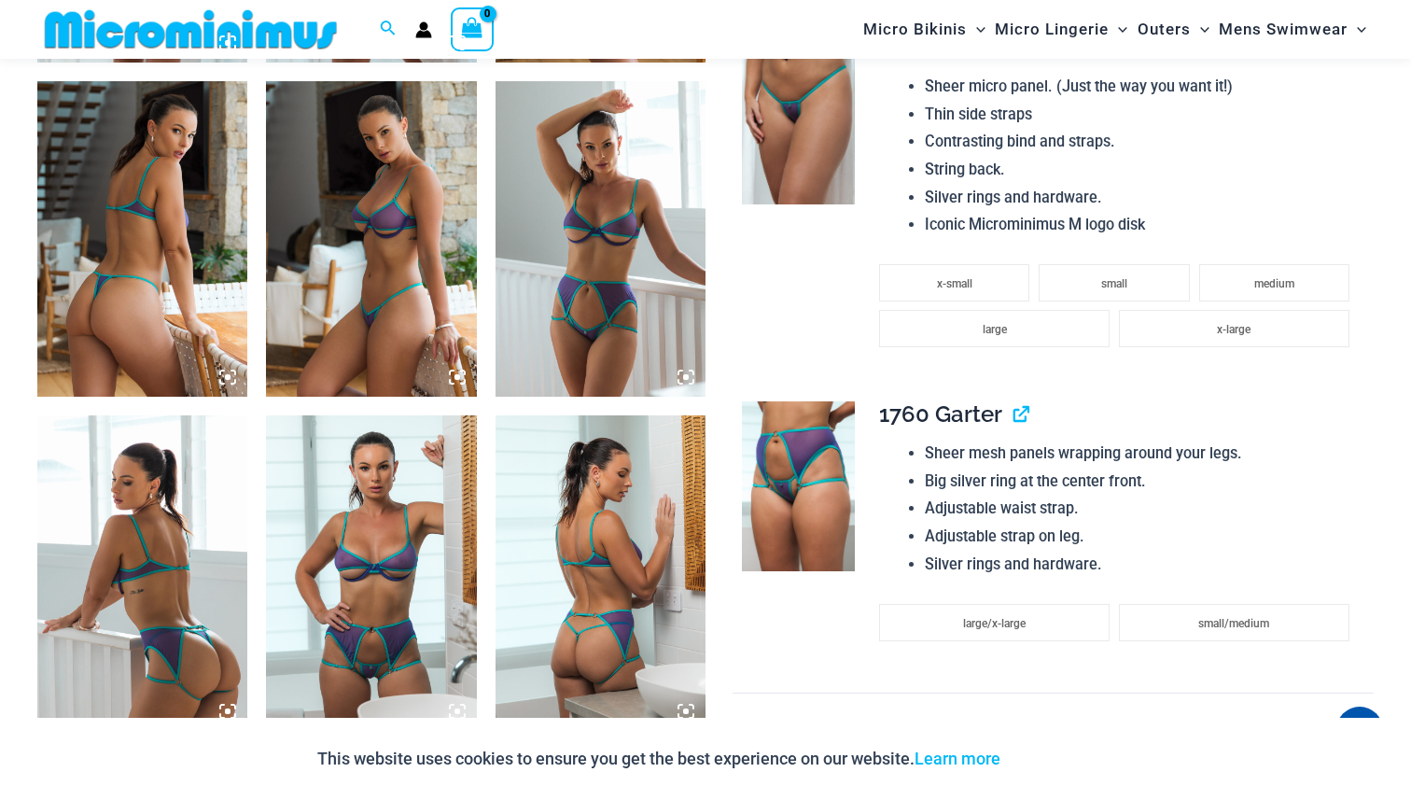
scroll to position [1444, 0]
click at [809, 526] on img at bounding box center [798, 485] width 113 height 170
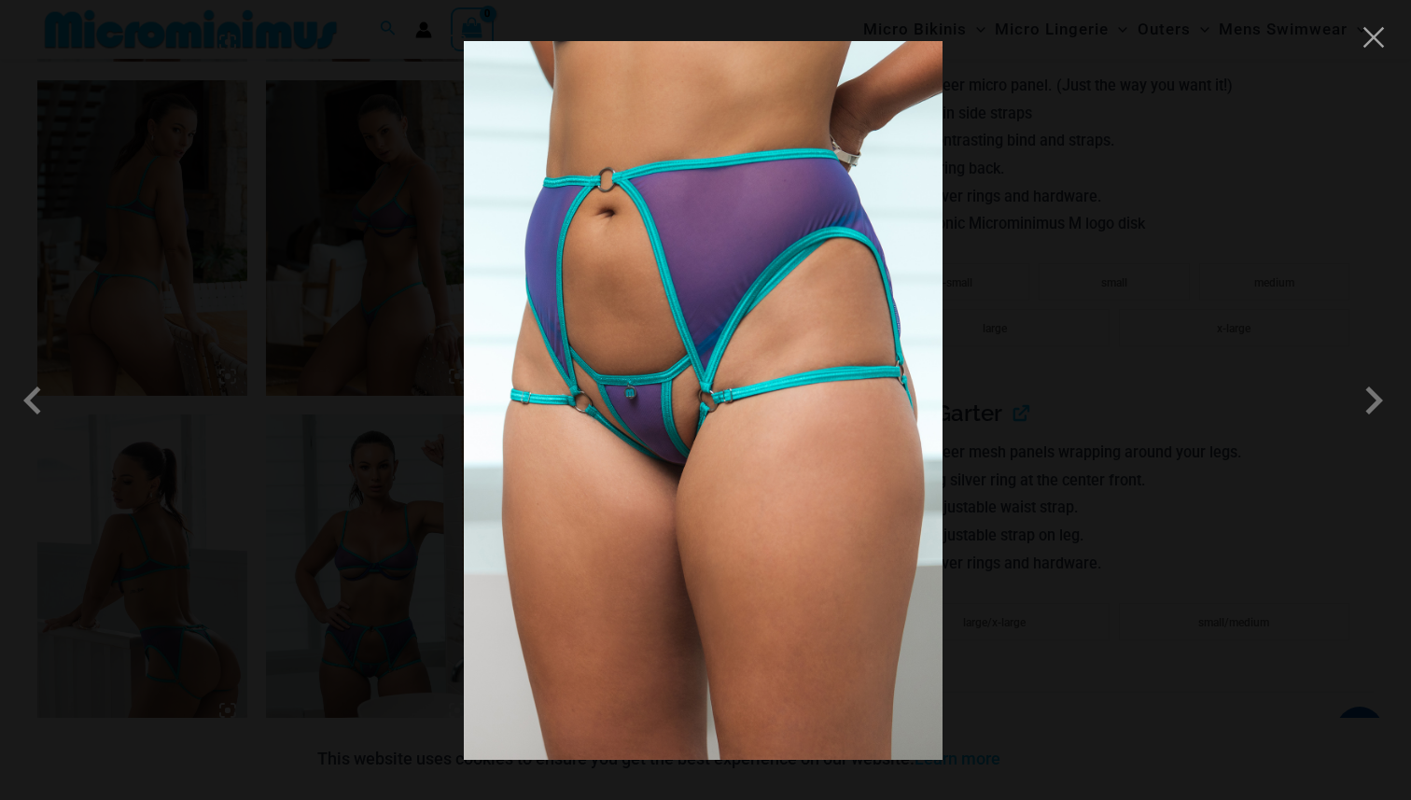
click at [1047, 526] on div at bounding box center [705, 400] width 1411 height 800
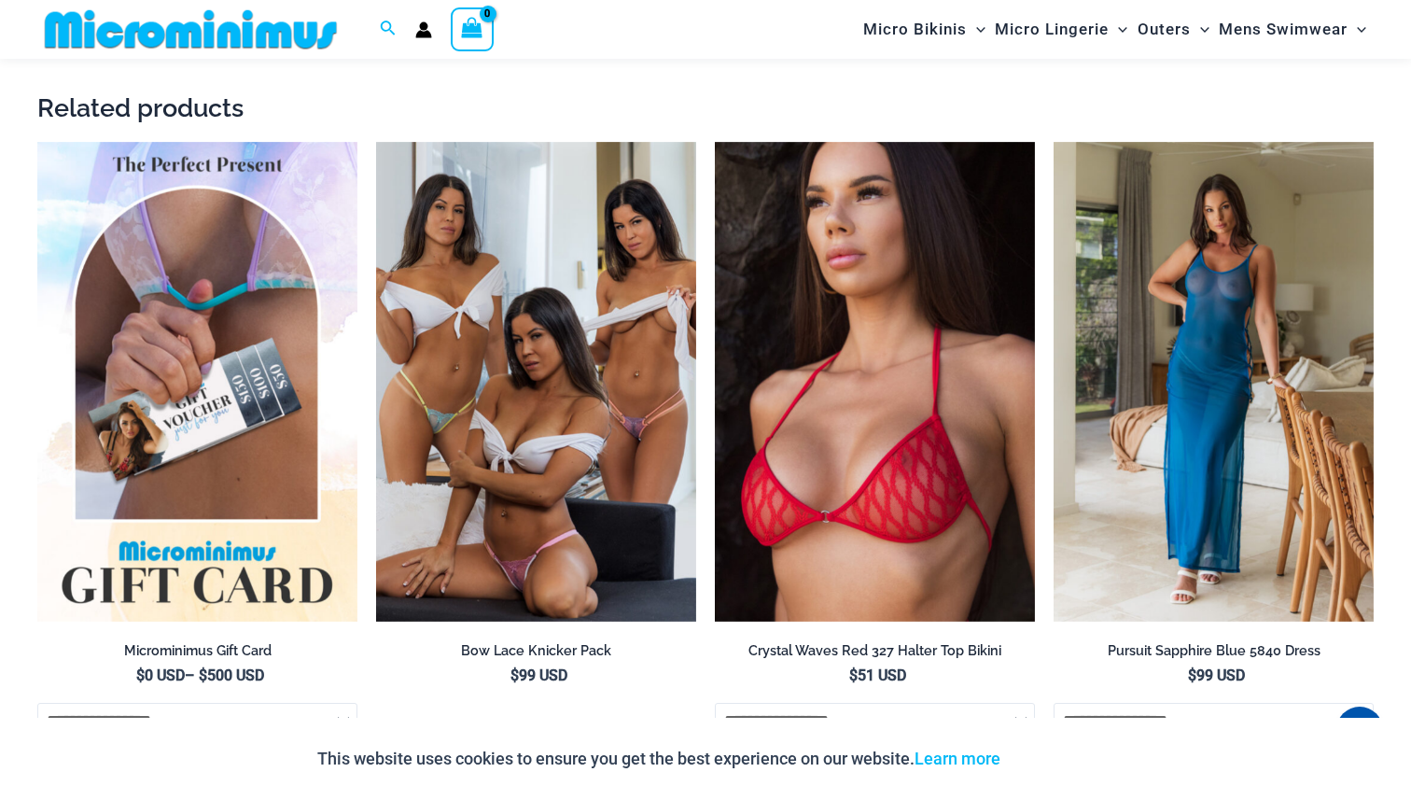
scroll to position [3637, 0]
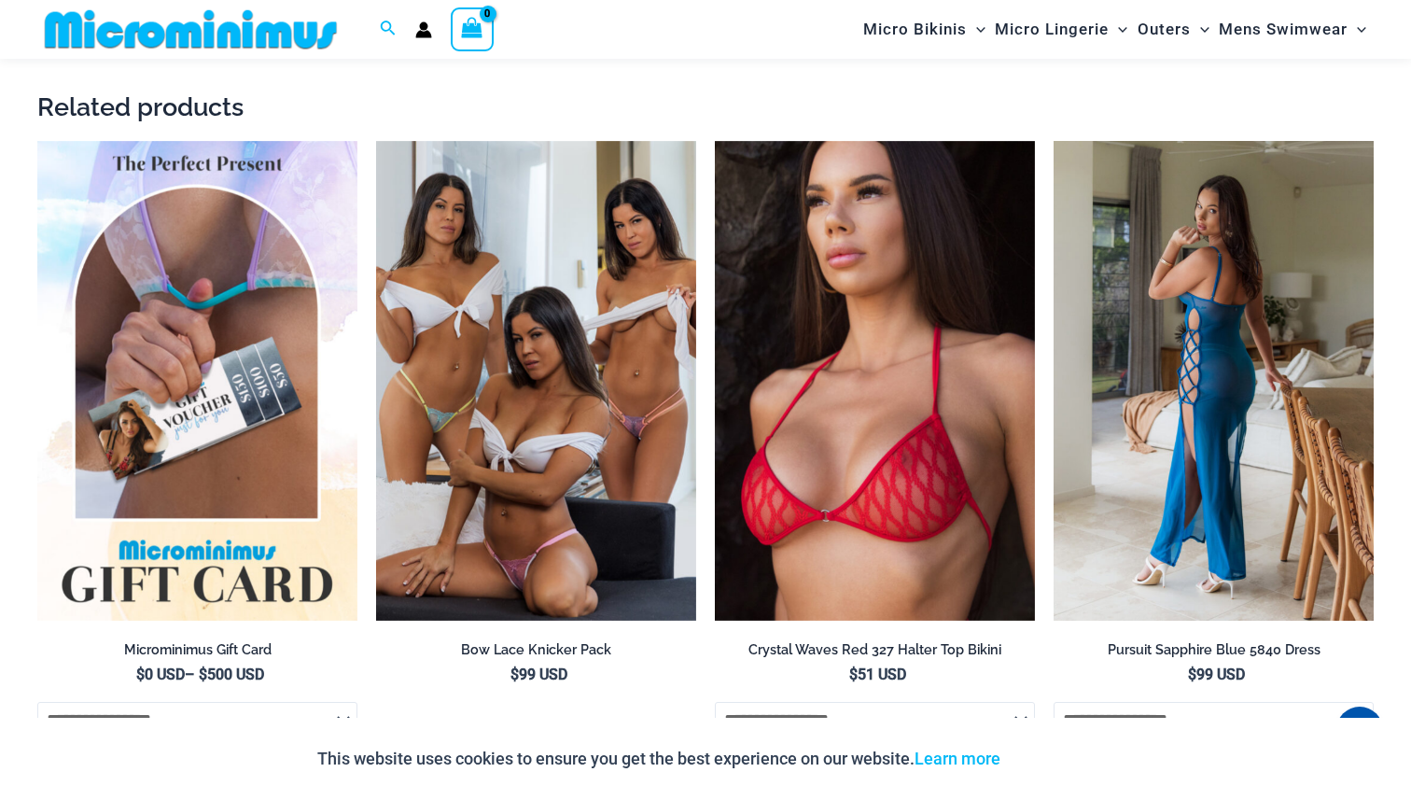
click at [1176, 522] on img at bounding box center [1213, 381] width 320 height 480
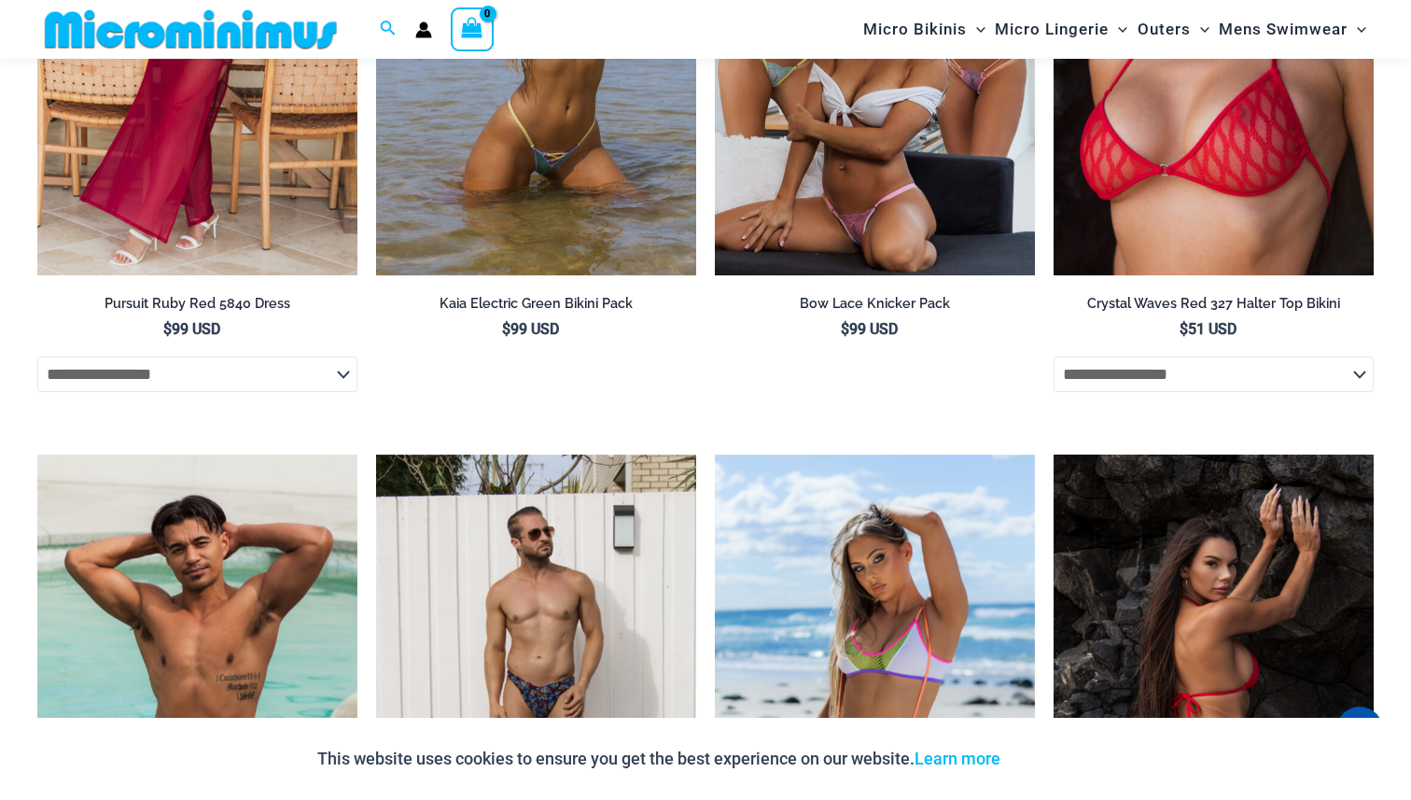
scroll to position [4401, 0]
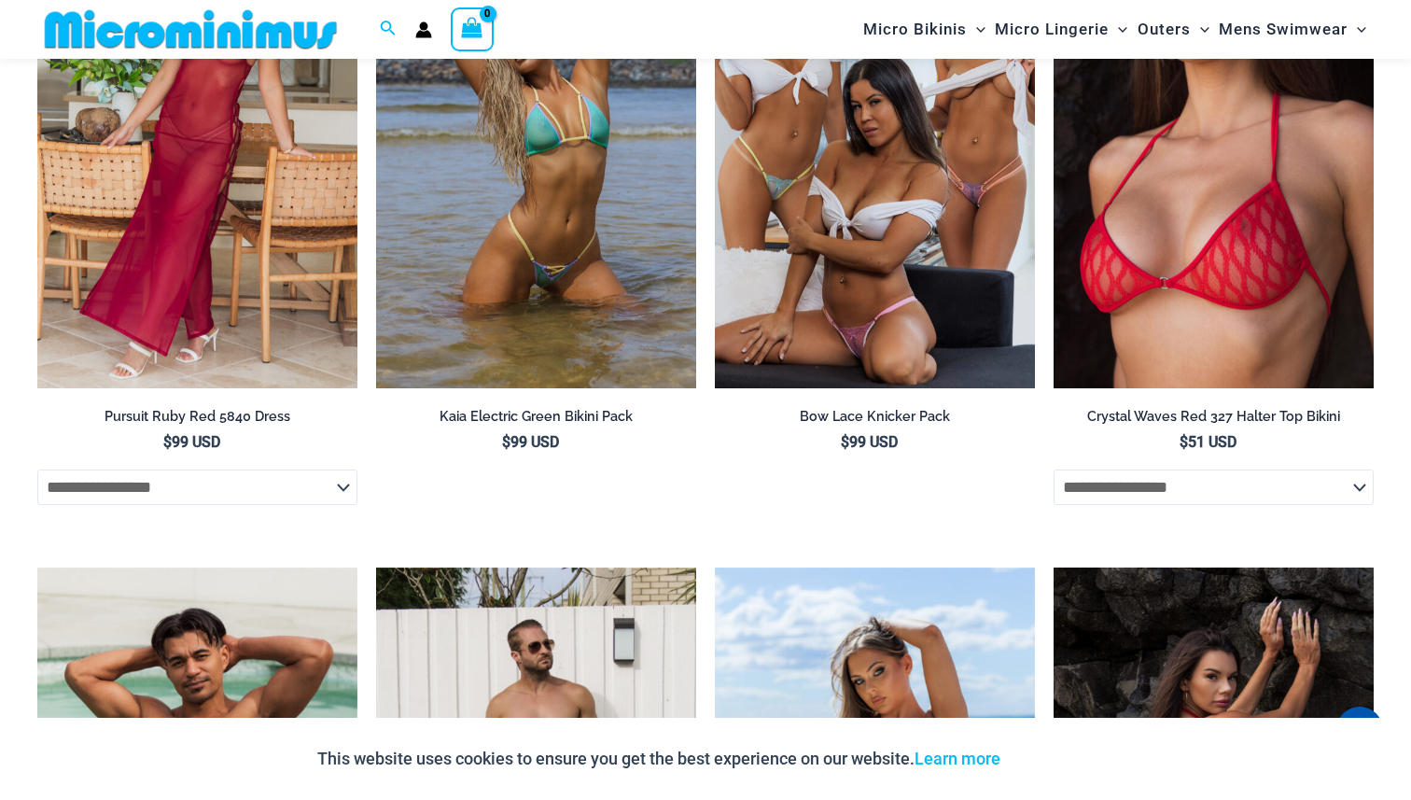
click at [1215, 676] on img at bounding box center [1213, 807] width 320 height 480
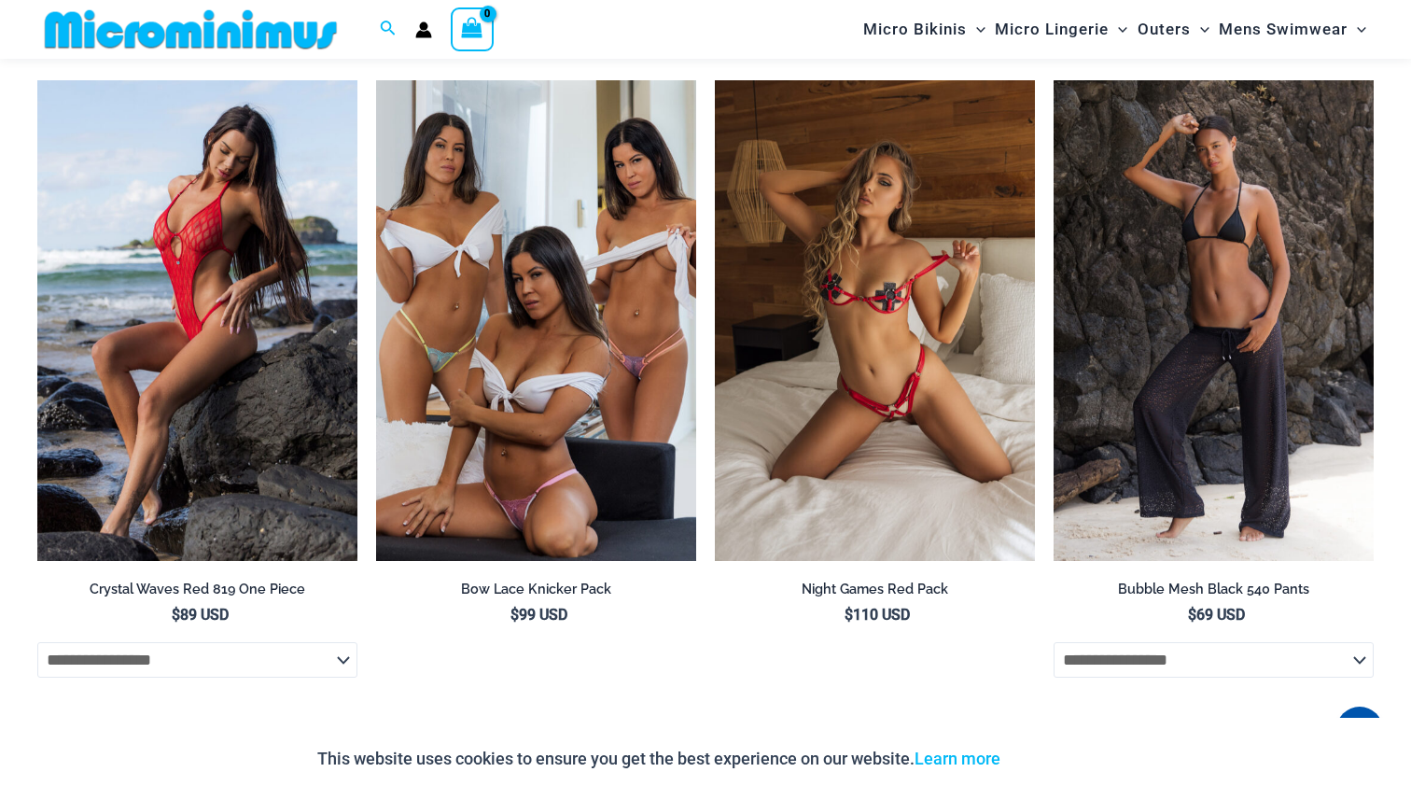
scroll to position [6407, 0]
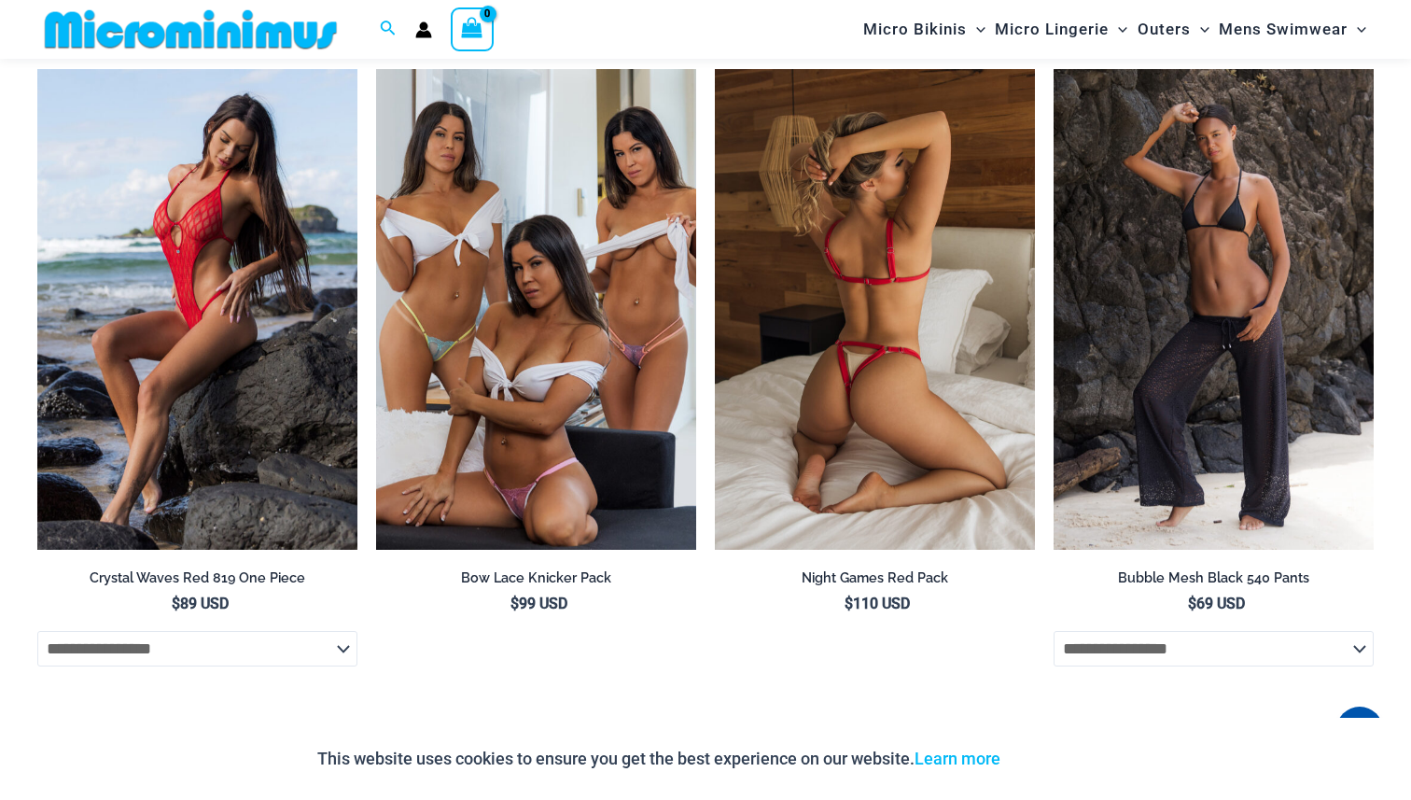
click at [894, 501] on img at bounding box center [875, 309] width 320 height 480
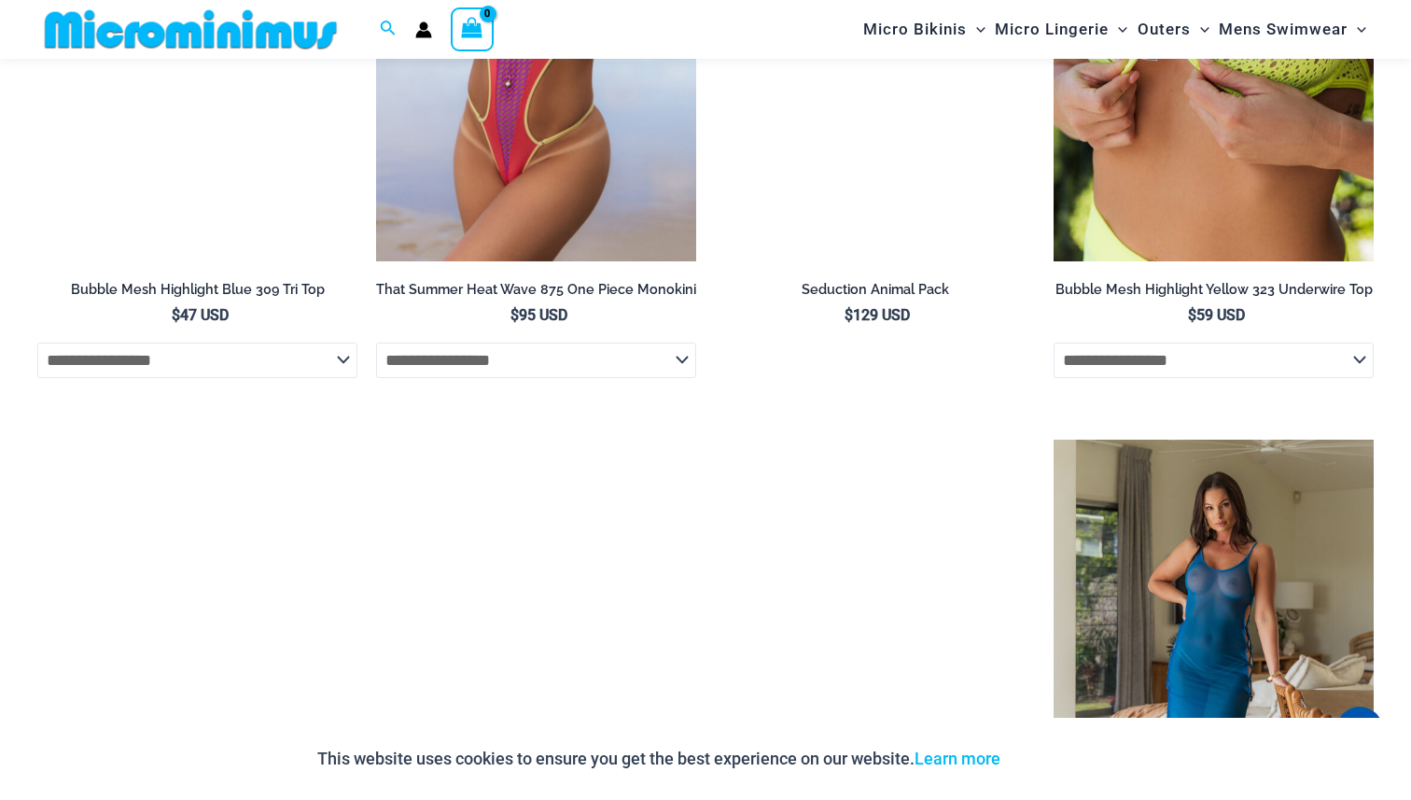
scroll to position [3539, 0]
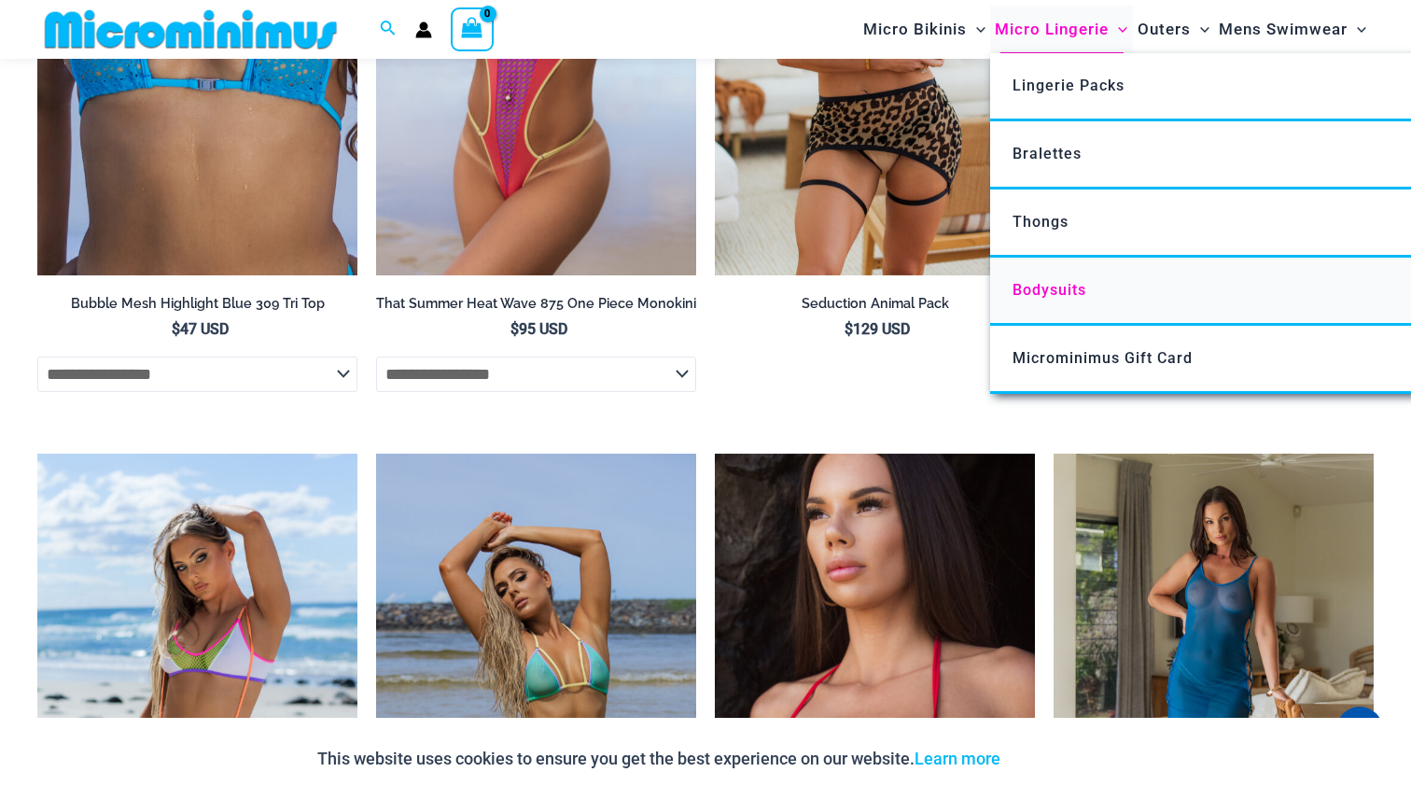
click at [1048, 298] on span "Bodysuits" at bounding box center [1049, 290] width 74 height 18
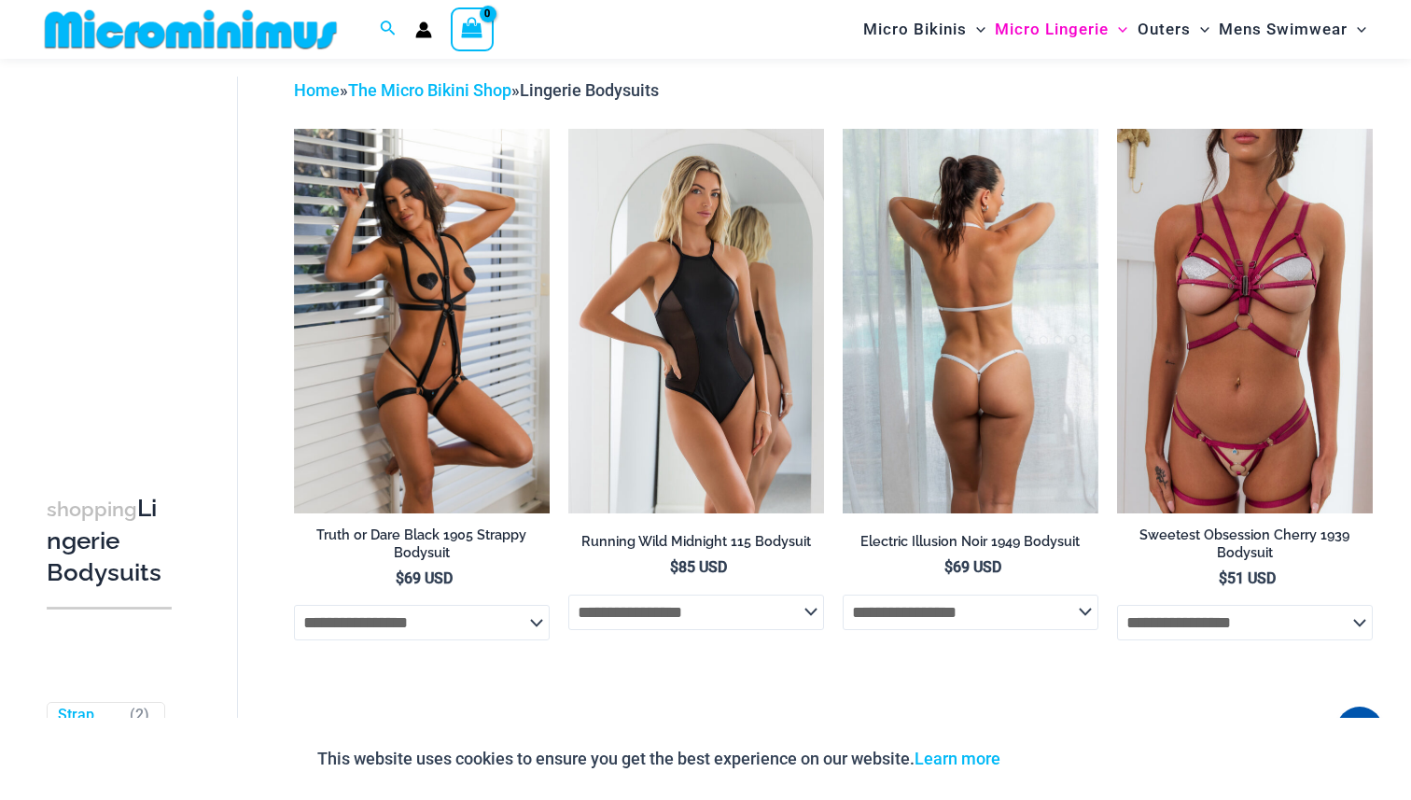
scroll to position [78, 0]
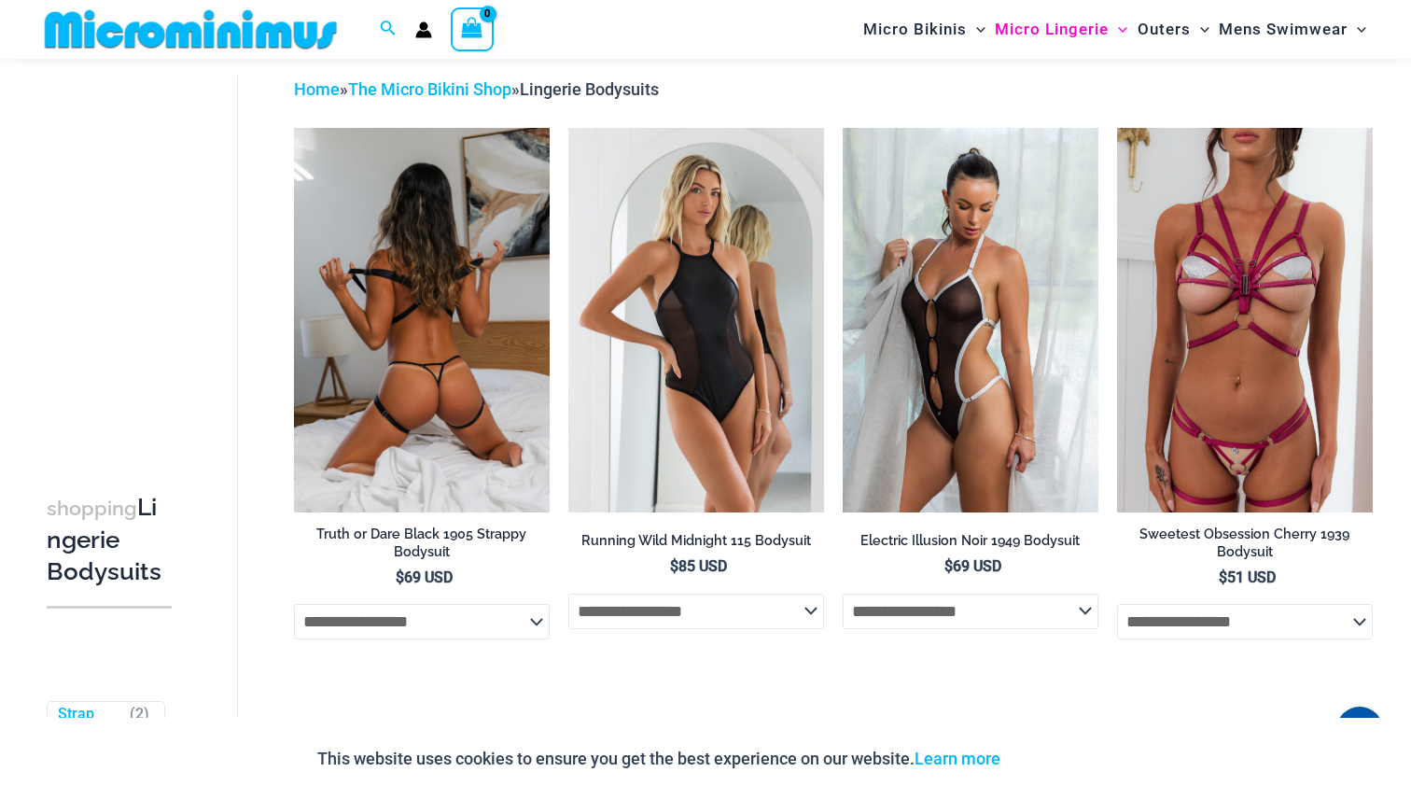
click at [491, 441] on img at bounding box center [422, 319] width 256 height 383
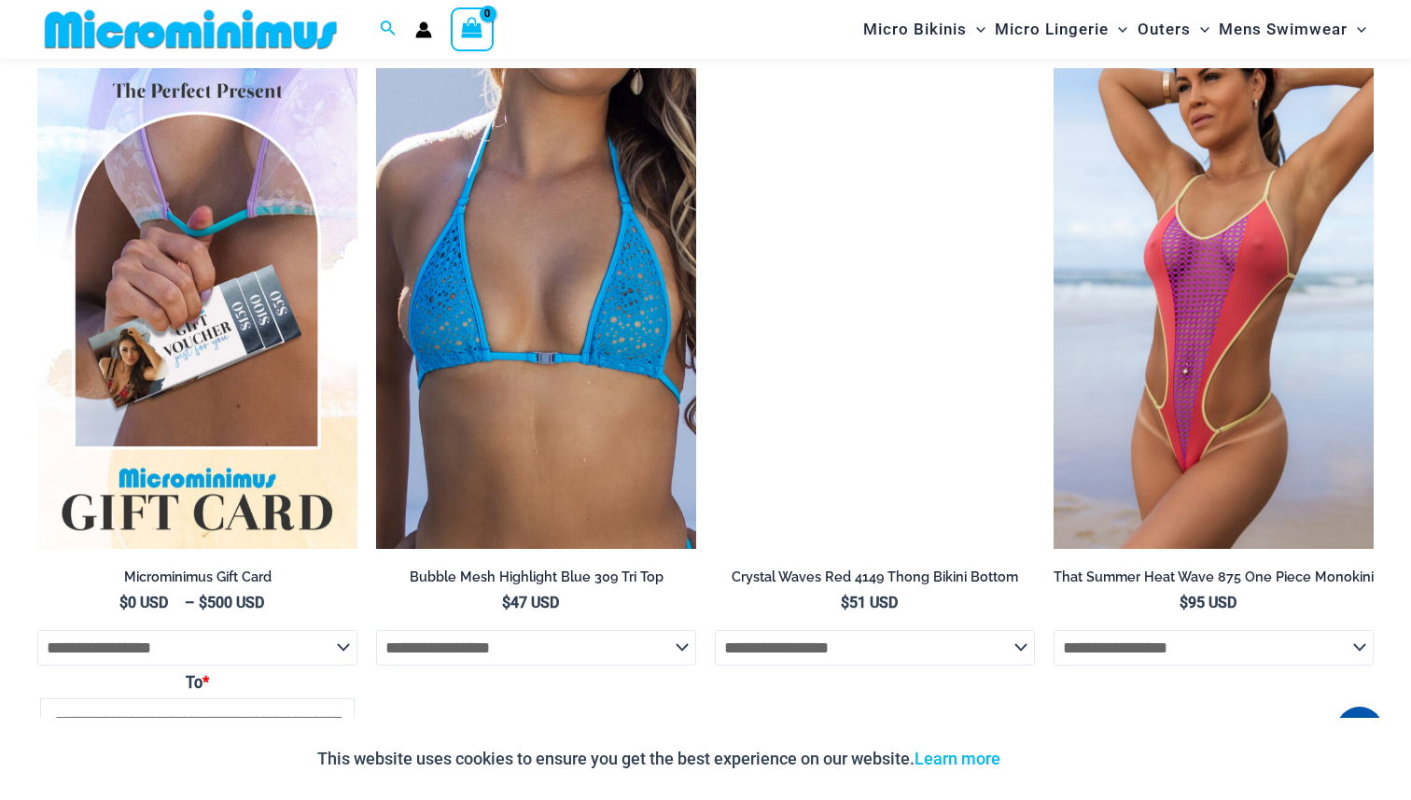
scroll to position [4184, 0]
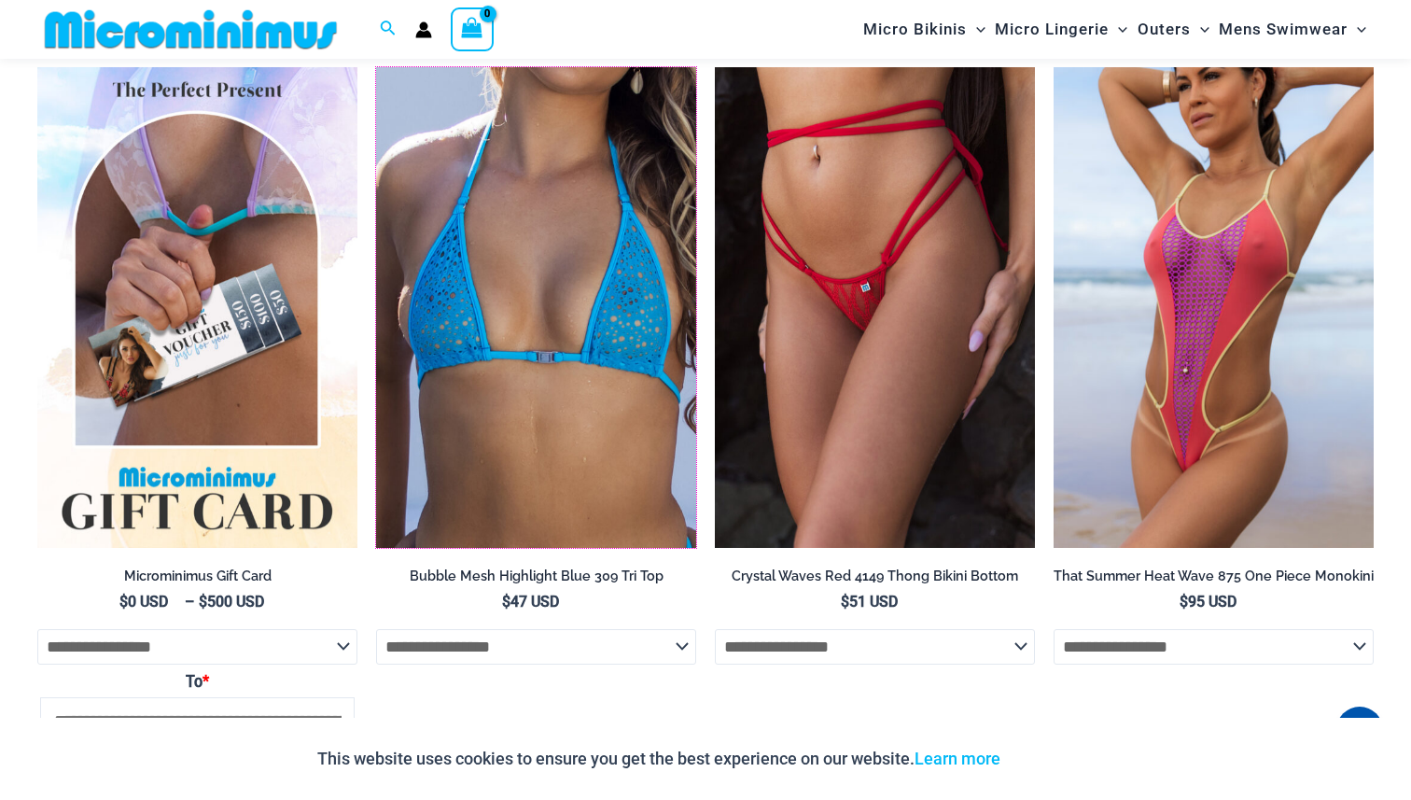
click at [376, 67] on img at bounding box center [376, 67] width 0 height 0
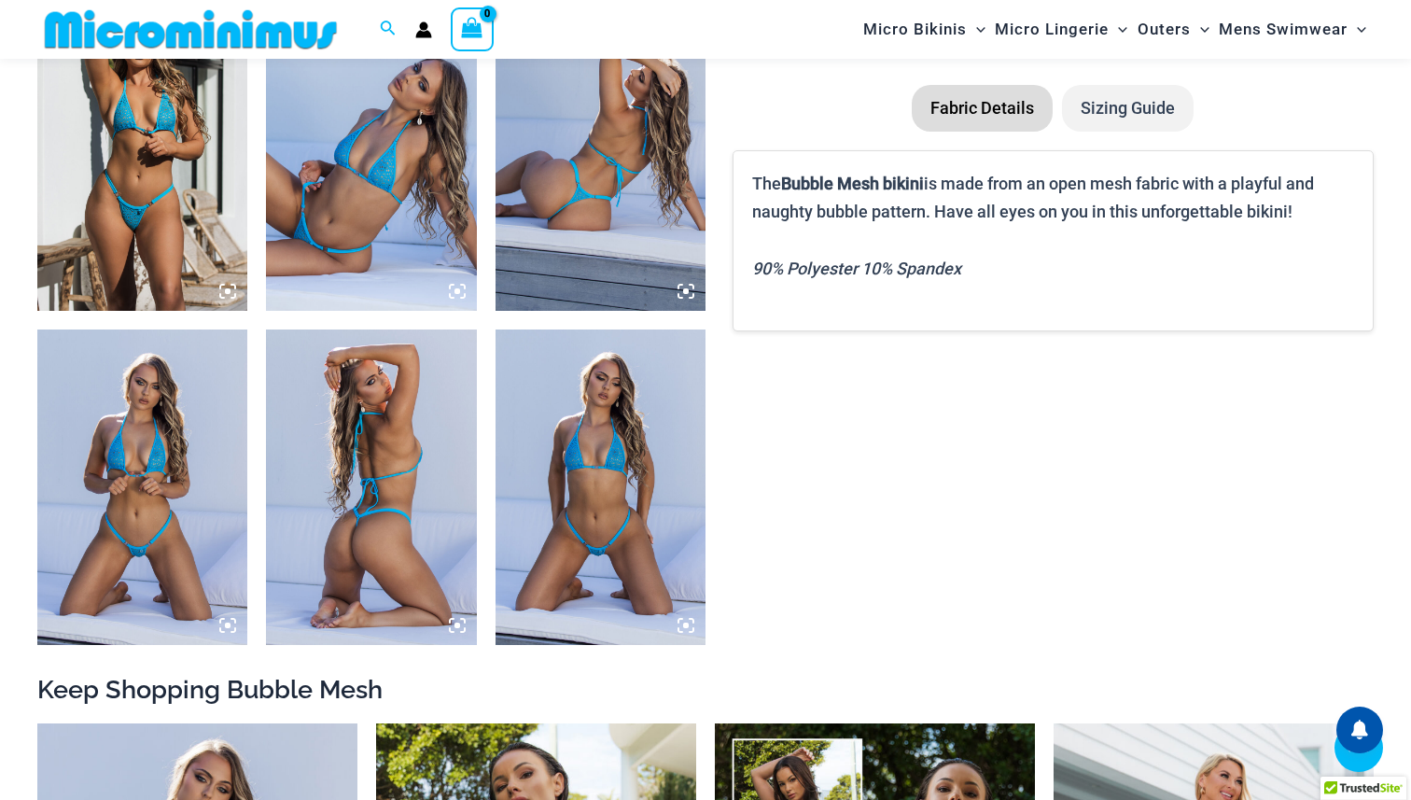
scroll to position [1200, 0]
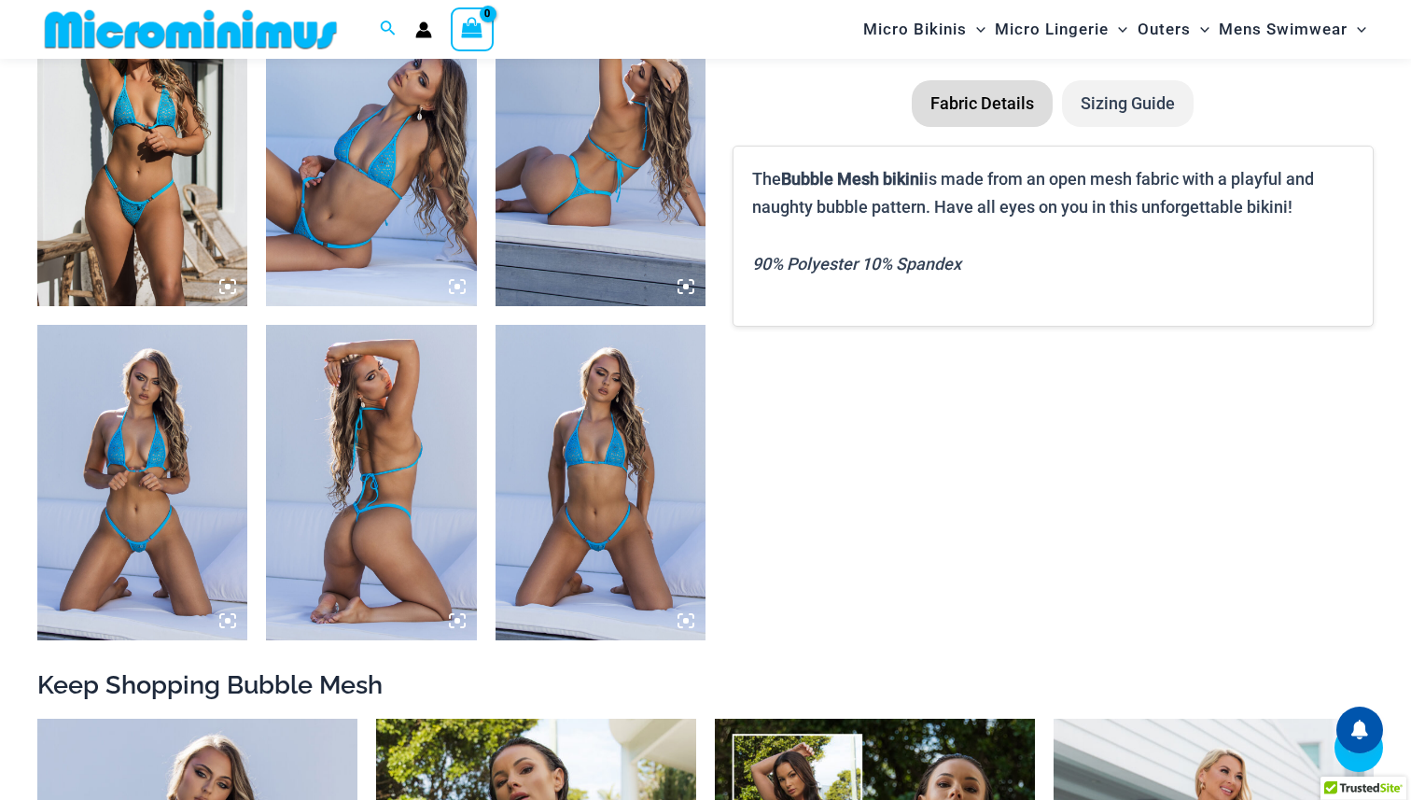
click at [571, 187] on img at bounding box center [600, 148] width 210 height 315
click at [628, 224] on img at bounding box center [600, 148] width 210 height 315
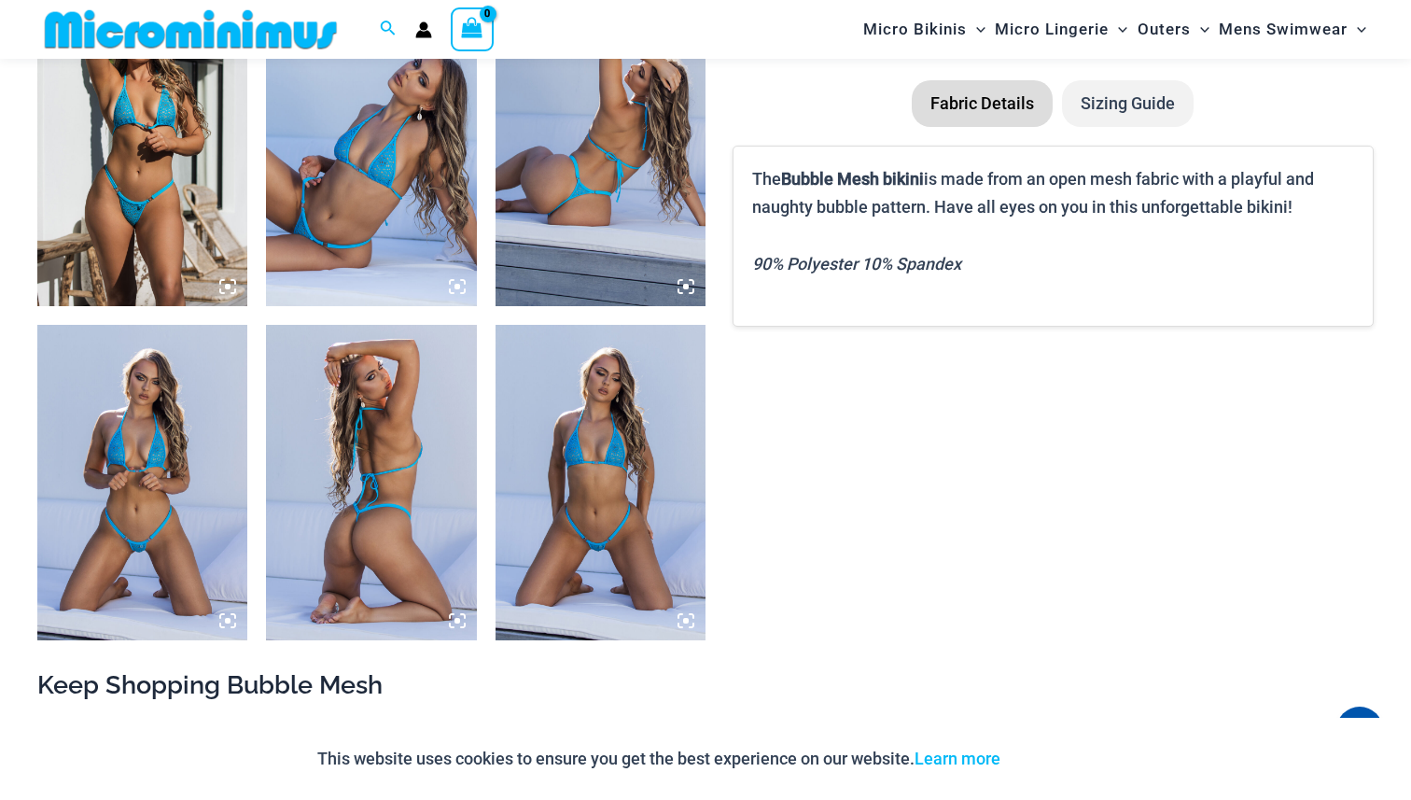
click at [621, 212] on img at bounding box center [600, 148] width 210 height 315
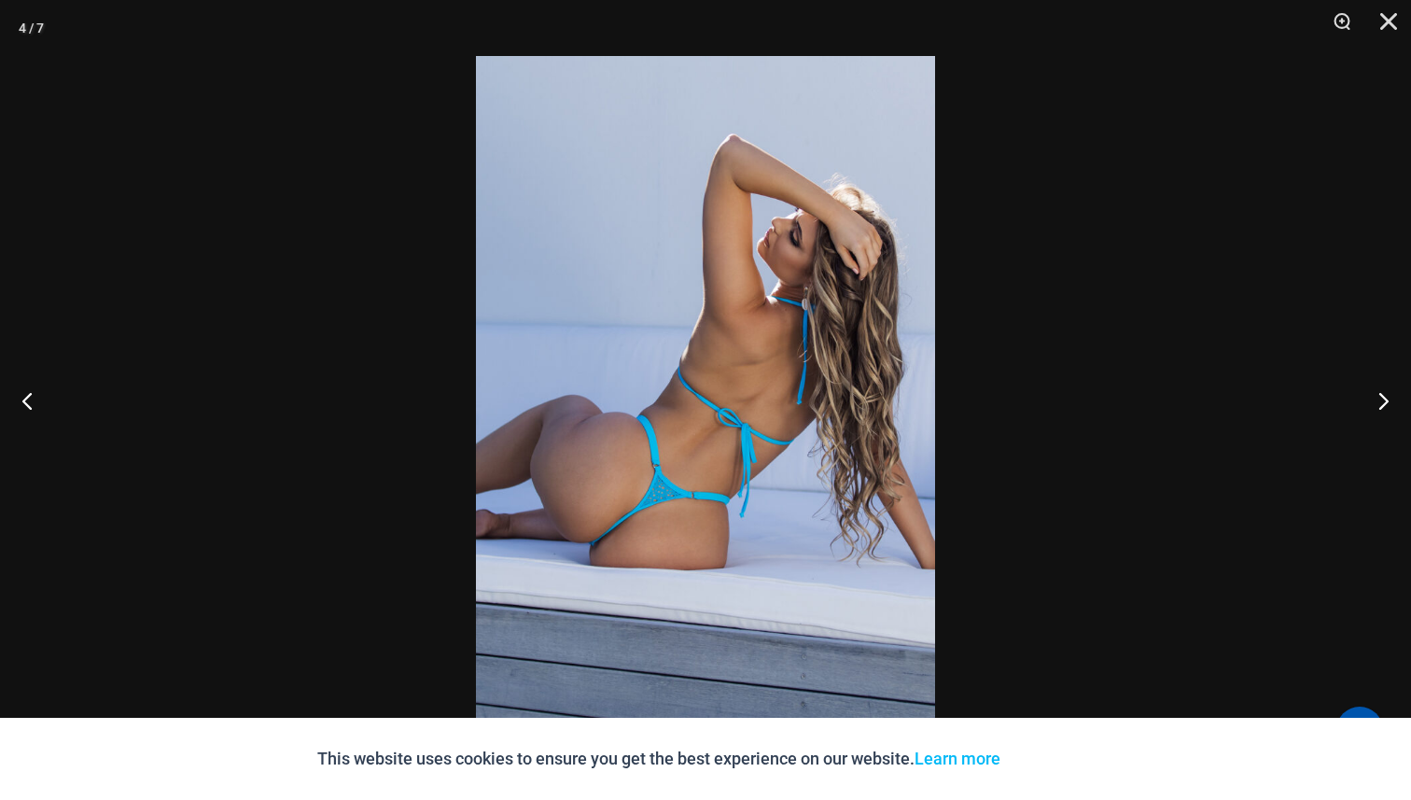
click at [665, 504] on img at bounding box center [705, 400] width 459 height 688
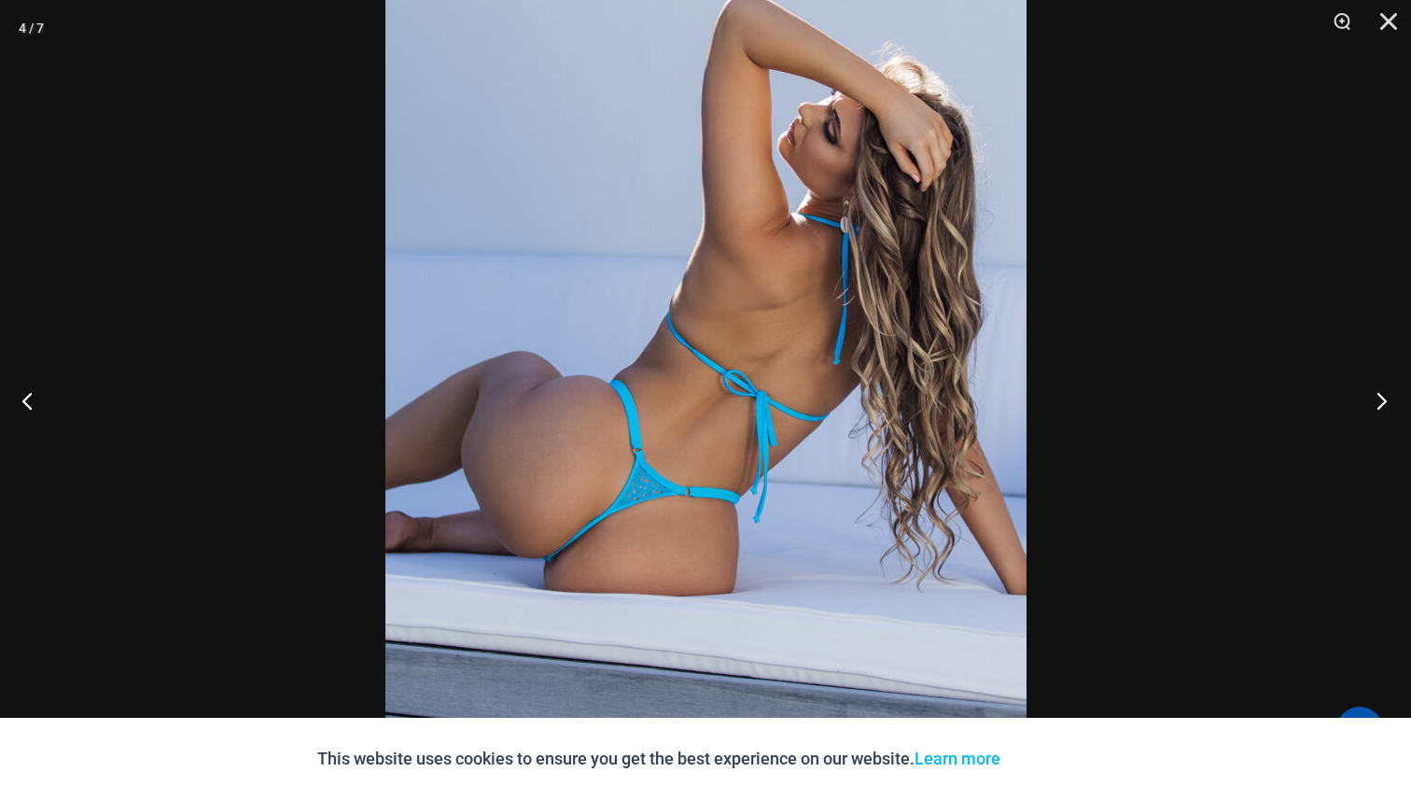
click at [1369, 400] on button "Next" at bounding box center [1376, 400] width 70 height 93
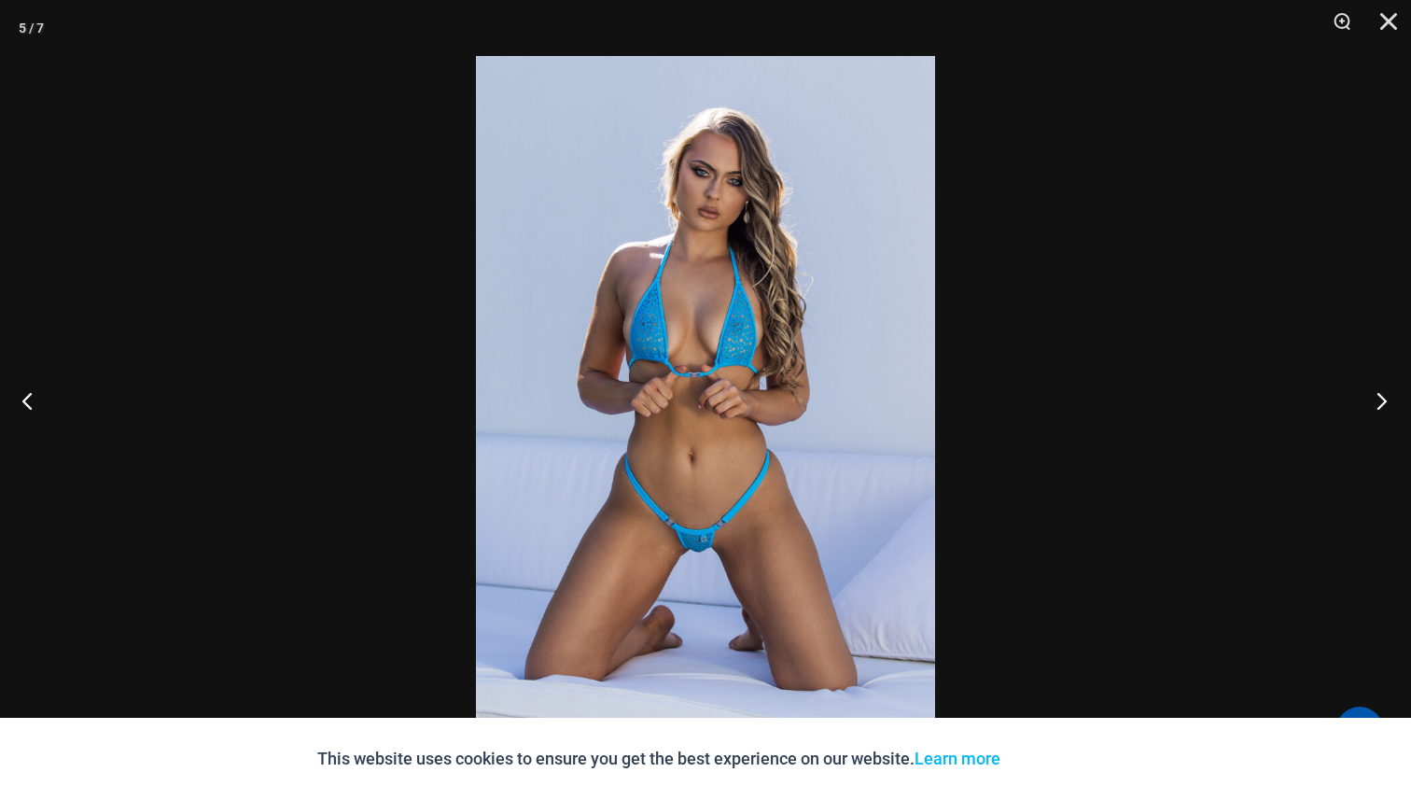
click at [1369, 400] on button "Next" at bounding box center [1376, 400] width 70 height 93
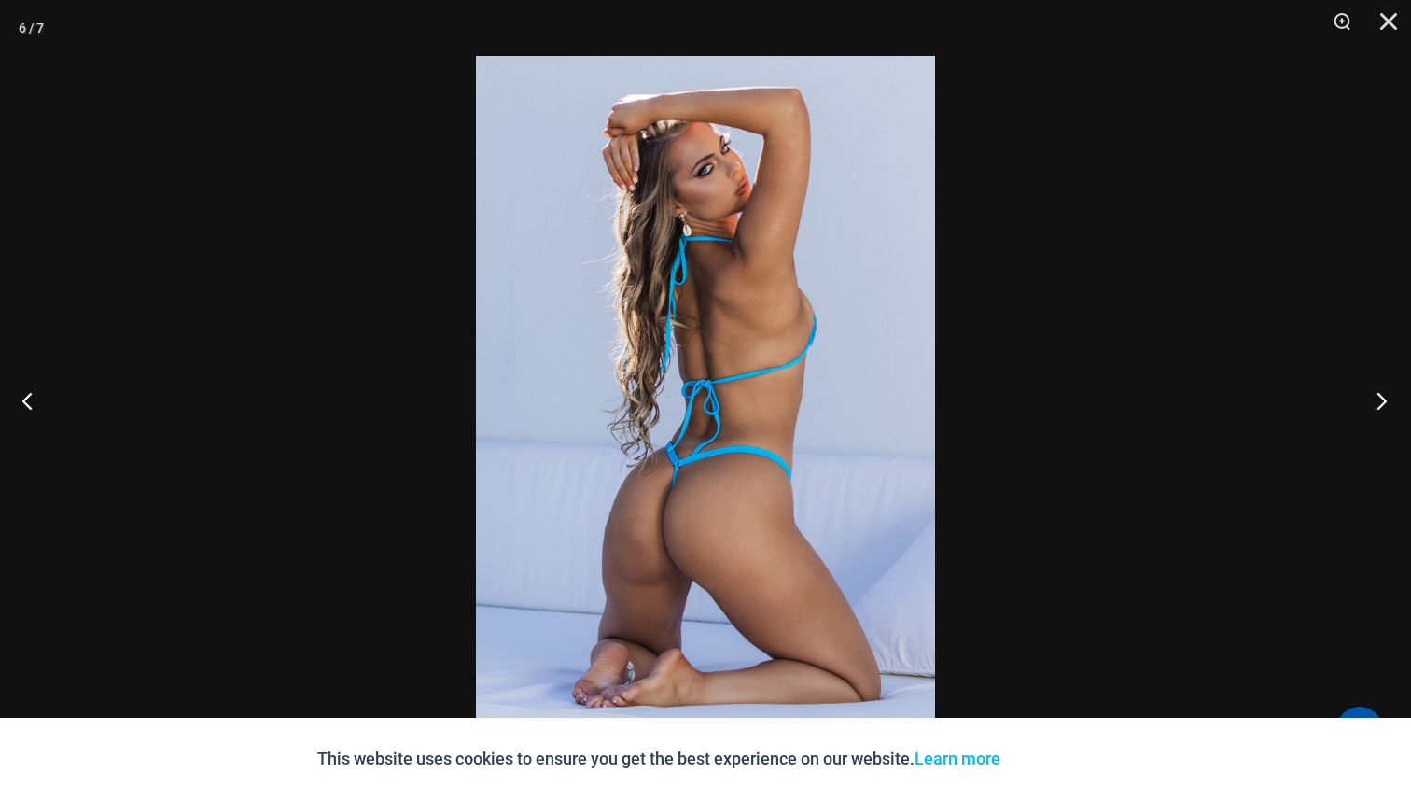
click at [1369, 400] on button "Next" at bounding box center [1376, 400] width 70 height 93
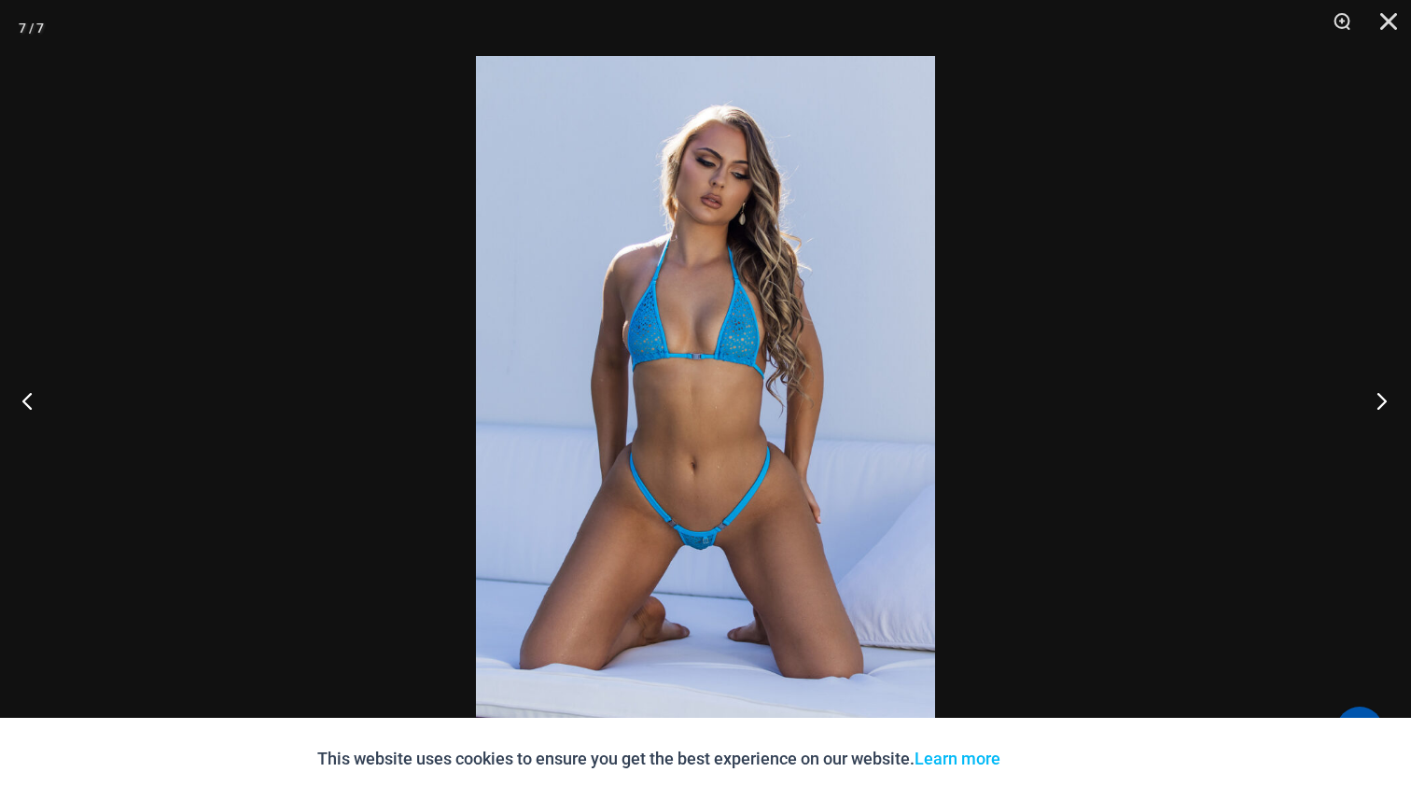
click at [1369, 400] on button "Next" at bounding box center [1376, 400] width 70 height 93
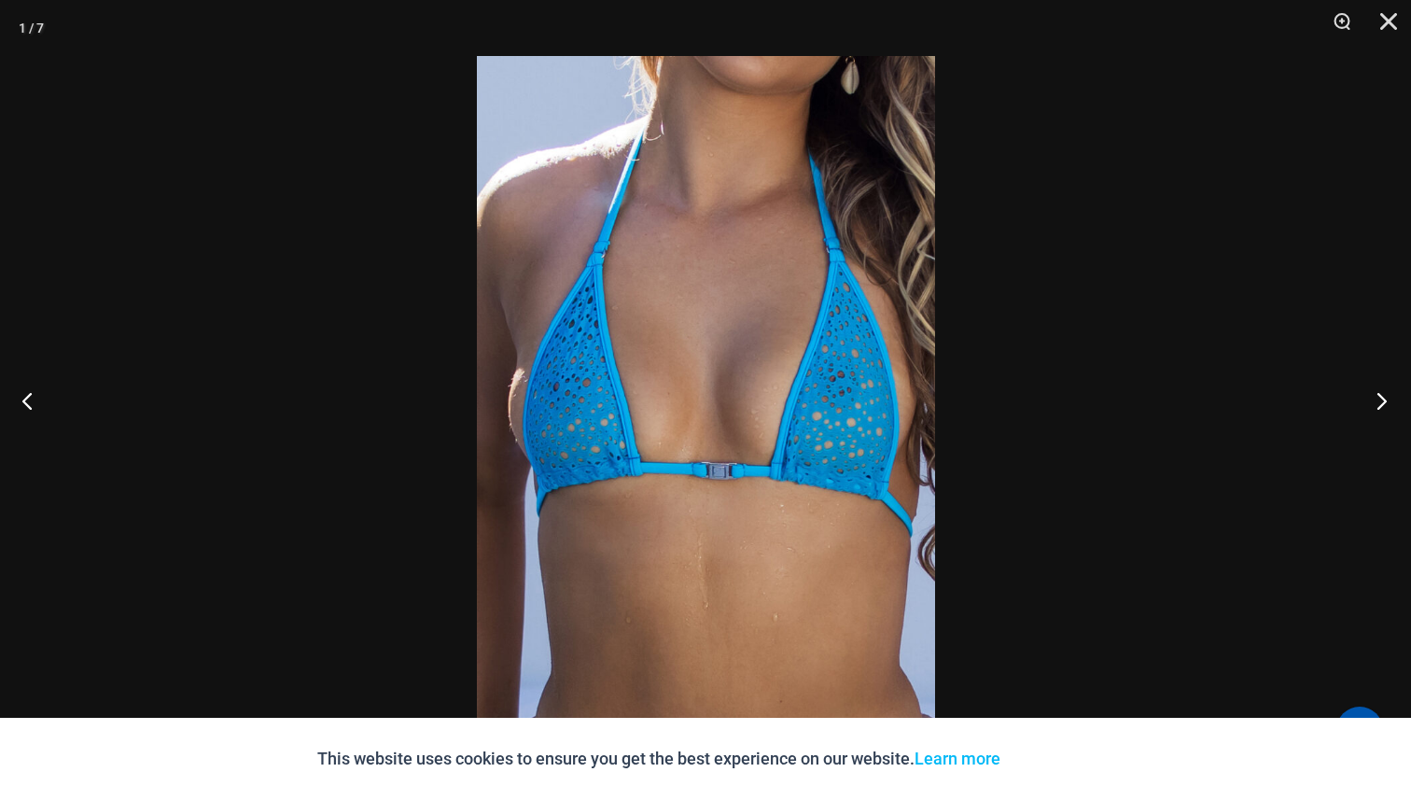
click at [1369, 400] on button "Next" at bounding box center [1376, 400] width 70 height 93
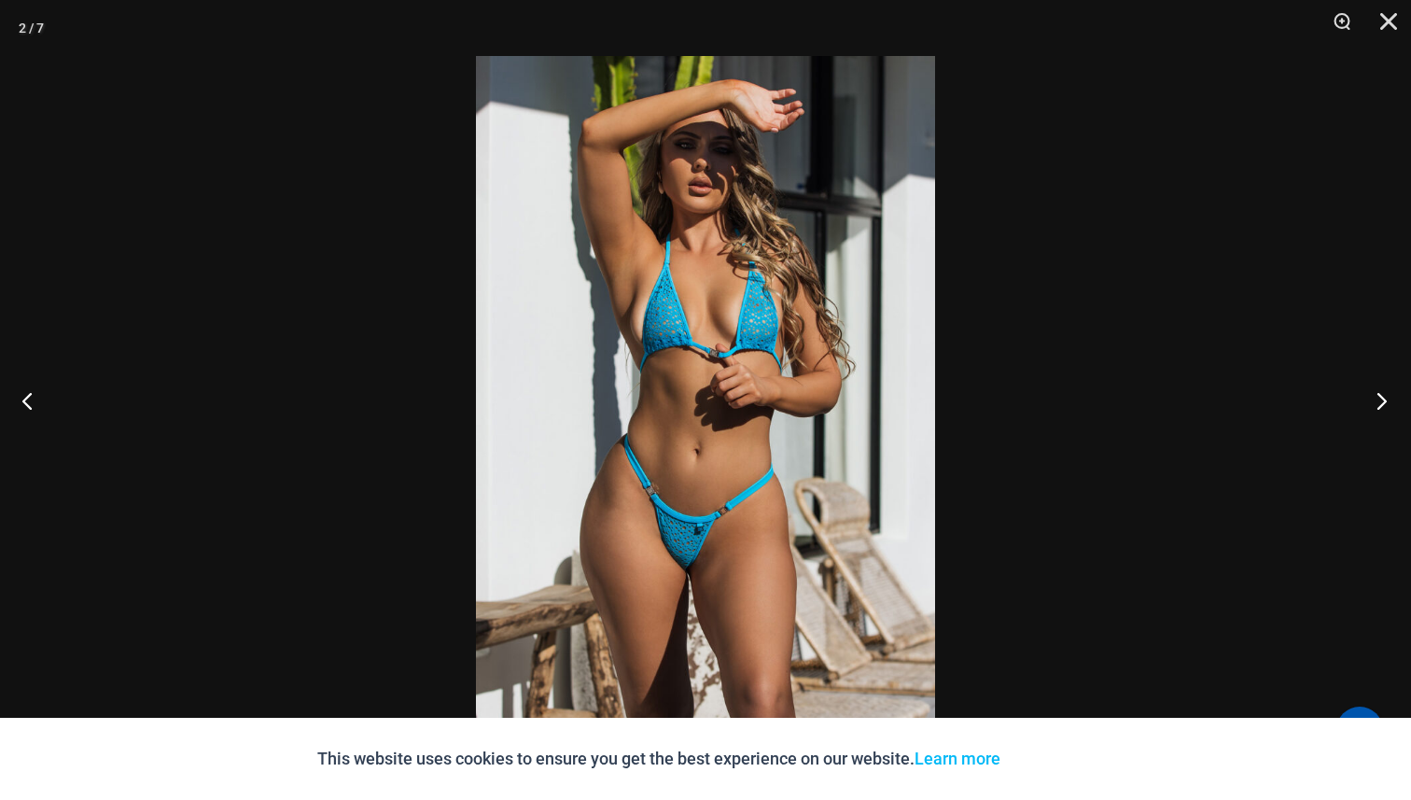
click at [1369, 400] on button "Next" at bounding box center [1376, 400] width 70 height 93
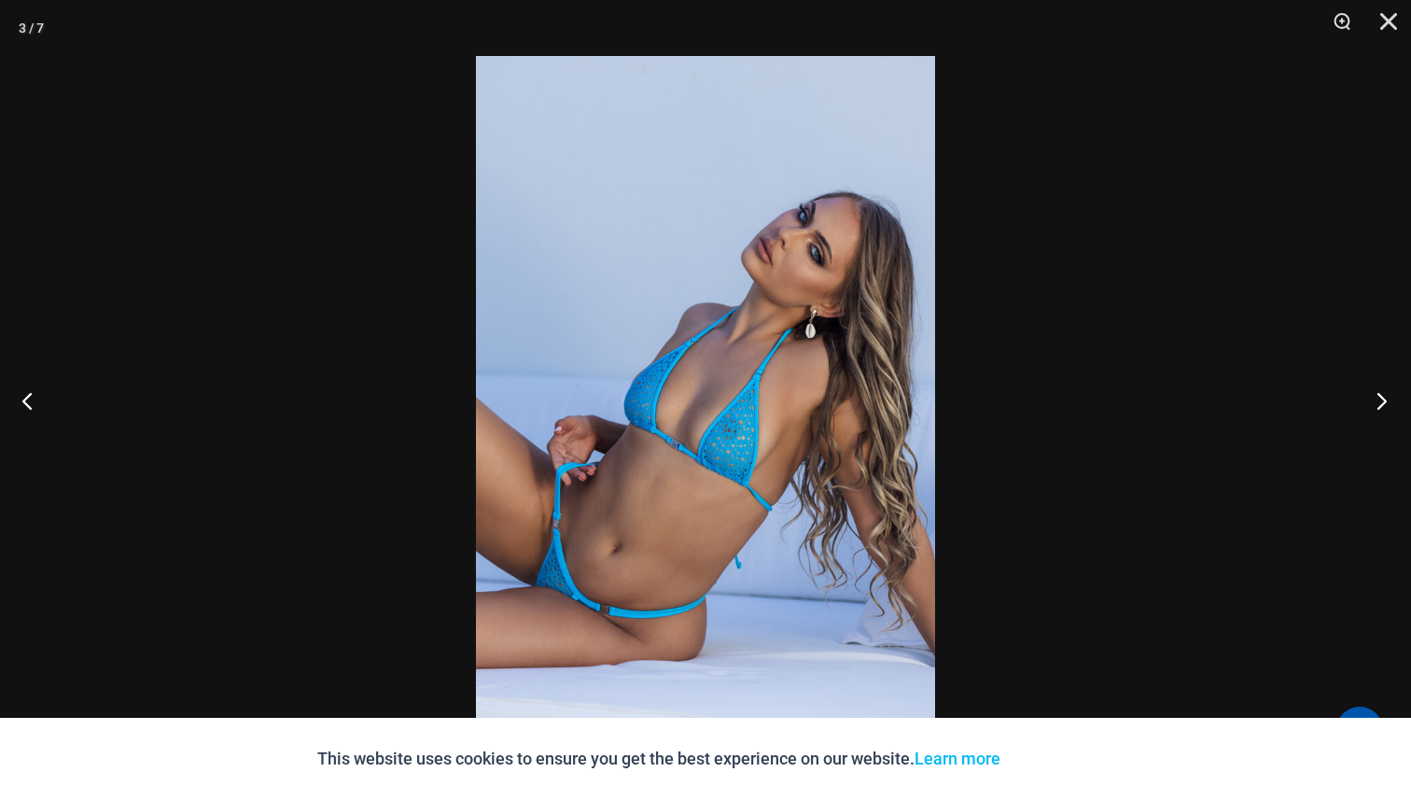
click at [1369, 400] on button "Next" at bounding box center [1376, 400] width 70 height 93
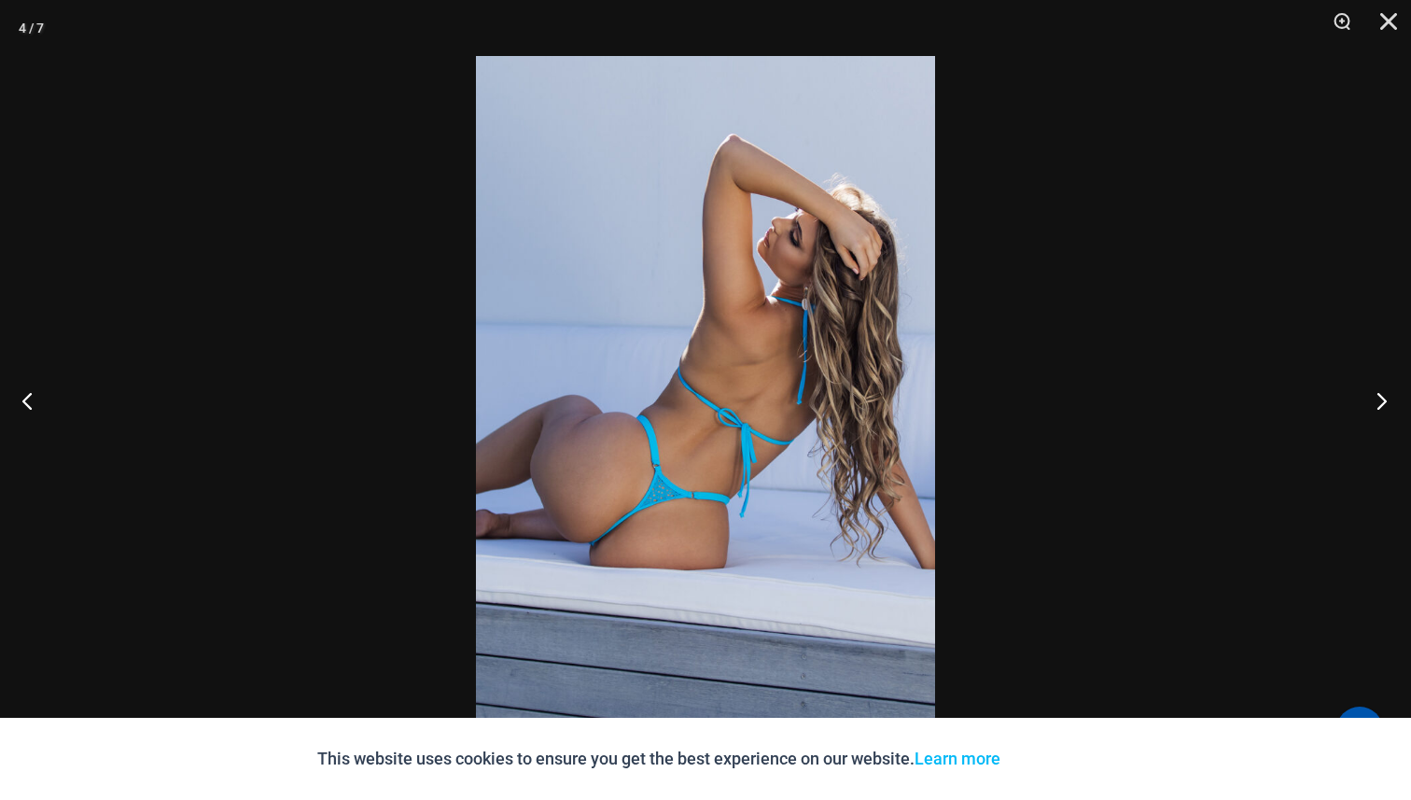
click at [1369, 400] on button "Next" at bounding box center [1376, 400] width 70 height 93
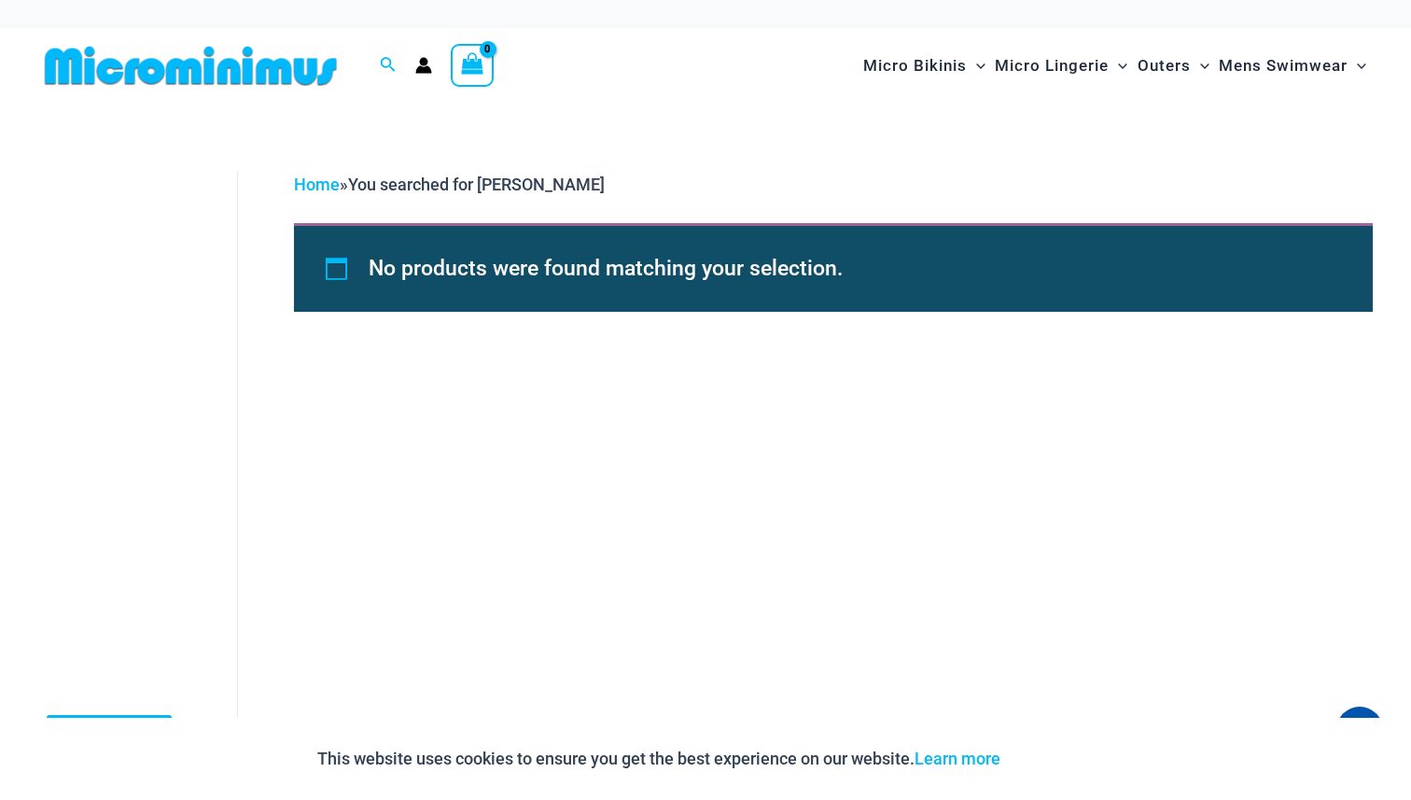
click at [264, 57] on img at bounding box center [190, 66] width 307 height 42
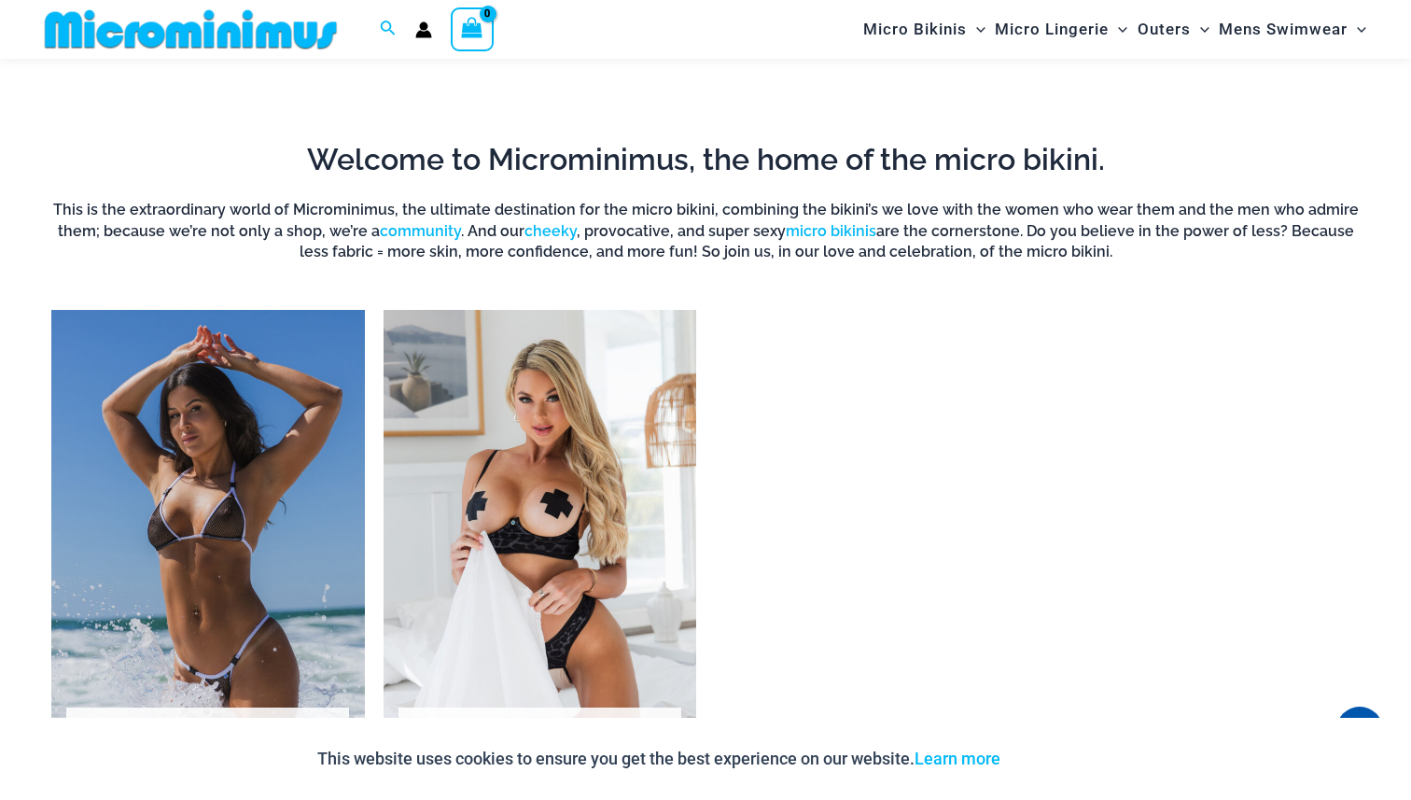
scroll to position [1548, 0]
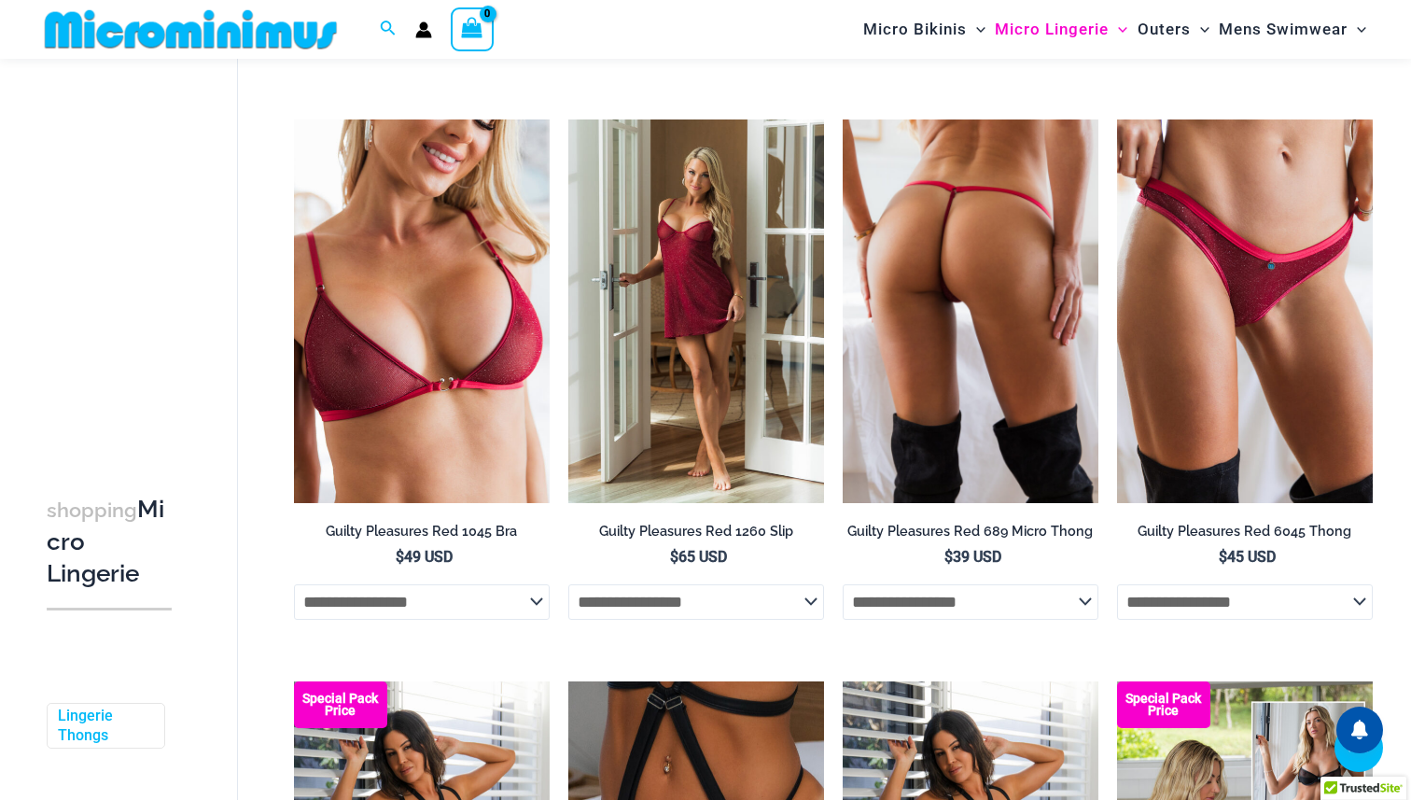
scroll to position [746, 0]
click at [990, 229] on img at bounding box center [970, 309] width 256 height 383
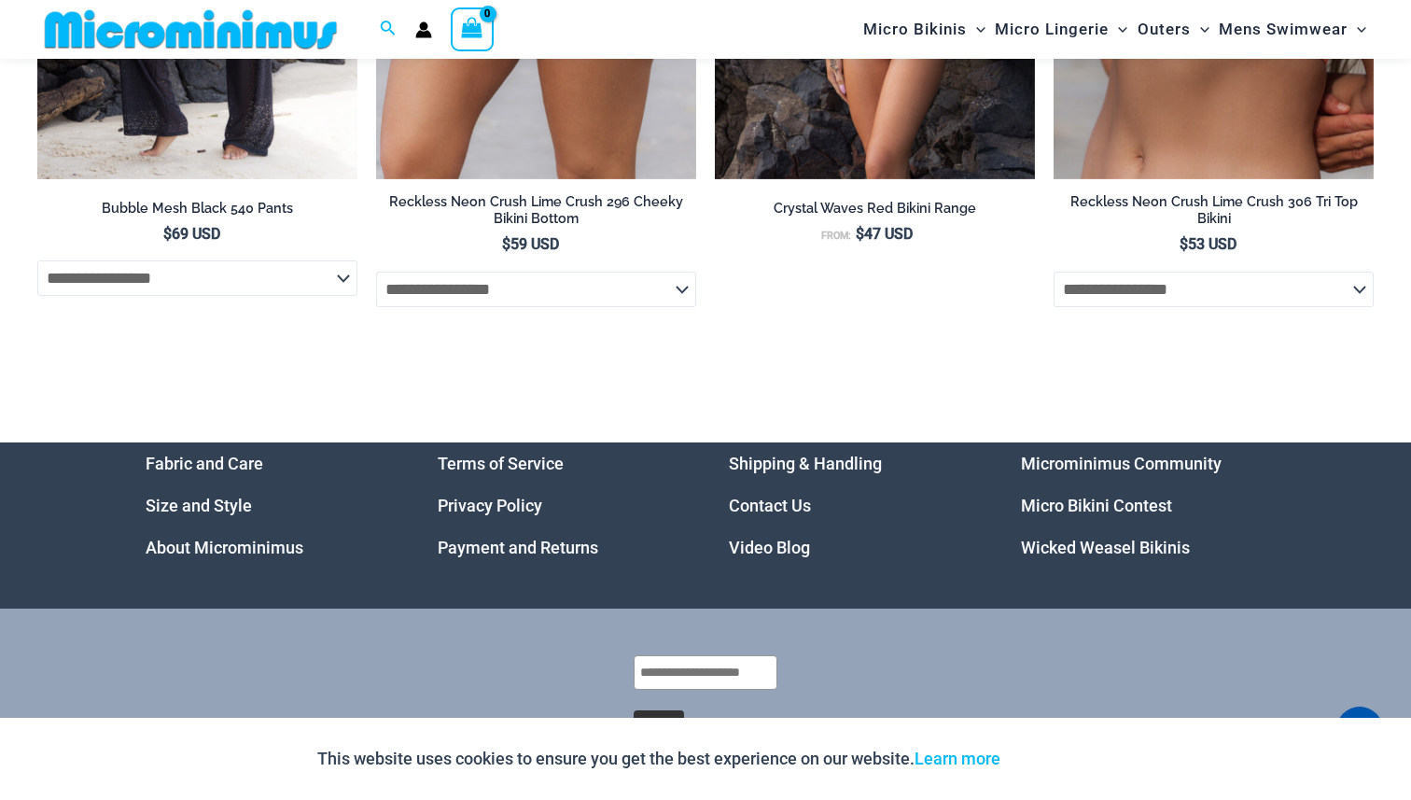
scroll to position [5947, 0]
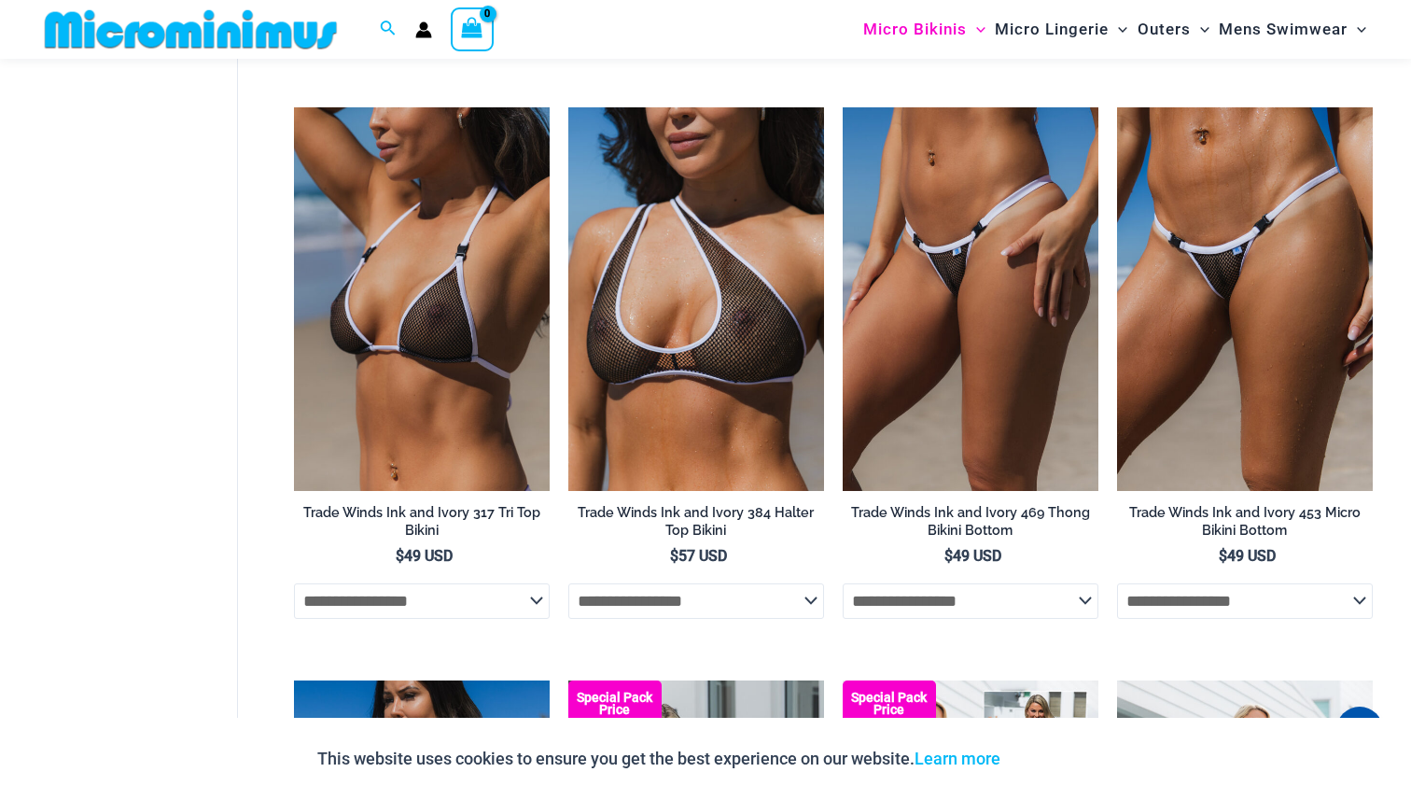
scroll to position [2809, 0]
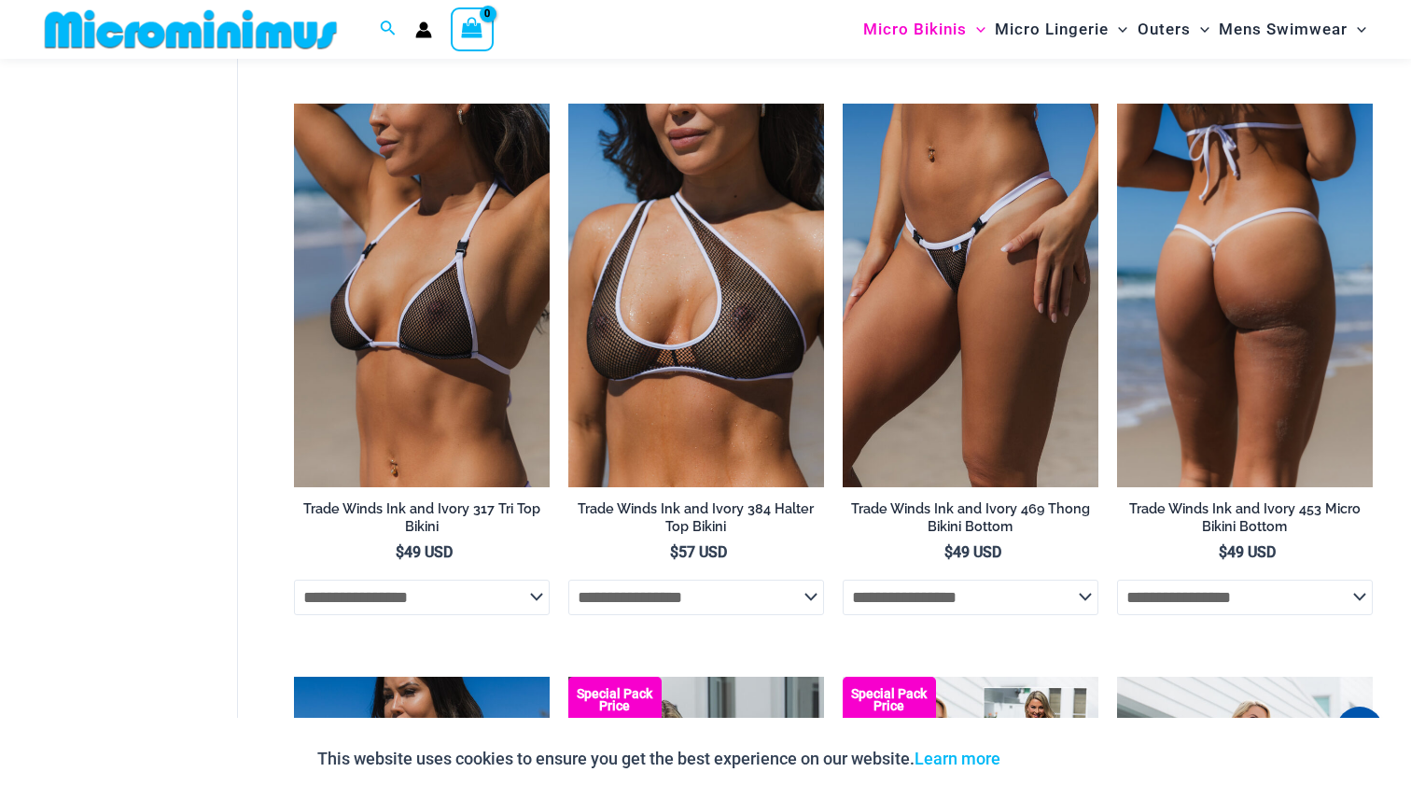
click at [1188, 294] on img at bounding box center [1245, 295] width 256 height 383
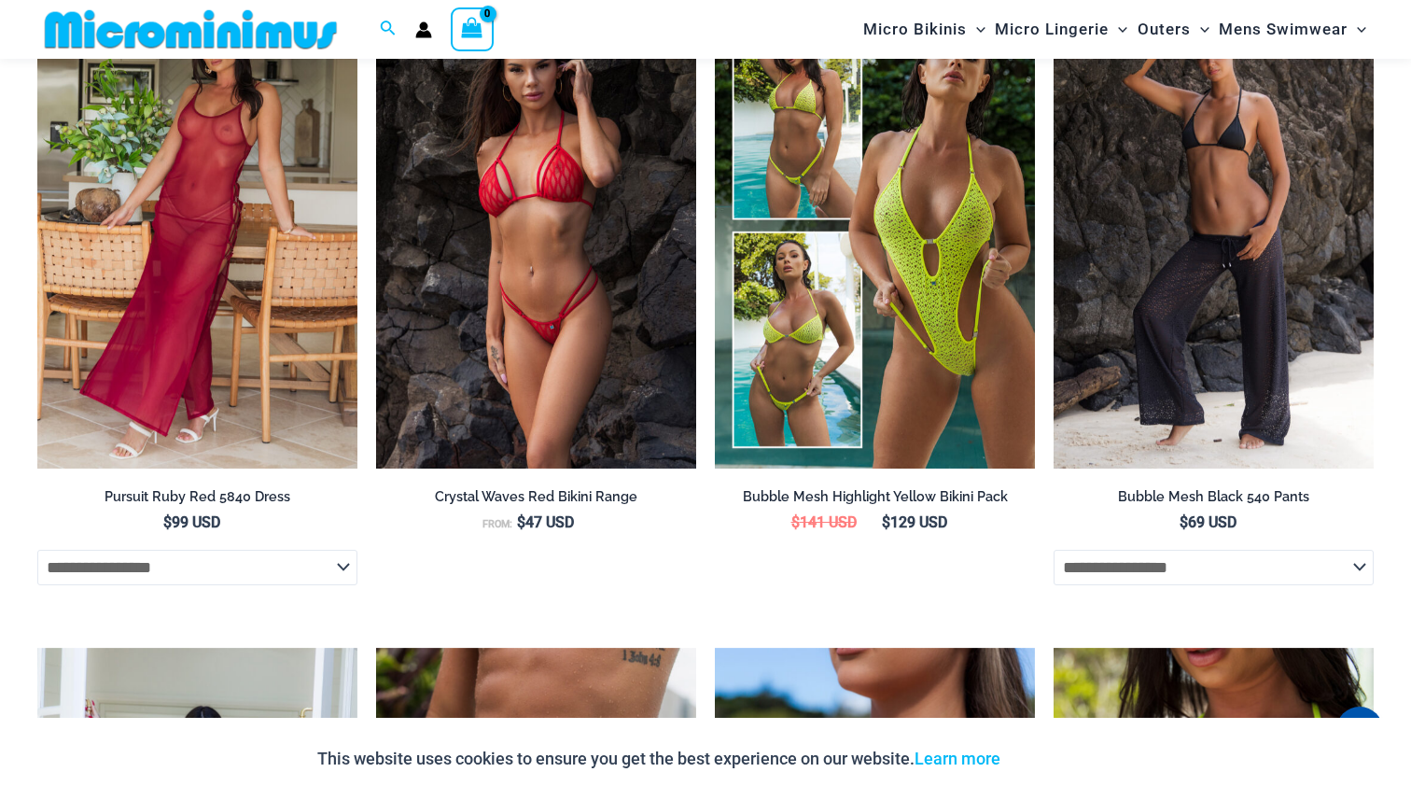
scroll to position [4265, 0]
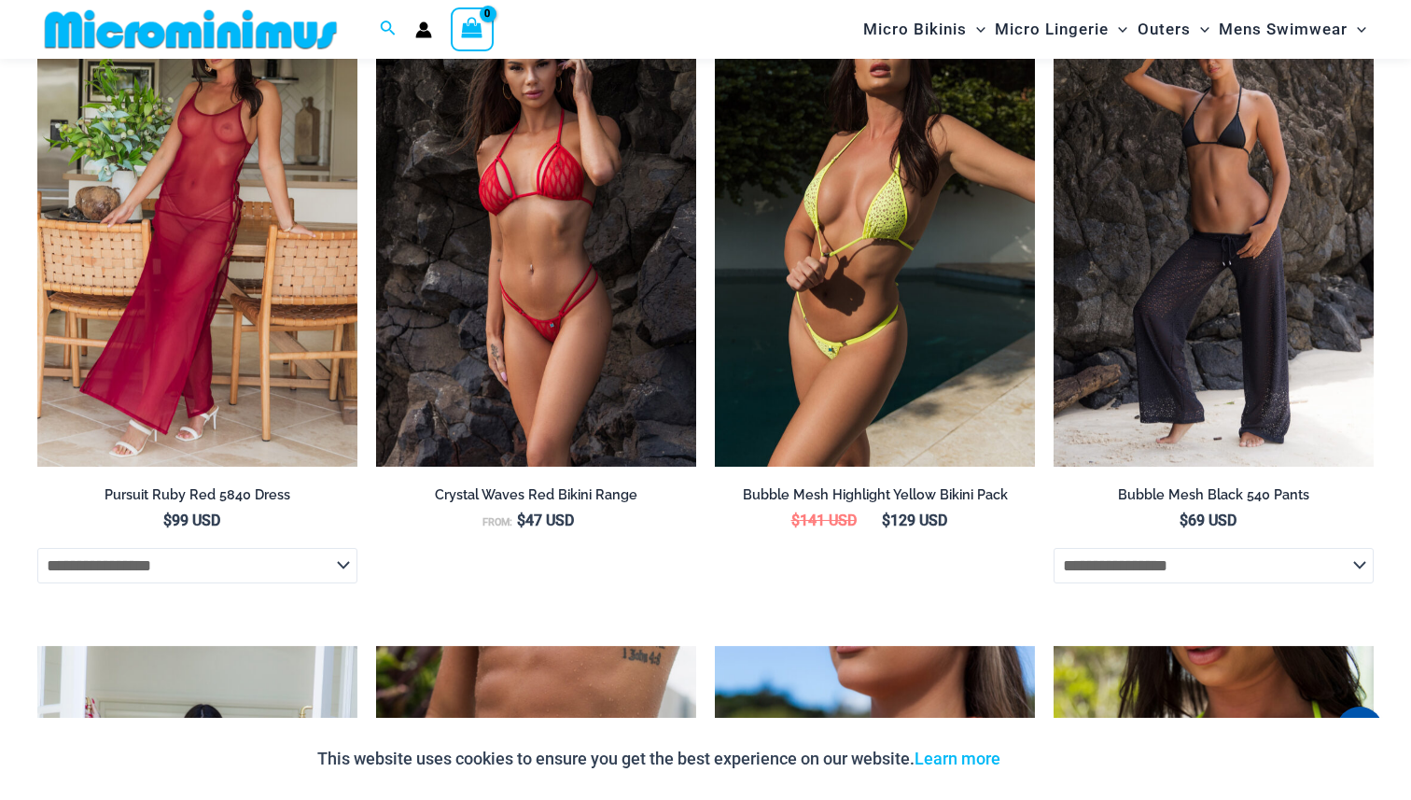
click at [861, 390] on img at bounding box center [875, 226] width 320 height 480
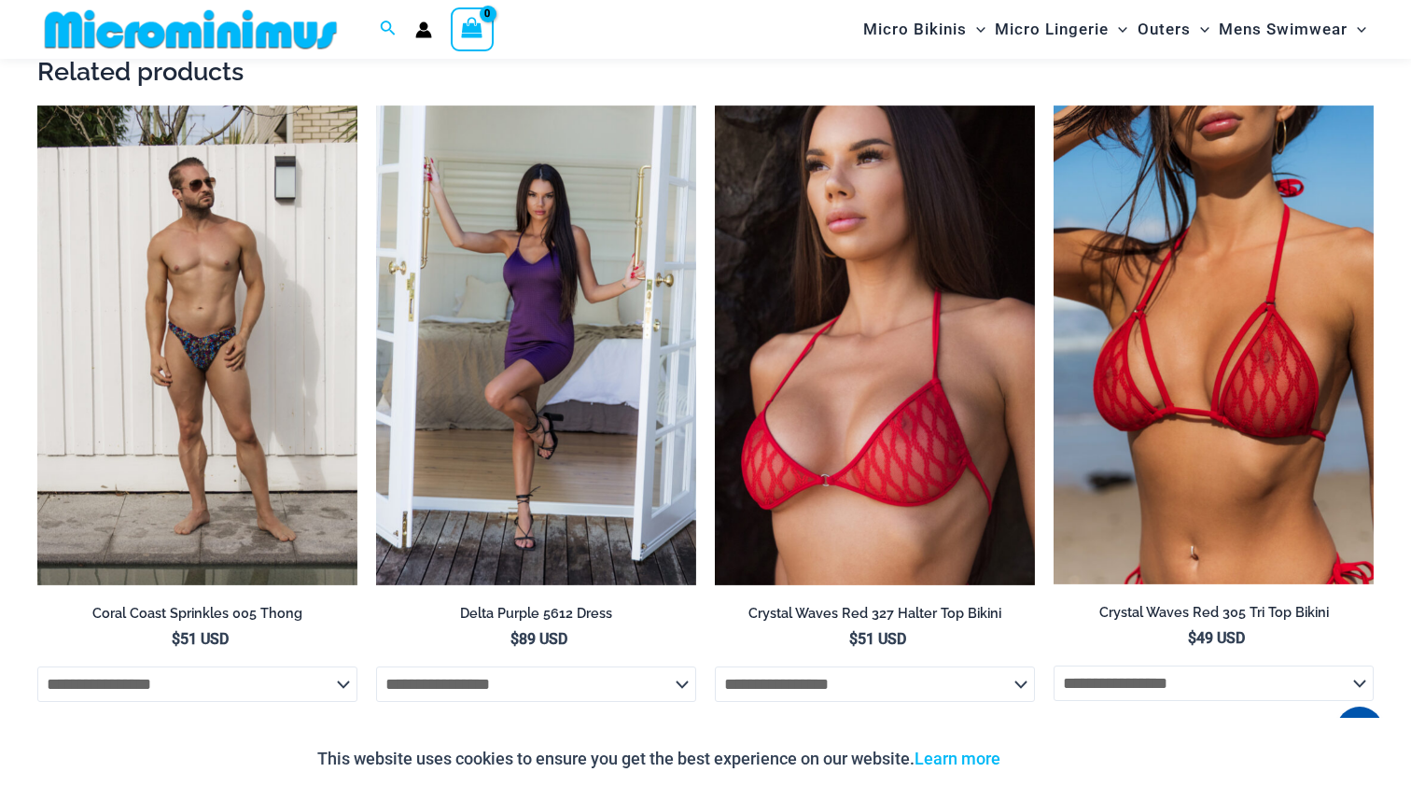
scroll to position [3124, 0]
